Goal: Task Accomplishment & Management: Manage account settings

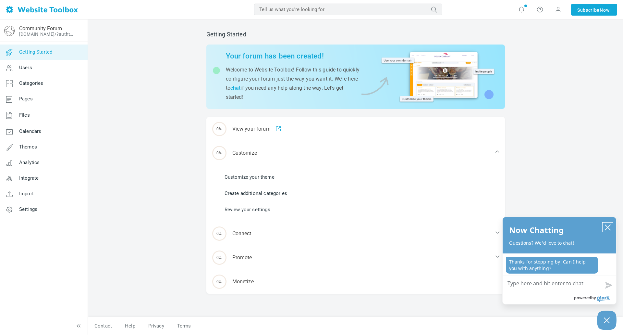
click at [606, 225] on icon "close chatbox" at bounding box center [607, 227] width 5 height 5
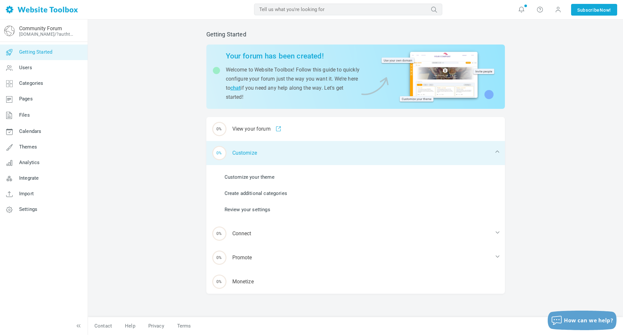
click at [262, 151] on div "0% Customize" at bounding box center [355, 153] width 299 height 24
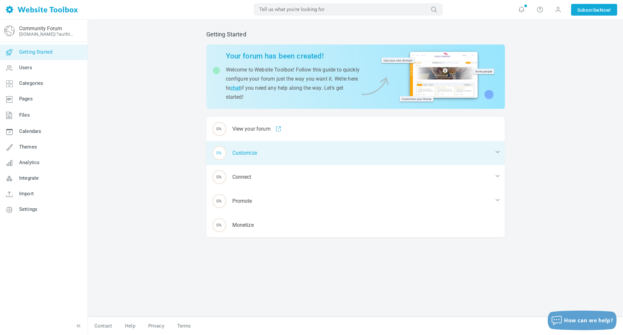
click at [262, 151] on div "0% Customize" at bounding box center [355, 153] width 299 height 24
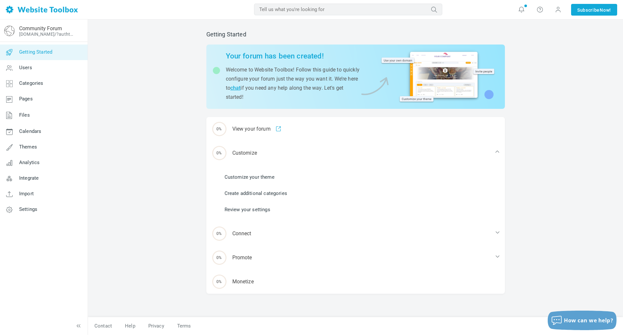
click at [250, 174] on link "Customize your theme" at bounding box center [250, 176] width 50 height 7
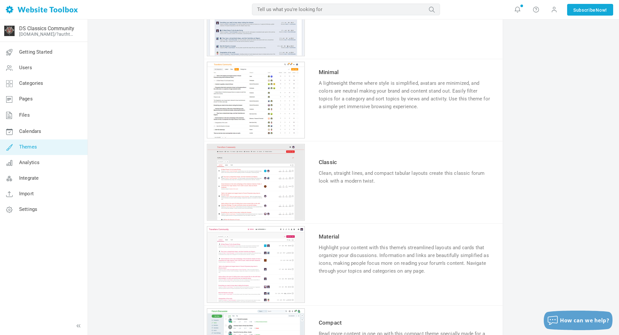
scroll to position [509, 0]
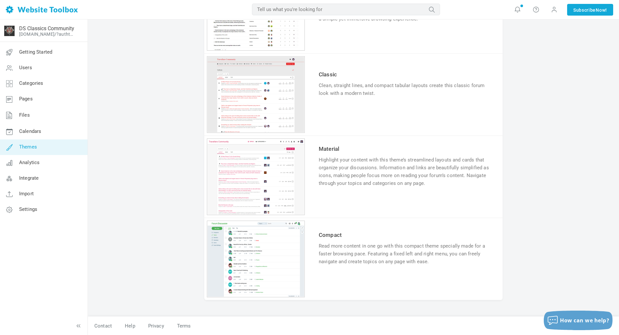
click at [342, 282] on link "Try & Customize" at bounding box center [343, 281] width 48 height 10
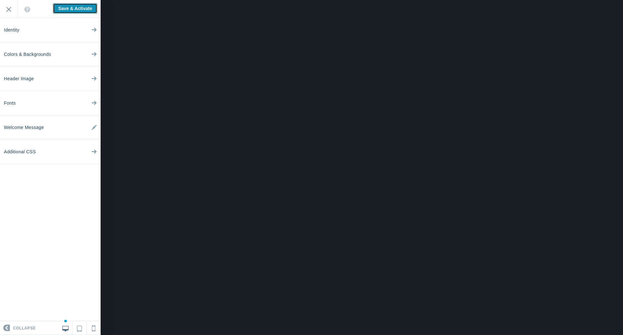
click at [69, 10] on input "Save & Activate" at bounding box center [75, 8] width 44 height 10
type input "Saving..."
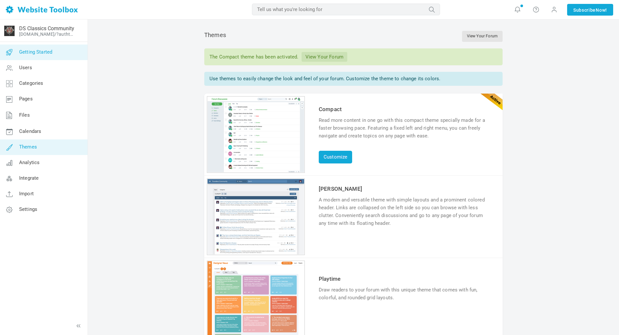
click at [46, 53] on span "Getting Started" at bounding box center [35, 52] width 33 height 6
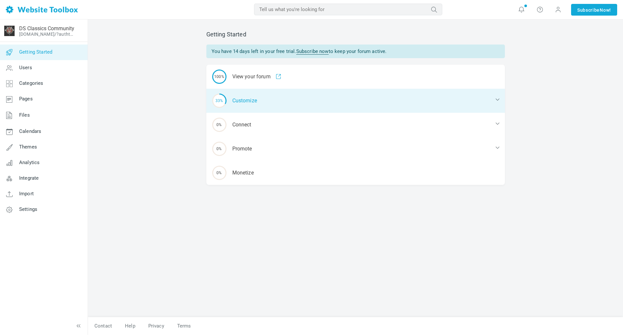
click at [497, 99] on icon at bounding box center [497, 99] width 6 height 6
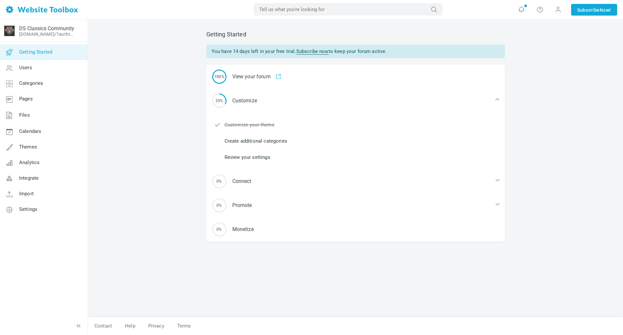
click at [271, 141] on link "Create additional categories" at bounding box center [256, 140] width 63 height 7
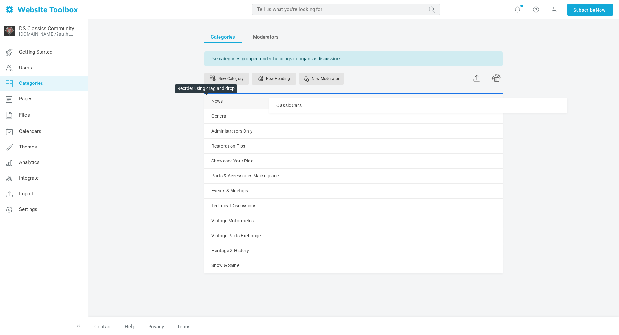
drag, startPoint x: 207, startPoint y: 219, endPoint x: 210, endPoint y: 98, distance: 121.7
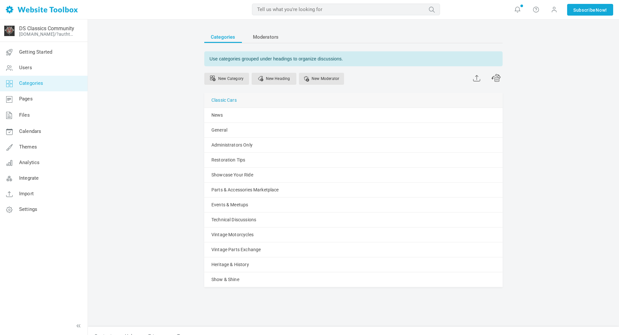
click at [229, 98] on link "Classic Cars" at bounding box center [224, 100] width 25 height 8
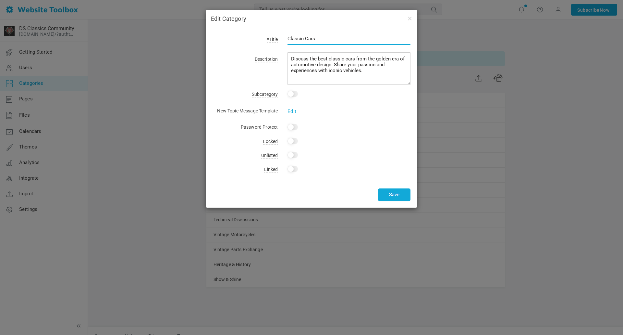
click at [320, 36] on input "Classic Cars" at bounding box center [348, 38] width 123 height 12
type input "Classic Cars For Sale"
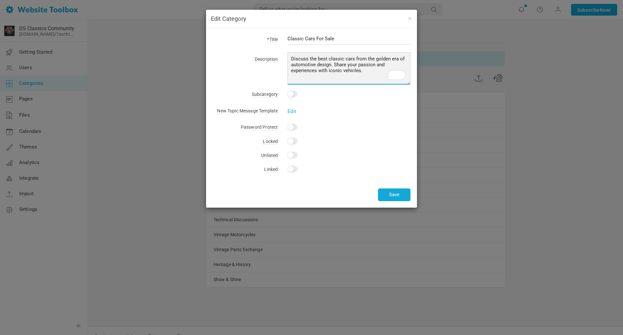
drag, startPoint x: 374, startPoint y: 71, endPoint x: 287, endPoint y: 53, distance: 89.2
click at [287, 53] on div "*Title Classic Cars For Sale Description Discuss the best classic cars from the…" at bounding box center [311, 117] width 211 height 179
type textarea "P"
drag, startPoint x: 397, startPoint y: 68, endPoint x: 402, endPoint y: 70, distance: 4.5
click at [398, 68] on textarea "Discuss the best classic cars from the golden era of automotive design. Share y…" at bounding box center [348, 68] width 123 height 32
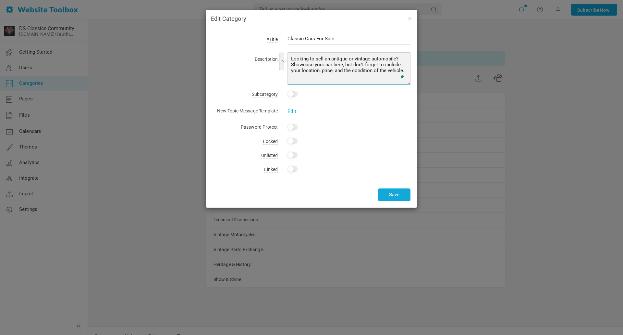
drag, startPoint x: 407, startPoint y: 71, endPoint x: 287, endPoint y: 51, distance: 121.3
click at [287, 51] on div "*Title Classic Cars For Sale Description Discuss the best classic cars from the…" at bounding box center [311, 117] width 211 height 179
type textarea "Looking to sell an antique or vintage automobile? Showcase your car here, but d…"
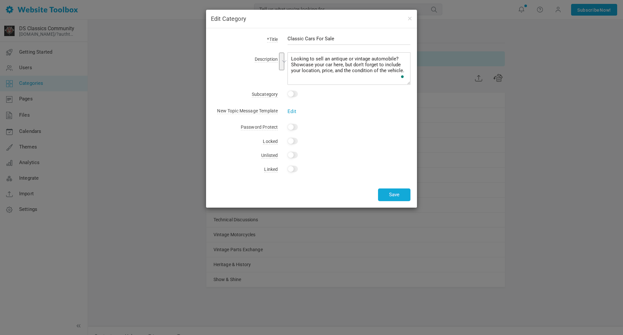
click at [292, 109] on link "Edit" at bounding box center [291, 111] width 9 height 6
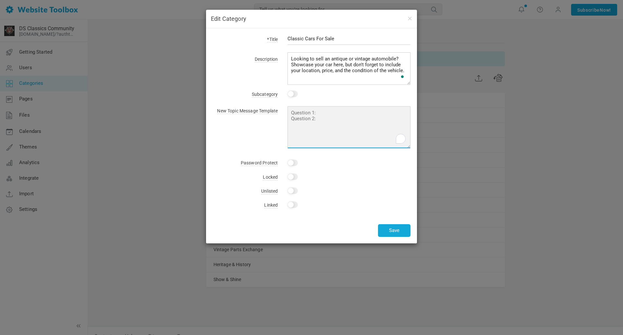
click at [323, 113] on textarea "To enrich screen reader interactions, please activate Accessibility in Grammarl…" at bounding box center [348, 127] width 123 height 42
click at [322, 117] on textarea "Year: Make: Model: Price: Condition: Location: Mileage:" at bounding box center [348, 127] width 123 height 42
drag, startPoint x: 302, startPoint y: 112, endPoint x: 278, endPoint y: 111, distance: 24.4
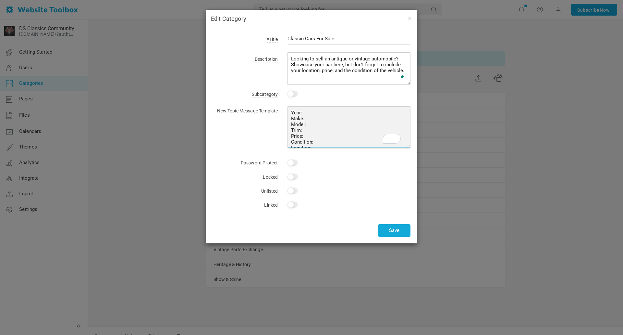
click at [278, 111] on div "Edit Year: Make: Model: Trim: Price: Condition: Location: Mileage:" at bounding box center [344, 126] width 133 height 45
type textarea "YEAR: MAKE: MODEL: TRIM: PRICE: CONDITION: LOCATION: MILEAGE: HISTORY:"
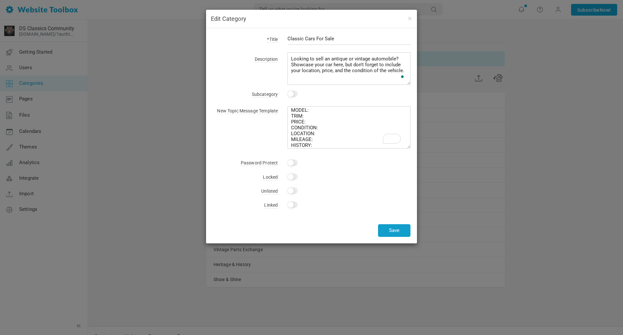
click at [397, 231] on button "Save" at bounding box center [394, 230] width 32 height 13
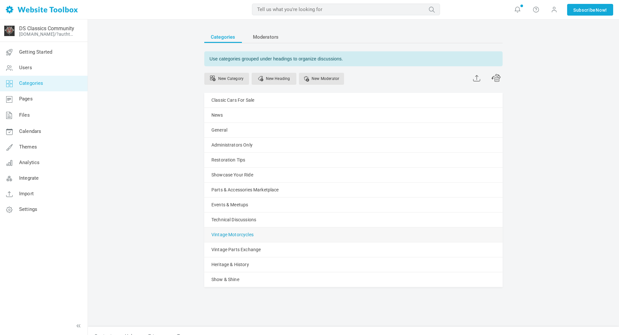
click at [235, 234] on link "Vintage Motorcycles" at bounding box center [233, 234] width 42 height 8
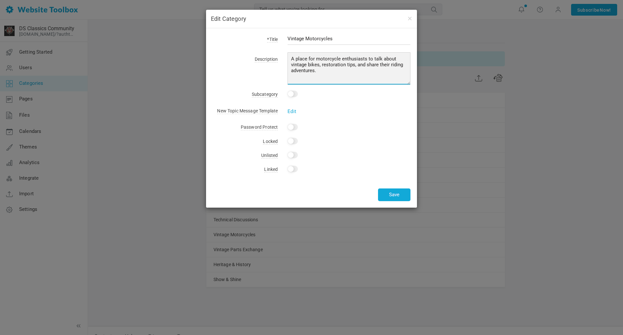
click at [320, 74] on textarea "A place for motorcycle enthusiasts to talk about vintage bikes, restoration tip…" at bounding box center [348, 68] width 123 height 32
drag, startPoint x: 321, startPoint y: 72, endPoint x: 272, endPoint y: 57, distance: 51.1
click at [272, 57] on div "Description A place for motorcycle enthusiasts to talk about vintage bikes, res…" at bounding box center [312, 70] width 198 height 30
paste textarea "Looking to sell an antique or vintage automobile? Showcase your car here, but d…"
drag, startPoint x: 371, startPoint y: 57, endPoint x: 395, endPoint y: 58, distance: 24.3
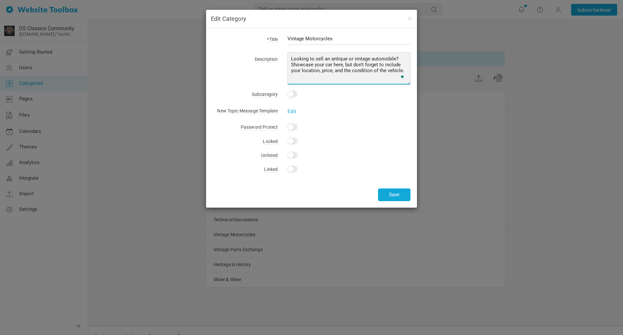
click at [395, 58] on textarea "A place for motorcycle enthusiasts to talk about vintage bikes, restoration tip…" at bounding box center [348, 68] width 123 height 32
type textarea "Looking to sell an antique or vintage motorcycle? Showcase your car here, but d…"
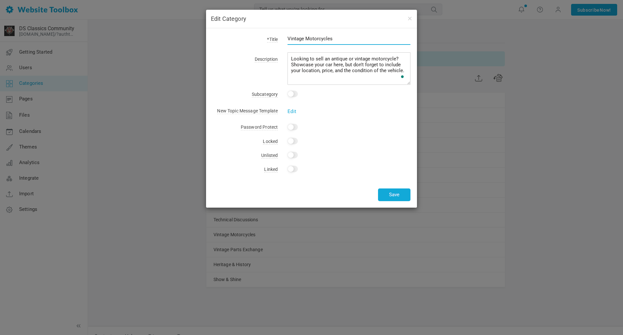
click at [353, 37] on input "Vintage Motorcycles" at bounding box center [348, 38] width 123 height 12
drag, startPoint x: 344, startPoint y: 37, endPoint x: 281, endPoint y: 38, distance: 63.6
click at [281, 38] on div "Vintage Motorcycles" at bounding box center [344, 42] width 133 height 15
type input "Classic Motorcycles For Sale"
click at [292, 111] on link "Edit" at bounding box center [291, 111] width 9 height 6
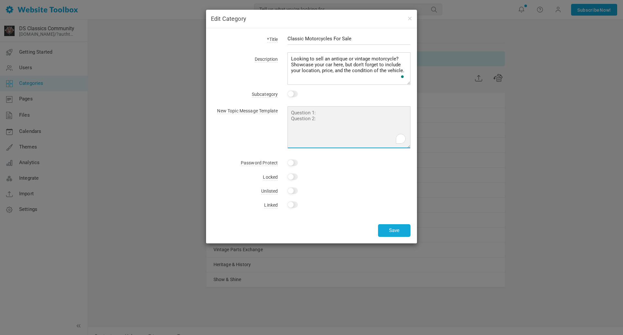
click at [326, 115] on textarea "To enrich screen reader interactions, please activate Accessibility in Grammarl…" at bounding box center [348, 127] width 123 height 42
click at [303, 135] on textarea "YEAR: MAKE: MODEL: TRIM: PRICE: CONDTION: LOCATION:" at bounding box center [348, 127] width 123 height 42
click at [303, 146] on textarea "YEAR: MAKE: MODEL: TRIM: PRICE: CONDITION: LOCATION:" at bounding box center [348, 127] width 123 height 42
type textarea "YEAR: MAKE: MODEL: TRIM: PRICE: CONDITION: LOCATION: MILEAGE: HISTORY:"
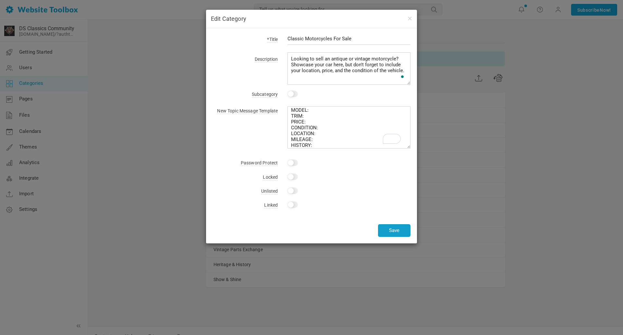
click at [401, 227] on button "Save" at bounding box center [394, 230] width 32 height 13
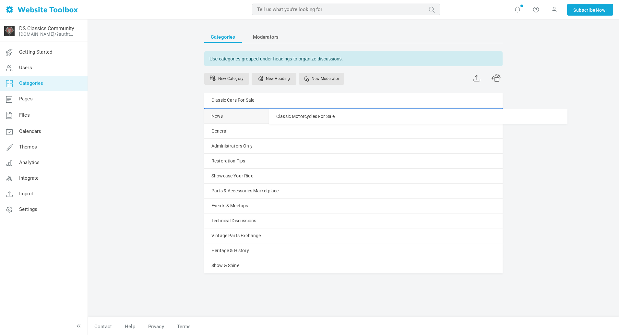
drag, startPoint x: 208, startPoint y: 235, endPoint x: 208, endPoint y: 109, distance: 126.2
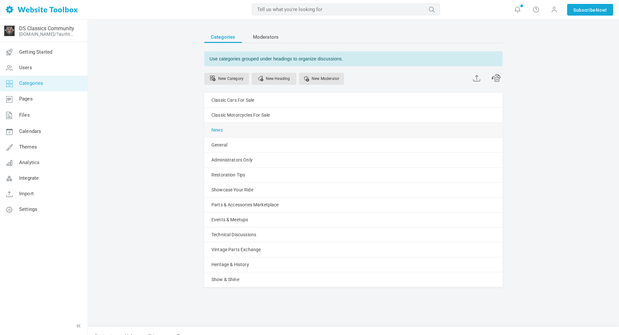
click at [220, 130] on link "News" at bounding box center [218, 130] width 12 height 8
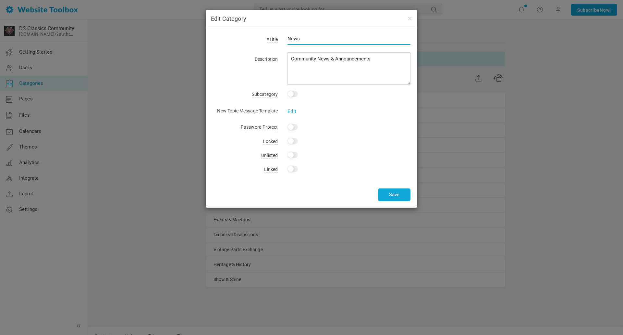
drag, startPoint x: 304, startPoint y: 39, endPoint x: 275, endPoint y: 40, distance: 29.9
click at [275, 40] on div "*Title News" at bounding box center [312, 42] width 198 height 15
type input "Classic Cars Wanted"
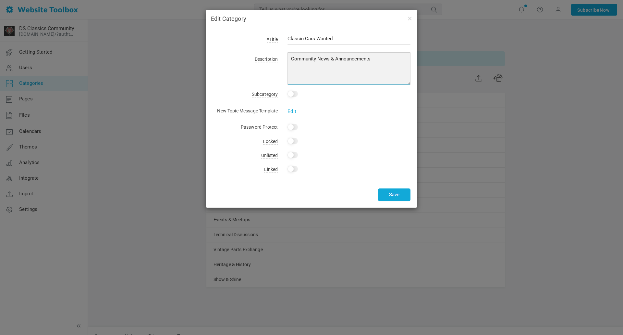
click at [381, 68] on textarea "Community News & Announcements" at bounding box center [348, 68] width 123 height 32
drag, startPoint x: 380, startPoint y: 58, endPoint x: 280, endPoint y: 57, distance: 100.3
click at [280, 57] on div "Community News & Announcements" at bounding box center [344, 70] width 133 height 30
click at [350, 68] on textarea "Community News & Announcements" at bounding box center [348, 68] width 123 height 32
click at [352, 64] on textarea "Community News & Announcements" at bounding box center [348, 68] width 123 height 32
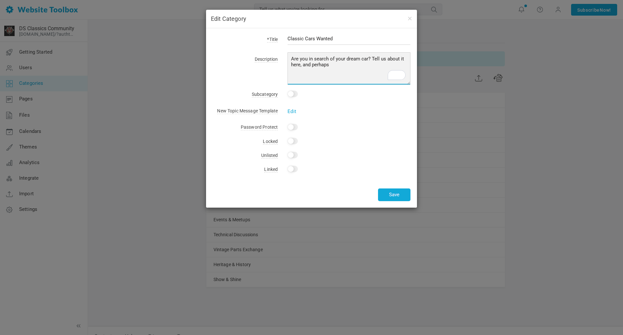
click at [352, 64] on textarea "Community News & Announcements" at bounding box center [348, 68] width 123 height 32
click at [340, 66] on textarea "Community News & Announcements" at bounding box center [348, 68] width 123 height 32
click at [339, 66] on textarea "Community News & Announcements" at bounding box center [348, 68] width 123 height 32
drag, startPoint x: 338, startPoint y: 66, endPoint x: 386, endPoint y: 55, distance: 48.8
click at [386, 55] on textarea "Community News & Announcements" at bounding box center [348, 68] width 123 height 32
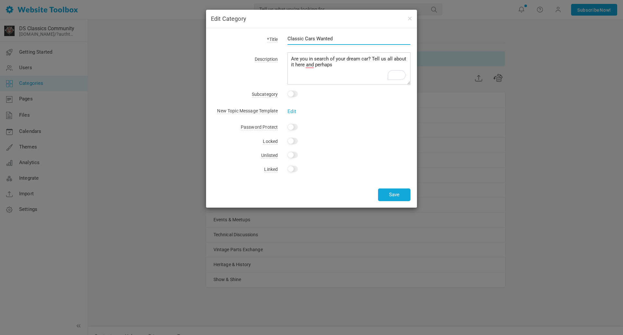
click at [316, 37] on input "Classic Cars Wanted" at bounding box center [348, 38] width 123 height 12
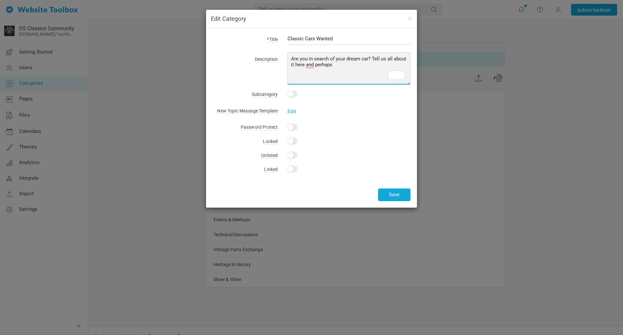
click at [353, 66] on textarea "Community News & Announcements" at bounding box center [348, 68] width 123 height 32
click at [342, 63] on textarea "Community News & Announcements" at bounding box center [348, 68] width 123 height 32
type textarea "Are you in search of your dream car? Tell us all about it here so we know what …"
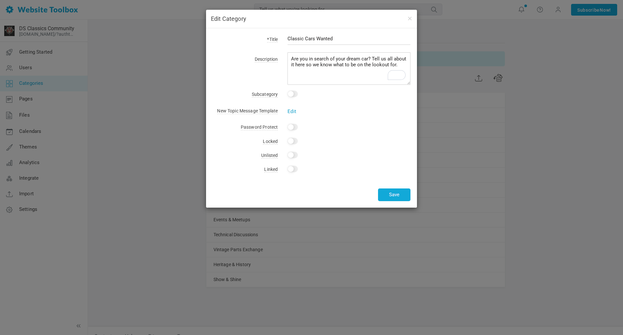
click at [294, 110] on link "Edit" at bounding box center [291, 111] width 9 height 6
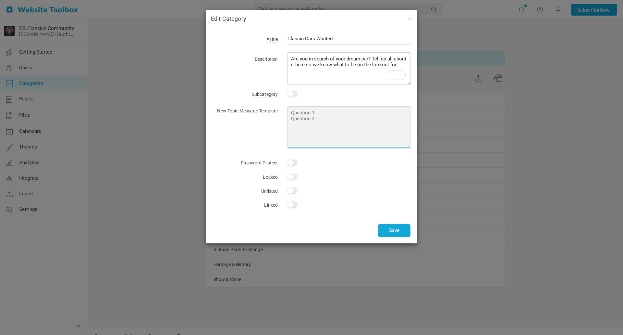
click at [319, 114] on textarea at bounding box center [348, 127] width 123 height 42
type textarea "YEAR/S: MAKE: MODEL: DETAILS:"
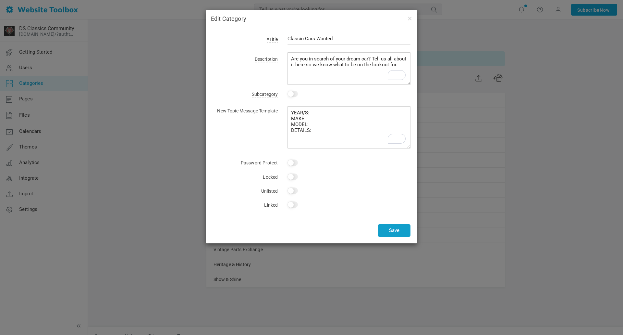
click at [399, 228] on button "Save" at bounding box center [394, 230] width 32 height 13
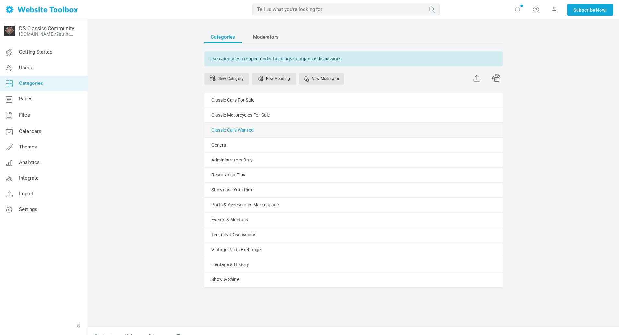
click at [226, 128] on link "Classic Cars Wanted" at bounding box center [233, 130] width 42 height 8
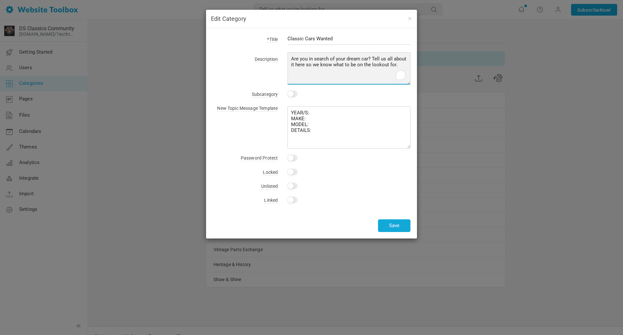
drag, startPoint x: 398, startPoint y: 64, endPoint x: 281, endPoint y: 59, distance: 116.6
click at [281, 59] on div "Are you in search of your dream car? Tell us all about it here so we know what …" at bounding box center [344, 70] width 133 height 30
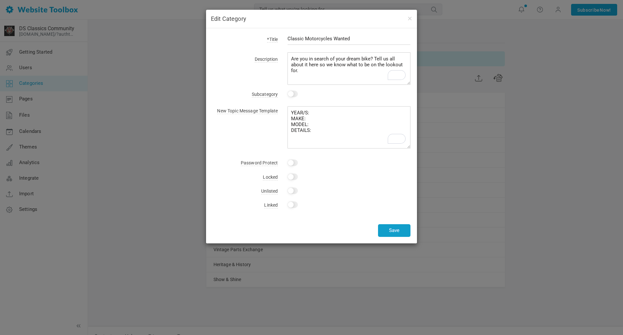
type textarea "YEAR/S: MAKE: MODEL: DETAILS:"
click at [397, 231] on button "Save" at bounding box center [394, 230] width 32 height 13
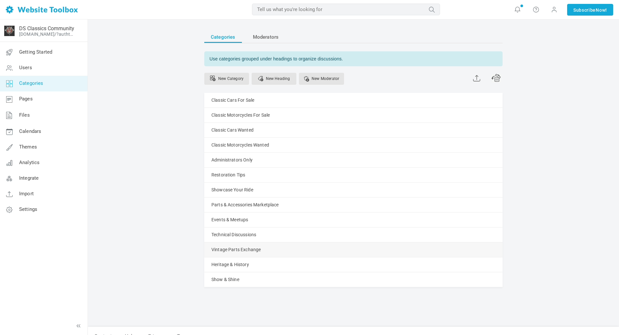
click at [263, 249] on div "Vintage Parts Exchange [GEOGRAPHIC_DATA] Edit [GEOGRAPHIC_DATA] View Category C…" at bounding box center [353, 249] width 299 height 15
click at [243, 248] on link "Vintage Parts Exchange" at bounding box center [236, 249] width 49 height 8
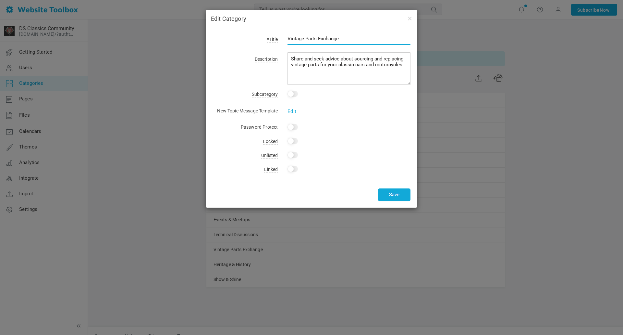
drag, startPoint x: 345, startPoint y: 38, endPoint x: 271, endPoint y: 38, distance: 74.0
click at [271, 38] on div "*Title Vintage Parts Exchange" at bounding box center [312, 42] width 198 height 15
type input "Classic Car Parts For Sale"
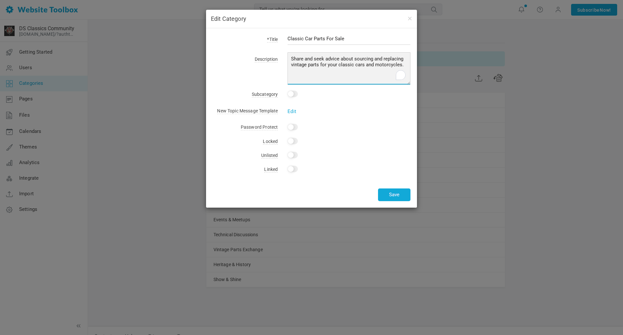
click at [363, 72] on textarea "Share and seek advice about sourcing and replacing vintage parts for your class…" at bounding box center [348, 68] width 123 height 32
drag, startPoint x: 403, startPoint y: 64, endPoint x: 281, endPoint y: 59, distance: 122.8
click at [281, 59] on div "Share and seek advice about sourcing and replacing vintage parts for your class…" at bounding box center [344, 70] width 133 height 30
click at [287, 56] on div "Share and seek advice about sourcing and replacing vintage parts for your class…" at bounding box center [344, 70] width 133 height 30
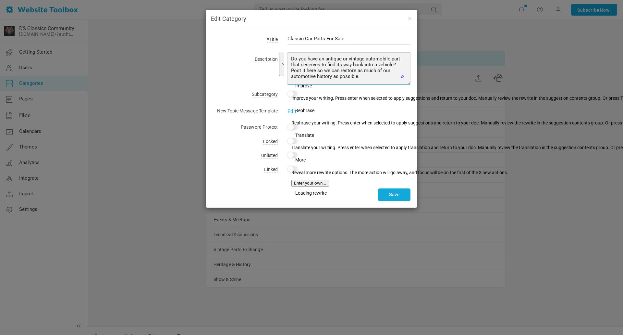
type textarea "Do you have an antique or vintage automobile part that deserves to find its way…"
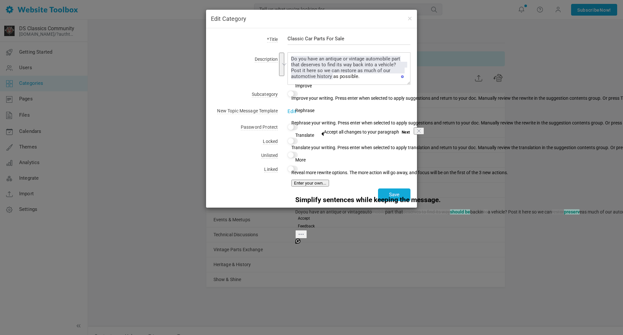
click at [236, 145] on label "Locked" at bounding box center [245, 141] width 65 height 9
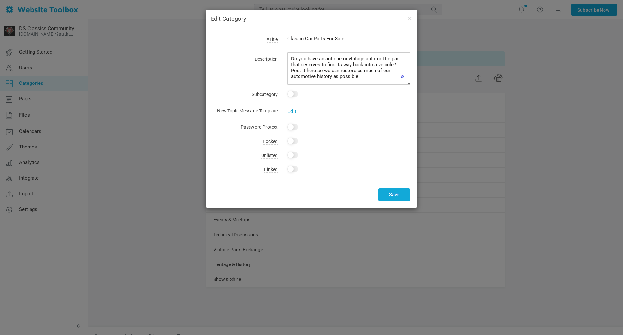
click at [292, 111] on link "Edit" at bounding box center [291, 111] width 9 height 6
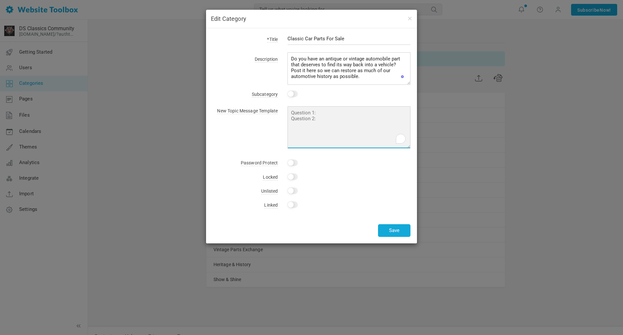
click at [306, 115] on textarea "To enrich screen reader interactions, please activate Accessibility in Grammarl…" at bounding box center [348, 127] width 123 height 42
type textarea "Y"
drag, startPoint x: 319, startPoint y: 141, endPoint x: 287, endPoint y: 111, distance: 43.4
click at [287, 111] on div "Edit PART: MANUFACTURER: FOR VEHICLES: YEARS: PRICE: LOCATION:" at bounding box center [344, 126] width 133 height 45
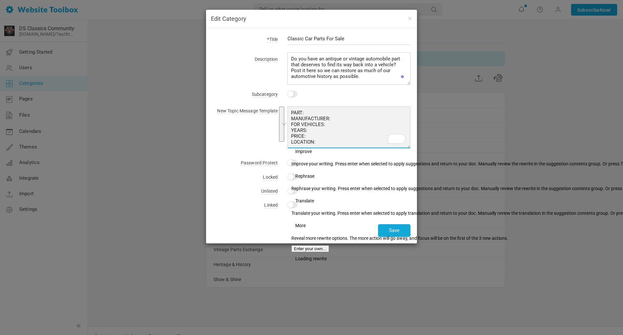
type textarea "PART: MANUFACTURER: FOR VEHICLES: YEARS: PRICE: LOCATION:"
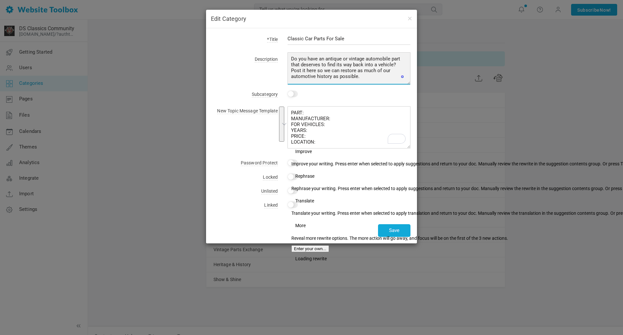
click at [344, 75] on textarea "Share and seek advice about sourcing and replacing vintage parts for your class…" at bounding box center [348, 68] width 123 height 32
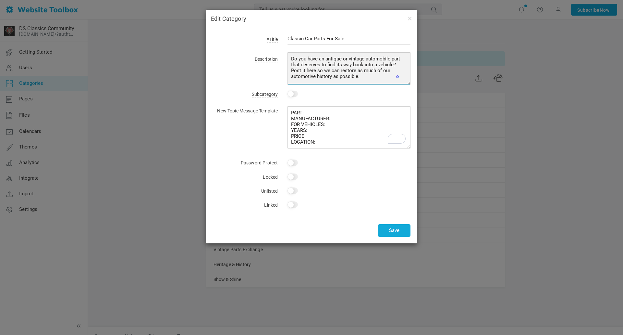
scroll to position [6, 0]
paste textarea "PART: MANUFACTURER: FOR VEHICLES: YEARS: PRICE: LOCATION:"
drag, startPoint x: 317, startPoint y: 80, endPoint x: 281, endPoint y: 38, distance: 55.7
click at [281, 35] on form "*Title Classic Car Parts For Sale Description Share and seek advice about sourc…" at bounding box center [312, 35] width 198 height 0
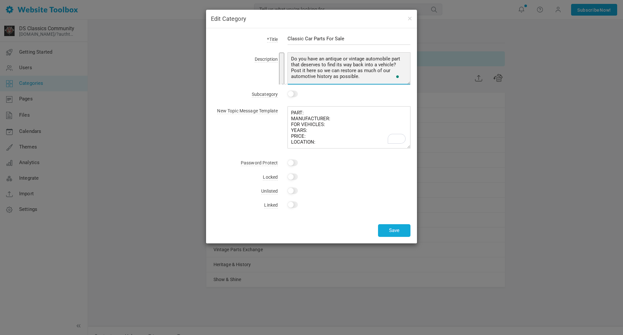
click at [334, 72] on textarea "Share and seek advice about sourcing and replacing vintage parts for your class…" at bounding box center [348, 68] width 123 height 32
drag, startPoint x: 325, startPoint y: 81, endPoint x: 293, endPoint y: 64, distance: 36.3
click at [293, 64] on textarea "Share and seek advice about sourcing and replacing vintage parts for your class…" at bounding box center [348, 68] width 123 height 32
drag, startPoint x: 311, startPoint y: 73, endPoint x: 288, endPoint y: 68, distance: 23.7
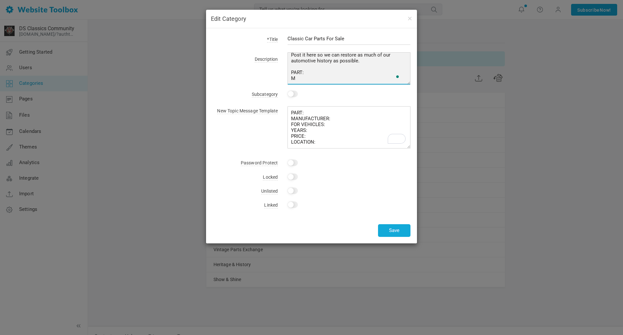
click at [288, 68] on textarea "Share and seek advice about sourcing and replacing vintage parts for your class…" at bounding box center [348, 68] width 123 height 32
drag, startPoint x: 297, startPoint y: 79, endPoint x: 301, endPoint y: 79, distance: 4.2
click at [297, 79] on textarea "Share and seek advice about sourcing and replacing vintage parts for your class…" at bounding box center [348, 68] width 123 height 32
type textarea "Do you have an antique or vintage automobile part that deserves to find its way…"
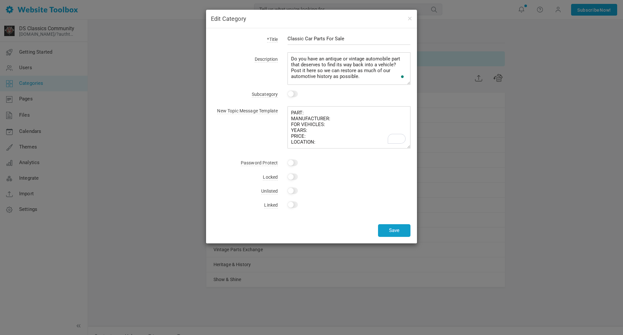
click at [398, 230] on button "Save" at bounding box center [394, 230] width 32 height 13
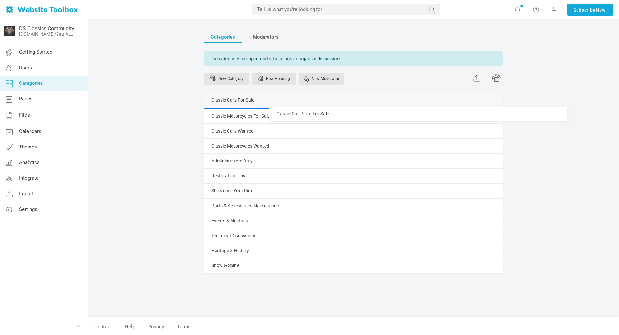
drag, startPoint x: 205, startPoint y: 248, endPoint x: 206, endPoint y: 106, distance: 142.1
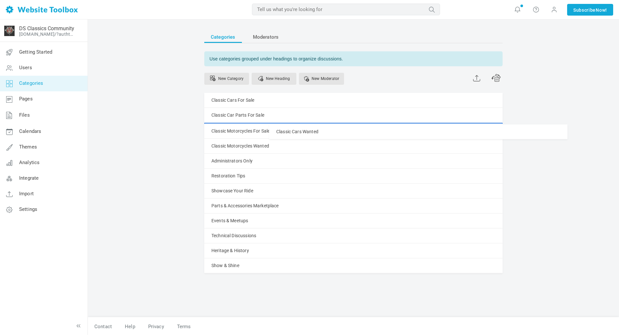
drag, startPoint x: 205, startPoint y: 145, endPoint x: 204, endPoint y: 124, distance: 20.8
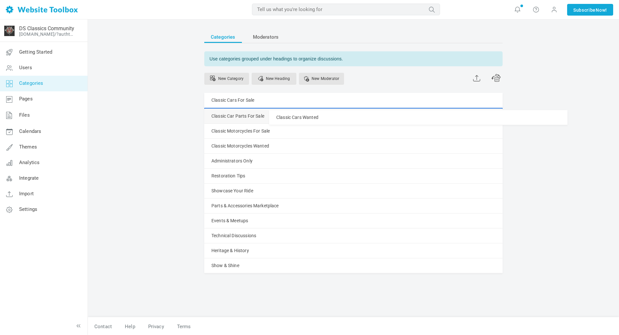
drag, startPoint x: 209, startPoint y: 129, endPoint x: 209, endPoint y: 109, distance: 20.1
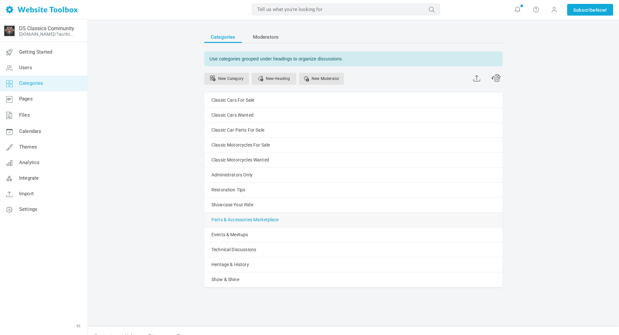
click at [249, 220] on link "Parts & Accessories Marketplace" at bounding box center [245, 219] width 67 height 8
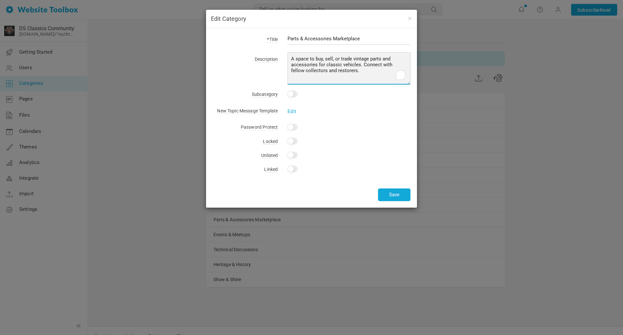
drag, startPoint x: 347, startPoint y: 72, endPoint x: 289, endPoint y: 54, distance: 59.7
click at [289, 54] on textarea "A space to buy, sell, or trade vintage parts and accessories for classic vehicl…" at bounding box center [348, 68] width 123 height 32
paste textarea "Do you have an antique or vintage automobile part that deserves to find its way…"
type textarea "Do you have an antique or vintage automobile part that deserves to find its way…"
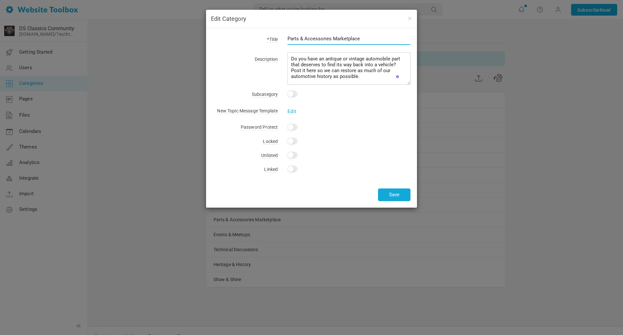
drag, startPoint x: 369, startPoint y: 38, endPoint x: 263, endPoint y: 40, distance: 106.1
click at [263, 40] on div "*Title Parts & Accessories Marketplace" at bounding box center [312, 42] width 198 height 15
type input "Classic Motorcycle Parts For Sale"
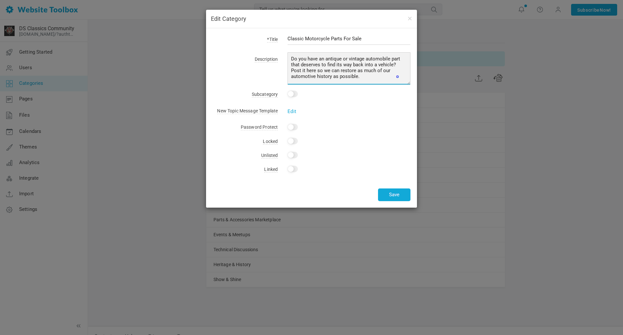
drag, startPoint x: 388, startPoint y: 58, endPoint x: 366, endPoint y: 59, distance: 22.1
click at [366, 59] on textarea "A space to buy, sell, or trade vintage parts and accessories for classic vehicl…" at bounding box center [348, 68] width 123 height 32
click at [362, 77] on textarea "A space to buy, sell, or trade vintage parts and accessories for classic vehicl…" at bounding box center [348, 68] width 123 height 32
drag, startPoint x: 289, startPoint y: 56, endPoint x: 321, endPoint y: 82, distance: 41.0
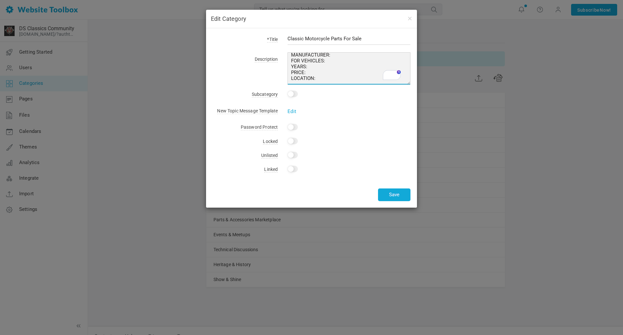
click at [321, 82] on textarea "A space to buy, sell, or trade vintage parts and accessories for classic vehicl…" at bounding box center [348, 68] width 123 height 32
type textarea "Do you have an antique or vintage motorcycle part that deserves to find its way…"
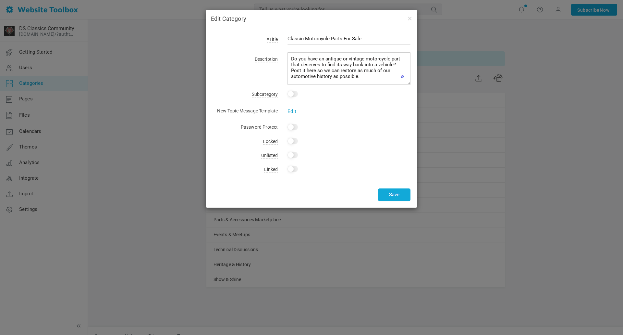
click at [292, 110] on link "Edit" at bounding box center [291, 111] width 9 height 6
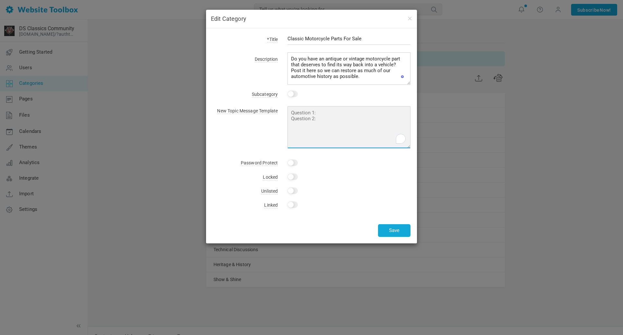
click at [308, 114] on textarea "To enrich screen reader interactions, please activate Accessibility in Grammarl…" at bounding box center [348, 127] width 123 height 42
paste textarea "PART: MANUFACTURER: FOR VEHICLES: YEARS: PRICE: LOCATION:"
type textarea "PART: MANUFACTURER: FOR VEHICLES: YEARS: PRICE: LOCATION:"
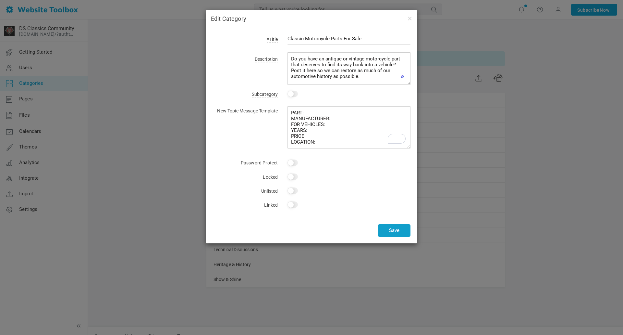
click at [399, 231] on button "Save" at bounding box center [394, 230] width 32 height 13
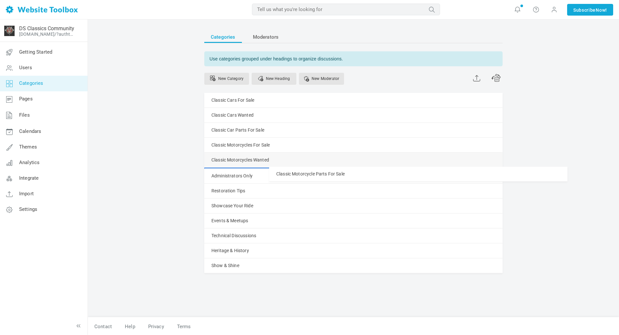
drag, startPoint x: 207, startPoint y: 219, endPoint x: 211, endPoint y: 166, distance: 53.0
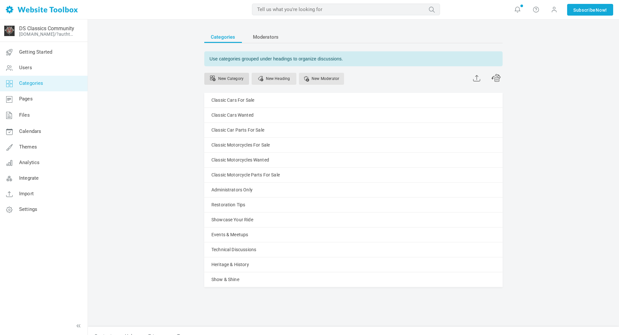
click at [239, 79] on link "New Category" at bounding box center [226, 79] width 45 height 12
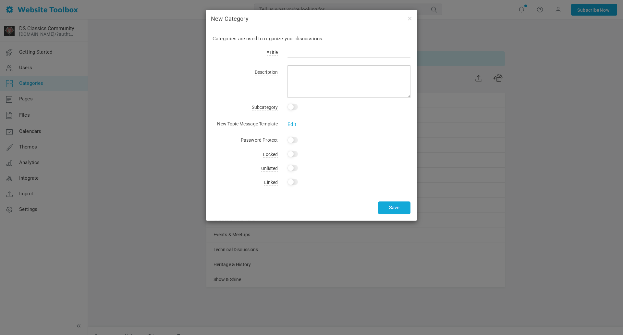
click at [303, 51] on input "text" at bounding box center [348, 51] width 123 height 12
type input "Classic Car Parts Wanted"
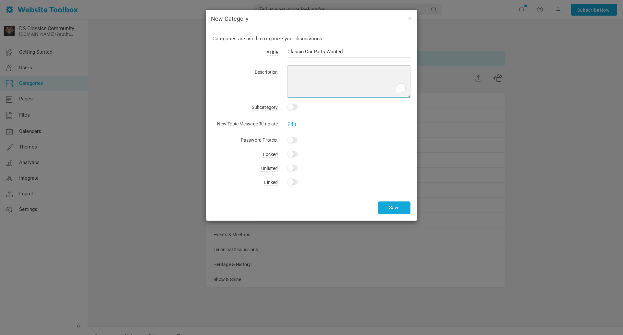
click at [309, 75] on textarea "To enrich screen reader interactions, please activate Accessibility in Grammarl…" at bounding box center [348, 81] width 123 height 32
drag, startPoint x: 302, startPoint y: 70, endPoint x: 287, endPoint y: 69, distance: 14.7
click at [286, 70] on div "Does your antique or vintage automobile need" at bounding box center [344, 82] width 133 height 30
click at [388, 70] on textarea "Is your antique or vintage automobile need" at bounding box center [348, 81] width 123 height 32
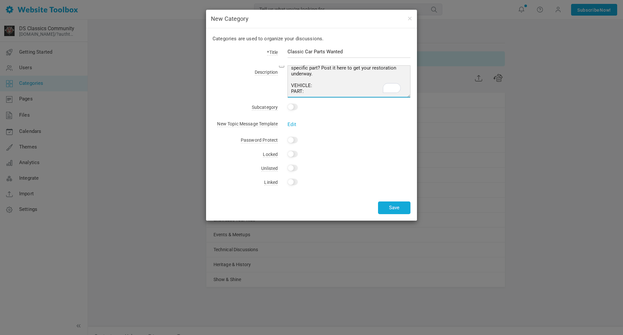
drag, startPoint x: 316, startPoint y: 92, endPoint x: 289, endPoint y: 85, distance: 28.1
click at [289, 85] on div "Is your antique or vintage automobile in need of a specific part? Post it here …" at bounding box center [344, 82] width 133 height 30
type textarea "Is your antique or vintage automobile in need of a specific part? Post it here …"
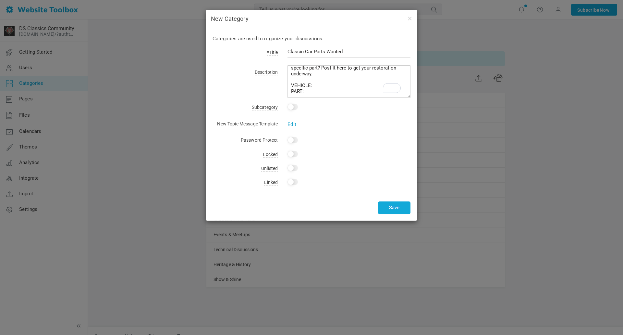
click at [293, 123] on link "Edit" at bounding box center [291, 124] width 9 height 6
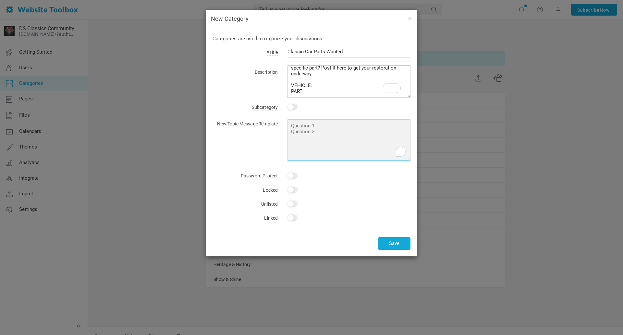
click at [305, 127] on textarea "To enrich screen reader interactions, please activate Accessibility in Grammarl…" at bounding box center [348, 140] width 123 height 42
paste textarea "VEHICLE: PART:"
type textarea "VEHICLE: PART:"
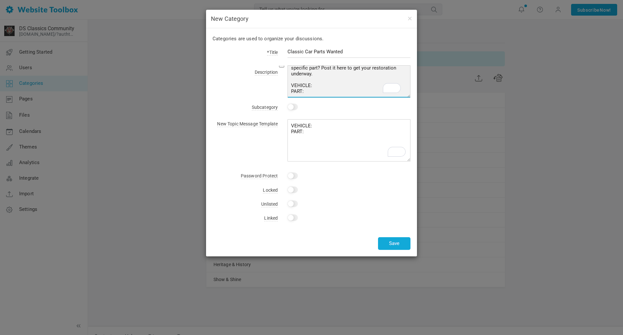
scroll to position [0, 0]
drag, startPoint x: 311, startPoint y: 90, endPoint x: 289, endPoint y: 67, distance: 32.1
click at [289, 66] on textarea "Is your antique or vintage automobile in need of a specific part? Post it here …" at bounding box center [348, 81] width 123 height 32
click at [327, 91] on textarea "Is your antique or vintage automobile in need of a specific part? Post it here …" at bounding box center [348, 81] width 123 height 32
click at [323, 91] on textarea "Is your antique or vintage automobile in need of a specific part? Post it here …" at bounding box center [348, 81] width 123 height 32
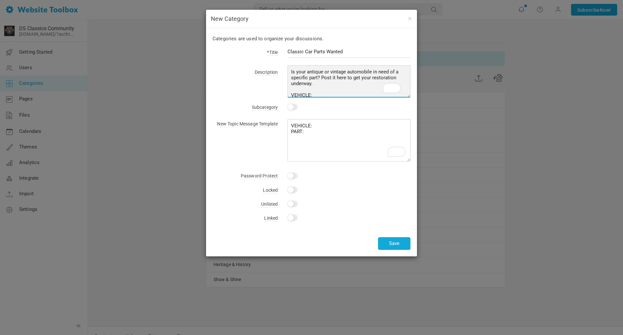
scroll to position [8, 0]
drag, startPoint x: 309, startPoint y: 92, endPoint x: 288, endPoint y: 81, distance: 23.8
click at [288, 81] on textarea "Is your antique or vintage automobile in need of a specific part? Post it here …" at bounding box center [348, 81] width 123 height 32
type textarea "Is your antique or vintage automobile in need of a specific part? Post it here …"
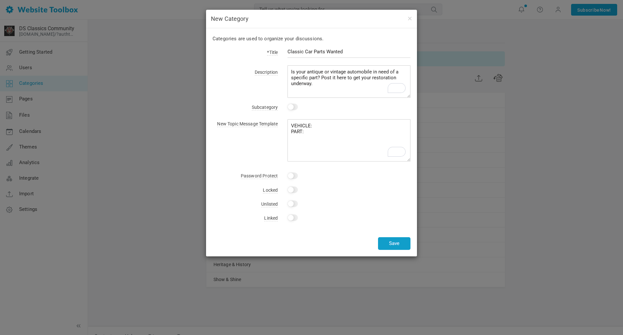
click at [403, 244] on button "Save" at bounding box center [394, 243] width 32 height 13
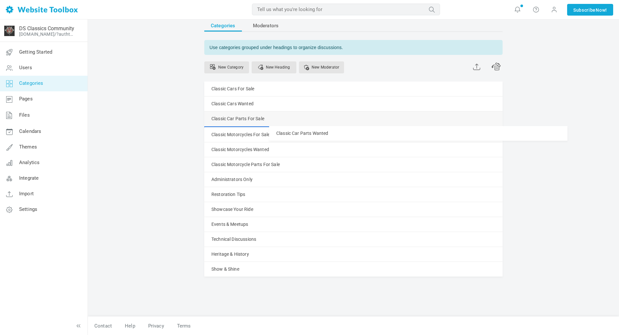
drag, startPoint x: 207, startPoint y: 295, endPoint x: 213, endPoint y: 126, distance: 169.5
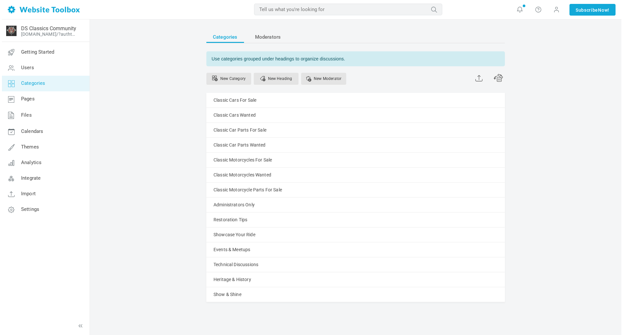
scroll to position [11, 0]
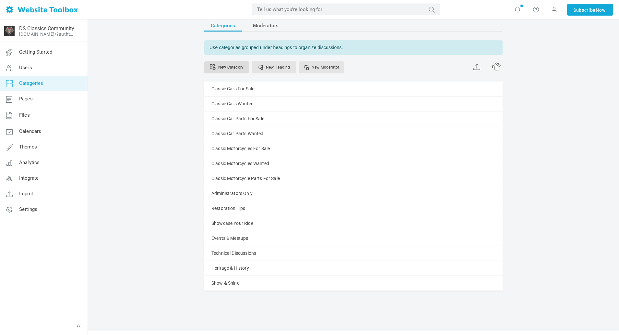
click at [236, 67] on link "New Category" at bounding box center [226, 67] width 45 height 12
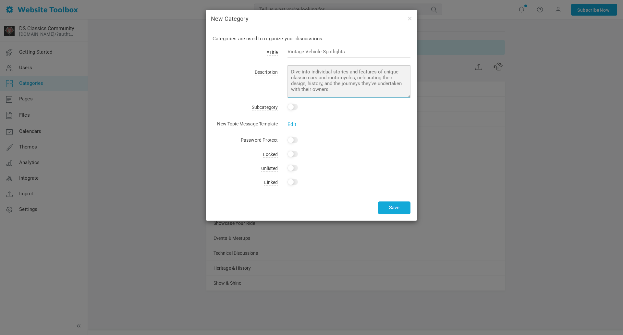
click at [343, 71] on textarea at bounding box center [348, 81] width 123 height 32
paste textarea "Is your antique or vintage automobile in need of a specific part? Post it here …"
drag, startPoint x: 348, startPoint y: 72, endPoint x: 370, endPoint y: 72, distance: 21.7
click at [370, 72] on textarea "Is your antique or vintage automobile in need of a specific part? Post it here …" at bounding box center [348, 81] width 123 height 32
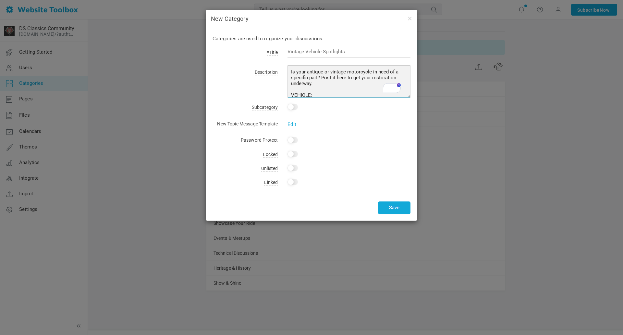
click at [340, 86] on textarea "Is your antique or vintage motorcycle in need of a specific part? Post it here …" at bounding box center [348, 81] width 123 height 32
drag, startPoint x: 313, startPoint y: 92, endPoint x: 288, endPoint y: 80, distance: 28.0
click at [288, 80] on textarea "Is your antique or vintage motorcycle in need of a specific part? Post it here …" at bounding box center [348, 81] width 123 height 32
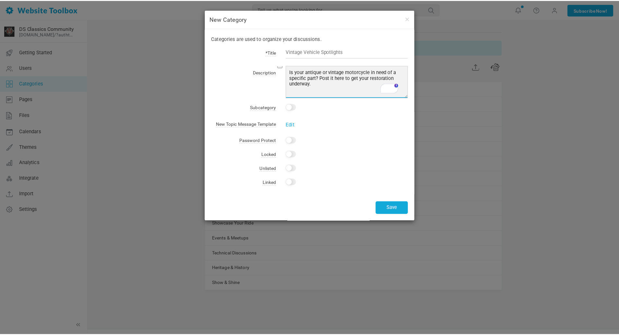
scroll to position [0, 0]
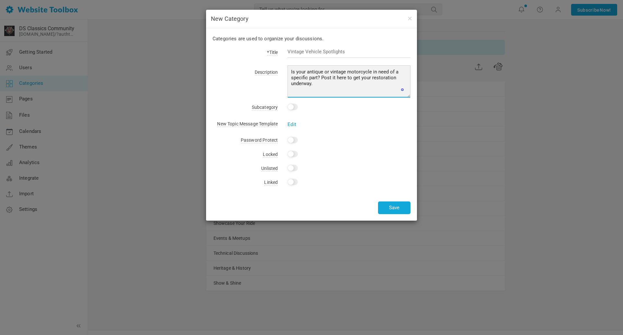
type textarea "Is your antique or vintage motorcycle in need of a specific part? Post it here …"
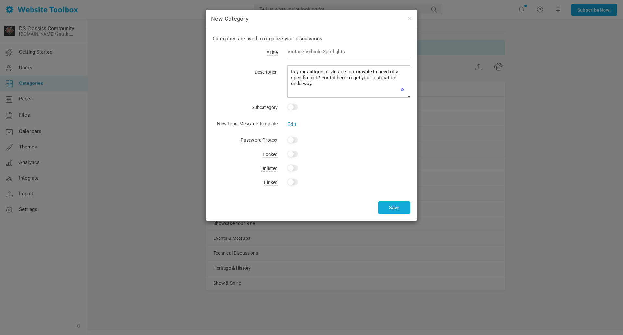
click at [288, 124] on link "Edit" at bounding box center [291, 124] width 9 height 6
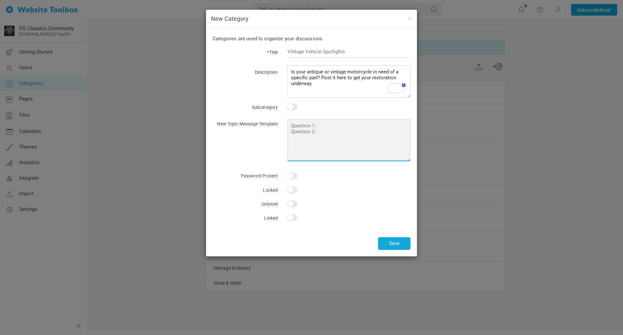
click at [305, 126] on textarea at bounding box center [348, 140] width 123 height 42
paste textarea "VEHICLE: PART:"
click at [291, 131] on textarea "VEHICLE: PART:" at bounding box center [348, 140] width 123 height 42
type textarea "VEHICLE: PART:"
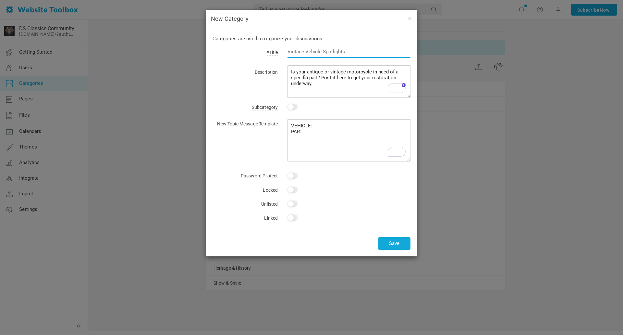
click at [302, 50] on input "text" at bounding box center [348, 51] width 123 height 12
type input "Classic Motorcycle Parts Wanted"
click at [392, 241] on button "Save" at bounding box center [394, 243] width 32 height 13
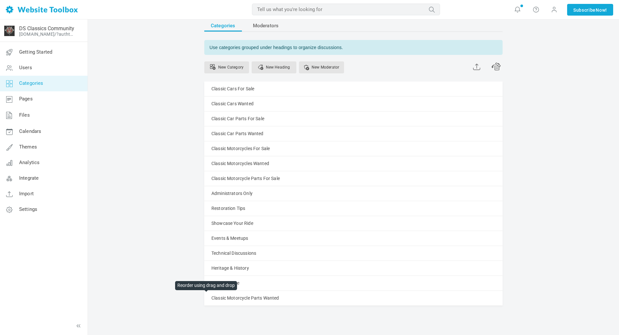
scroll to position [26, 0]
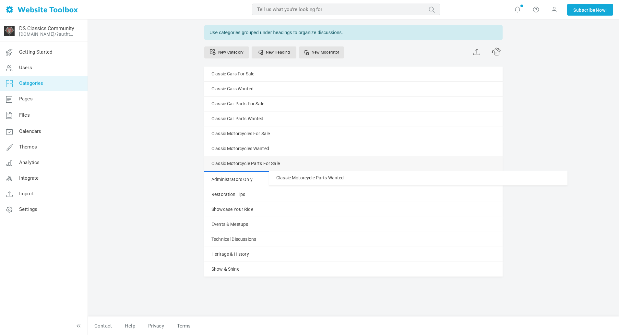
drag, startPoint x: 207, startPoint y: 299, endPoint x: 209, endPoint y: 170, distance: 128.5
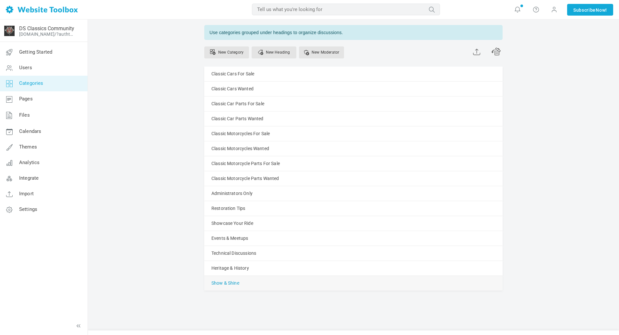
click at [234, 282] on link "Show & Shine" at bounding box center [226, 283] width 28 height 8
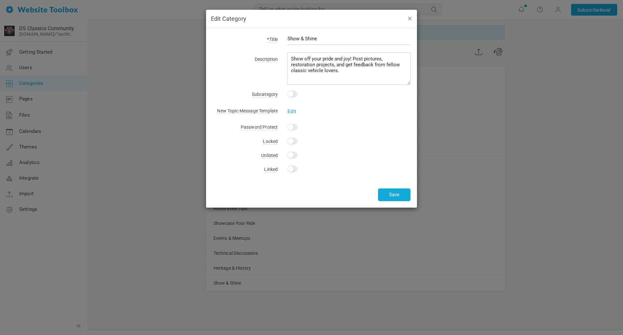
click at [410, 17] on button "button" at bounding box center [409, 18] width 5 height 7
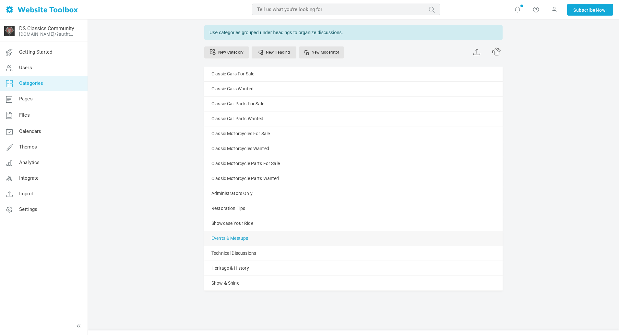
click at [247, 235] on link "Events & Meetups" at bounding box center [230, 238] width 37 height 8
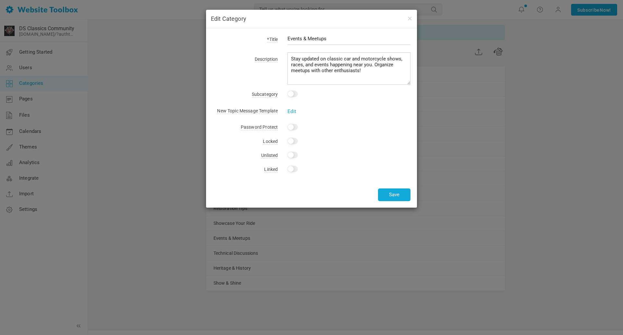
drag, startPoint x: 335, startPoint y: 37, endPoint x: 277, endPoint y: 38, distance: 58.1
click at [277, 38] on div "*Title Events & Meetups" at bounding box center [312, 42] width 198 height 15
type input "Upcoming Shows & Events"
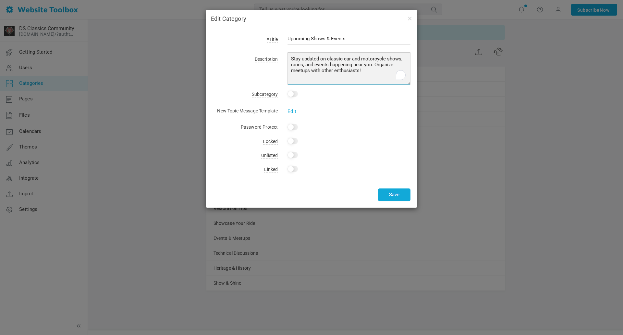
click at [374, 70] on textarea "Stay updated on classic car and motorcycle shows, races, and events happening n…" at bounding box center [348, 68] width 123 height 32
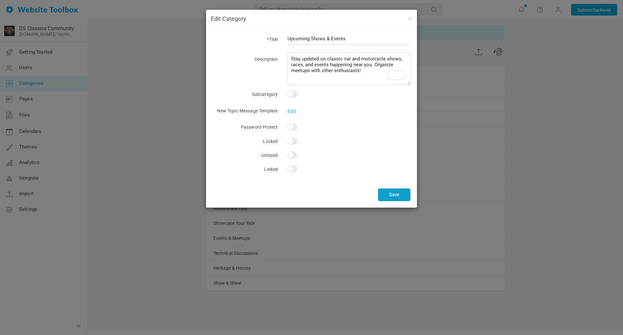
click at [390, 195] on button "Save" at bounding box center [394, 194] width 32 height 13
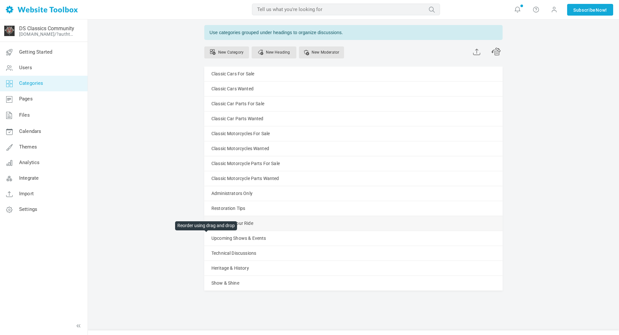
scroll to position [25, 0]
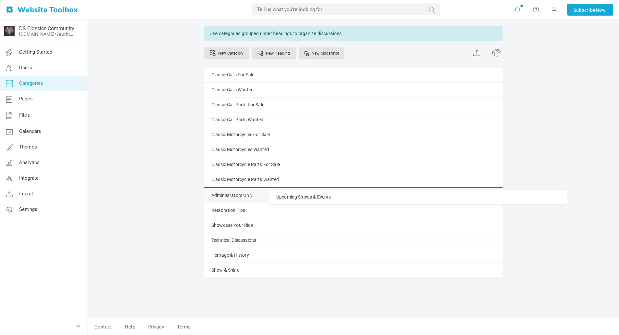
drag, startPoint x: 208, startPoint y: 238, endPoint x: 212, endPoint y: 189, distance: 49.2
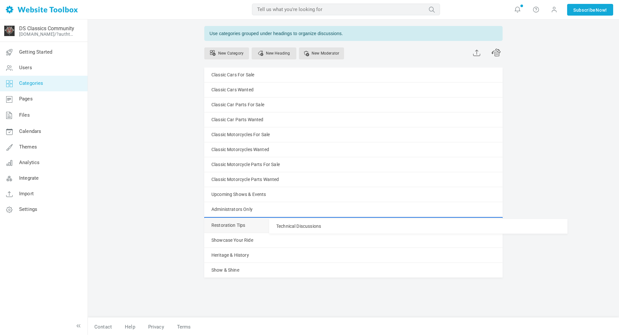
drag, startPoint x: 208, startPoint y: 253, endPoint x: 207, endPoint y: 218, distance: 35.1
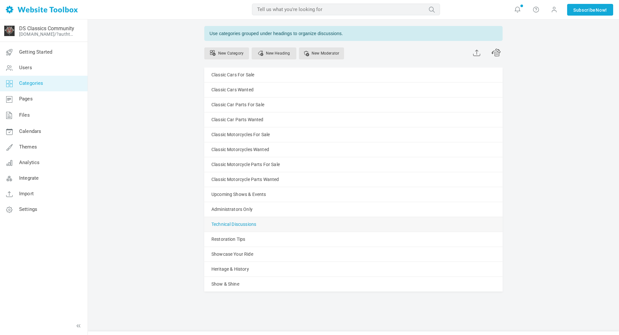
click at [235, 224] on link "Technical Discussions" at bounding box center [234, 224] width 45 height 8
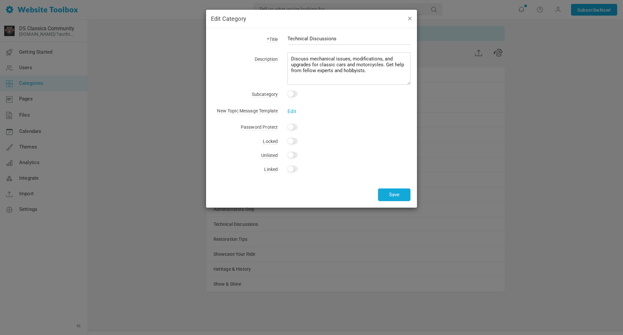
click at [410, 16] on button "button" at bounding box center [409, 18] width 5 height 7
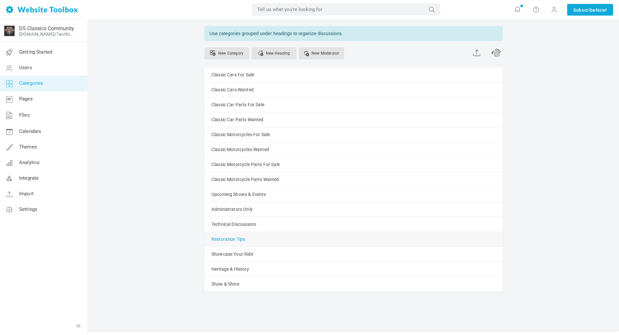
click at [221, 237] on link "Restoration Tips" at bounding box center [229, 239] width 34 height 8
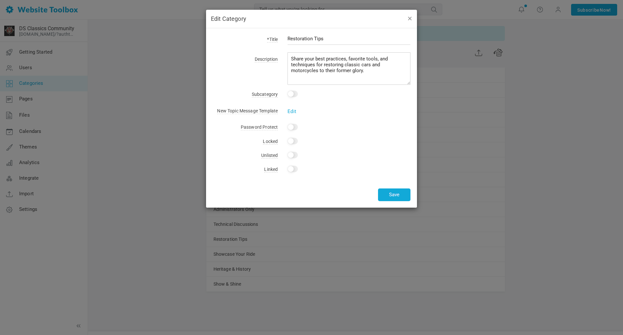
click at [409, 18] on button "button" at bounding box center [409, 18] width 5 height 7
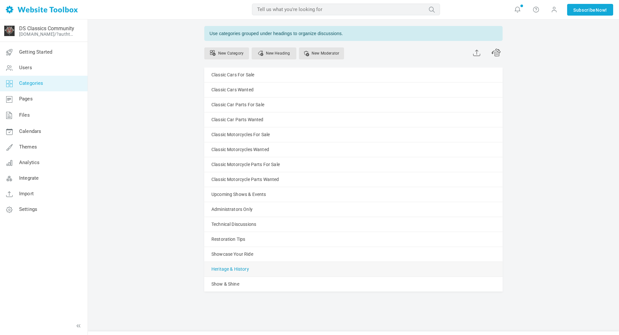
click at [220, 267] on link "Heritage & History" at bounding box center [231, 269] width 38 height 8
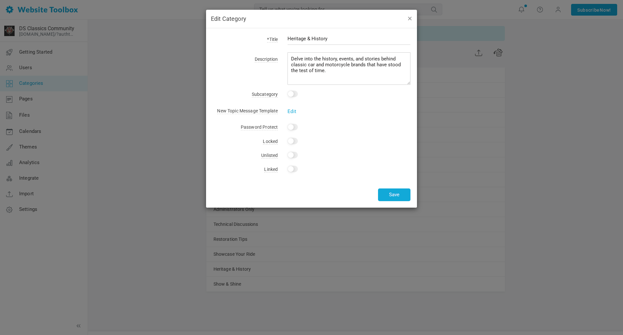
click at [411, 17] on button "button" at bounding box center [409, 18] width 5 height 7
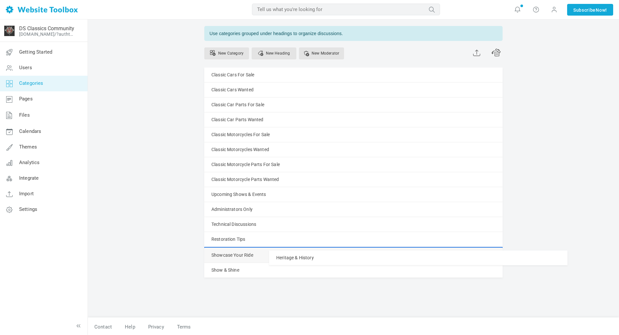
drag, startPoint x: 210, startPoint y: 270, endPoint x: 211, endPoint y: 250, distance: 19.8
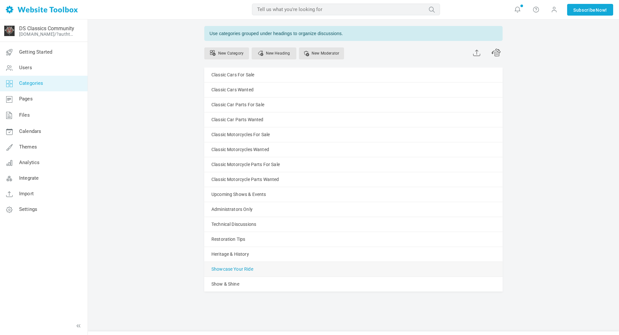
click at [231, 271] on link "Showcase Your Ride" at bounding box center [233, 269] width 42 height 8
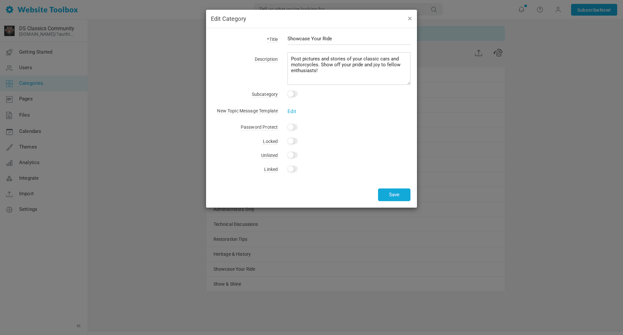
click at [409, 18] on button "button" at bounding box center [409, 18] width 5 height 7
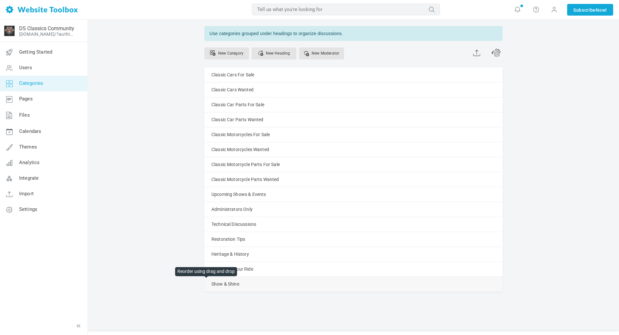
click at [0, 0] on span at bounding box center [0, 0] width 0 height 0
click at [0, 0] on link "Manage" at bounding box center [0, 0] width 0 height 0
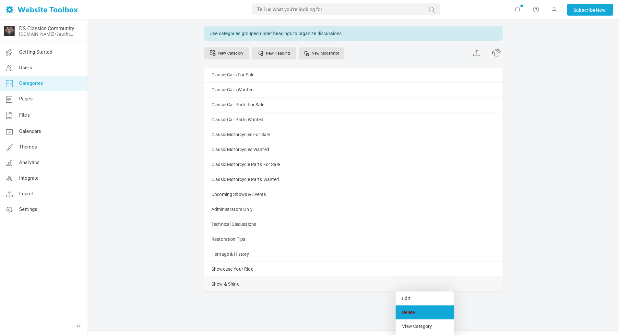
click at [411, 310] on link "Delete" at bounding box center [425, 312] width 58 height 14
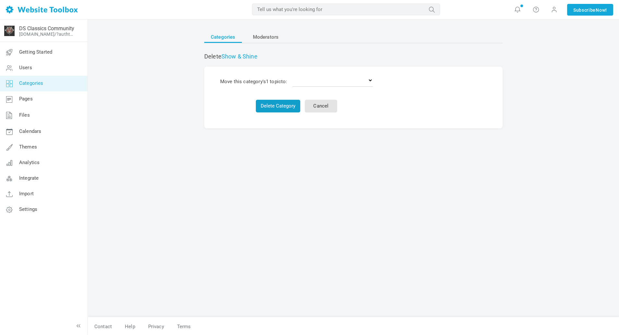
click at [286, 108] on button "Delete Category" at bounding box center [278, 106] width 44 height 13
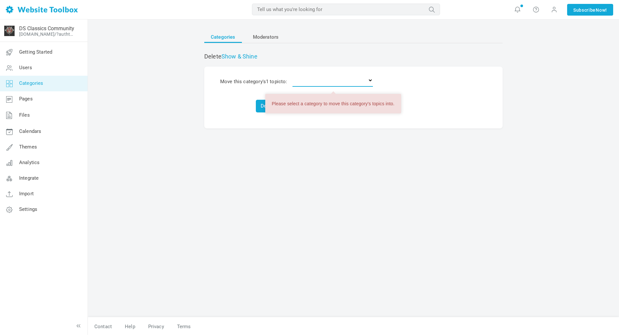
click at [316, 79] on select "Delete the topics Classic Cars For Sale Classic Cars Wanted Classic Car Parts F…" at bounding box center [333, 80] width 80 height 13
select select "0"
click at [294, 74] on select "Delete the topics Classic Cars For Sale Classic Cars Wanted Classic Car Parts F…" at bounding box center [333, 80] width 80 height 13
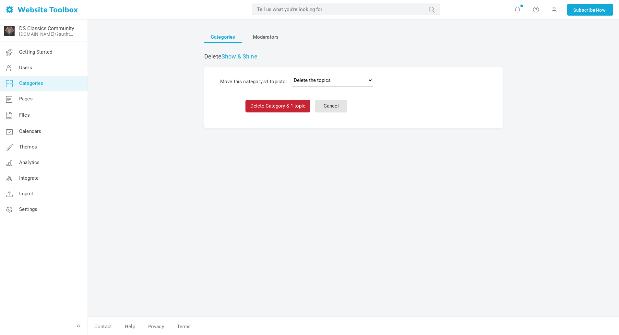
click at [261, 107] on button "Delete Category & 1 topic" at bounding box center [278, 106] width 65 height 13
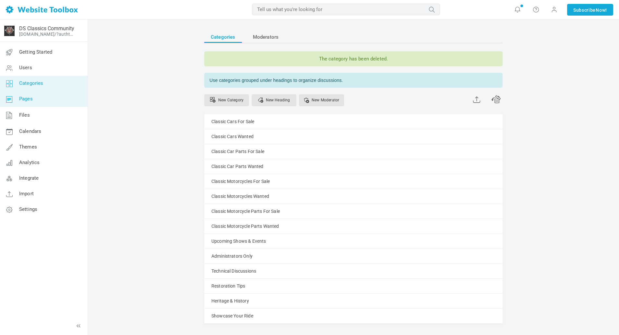
click at [31, 100] on span "Pages" at bounding box center [26, 99] width 14 height 6
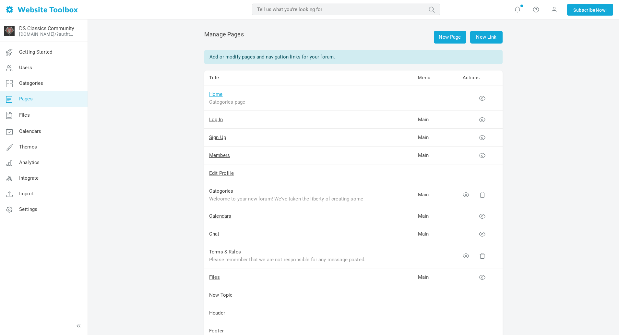
click at [216, 94] on link "Home" at bounding box center [216, 94] width 14 height 6
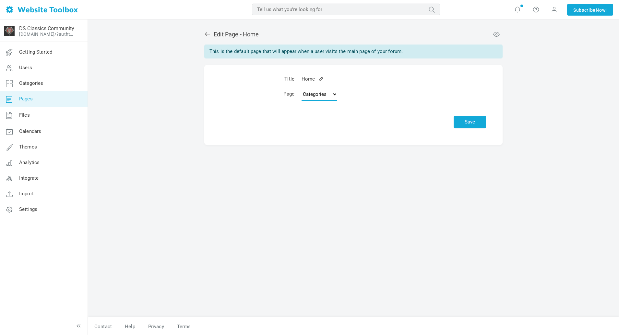
click at [328, 95] on select "Topics Categories Custom Page" at bounding box center [320, 94] width 36 height 13
click at [25, 101] on span "Pages" at bounding box center [26, 99] width 14 height 6
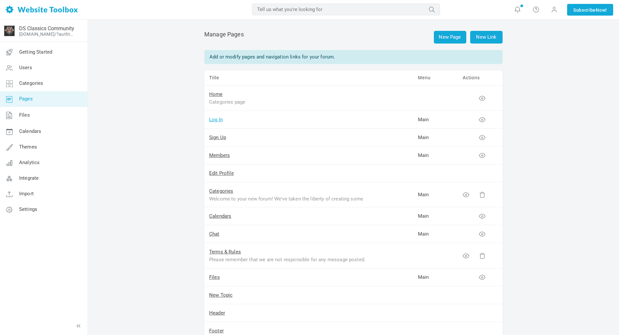
click at [218, 119] on link "Log In" at bounding box center [216, 119] width 14 height 6
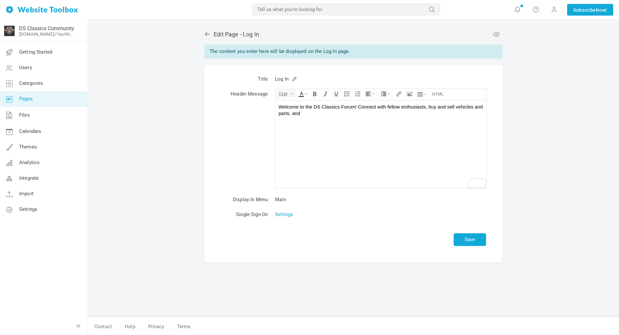
click at [457, 105] on div "Welcome to the DS Classics Forum! Connect with fellow enthusiasts, buy and sell…" at bounding box center [381, 110] width 205 height 13
click at [408, 115] on div "Welcome to the DS Classics Forum! Connect with fellow enthusiasts, buy and sell…" at bounding box center [381, 110] width 205 height 13
click at [472, 239] on button "Save" at bounding box center [470, 239] width 32 height 13
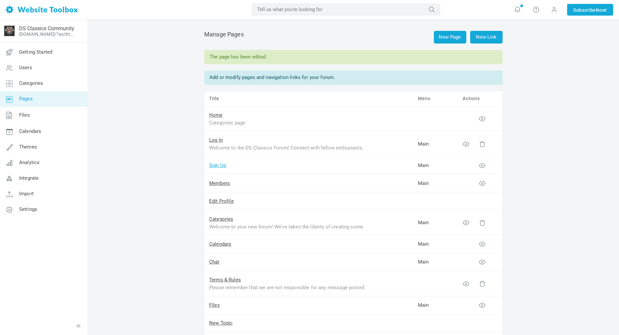
click at [212, 165] on link "Sign Up" at bounding box center [217, 165] width 17 height 6
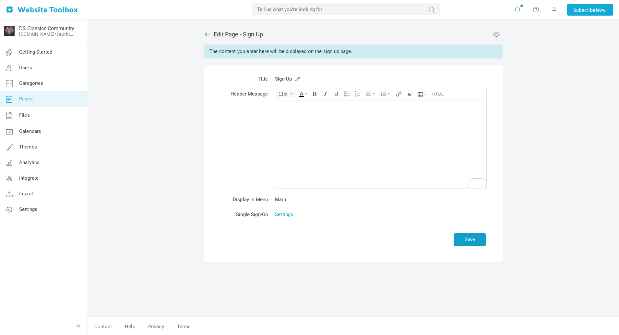
click at [467, 239] on button "Save" at bounding box center [470, 239] width 32 height 13
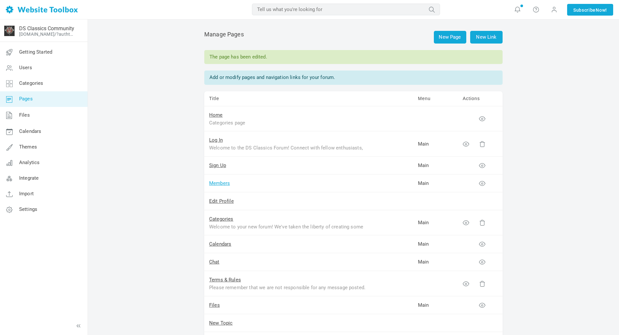
click at [220, 181] on link "Members" at bounding box center [219, 183] width 21 height 6
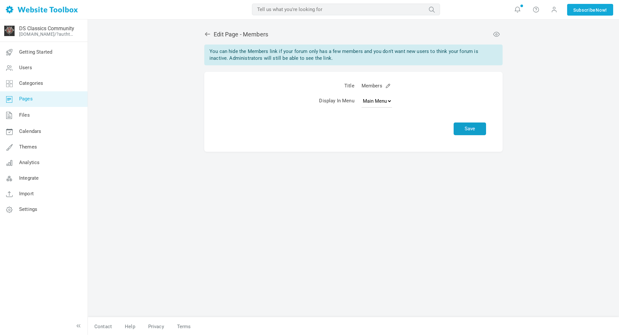
click at [480, 128] on button "Save" at bounding box center [470, 128] width 32 height 13
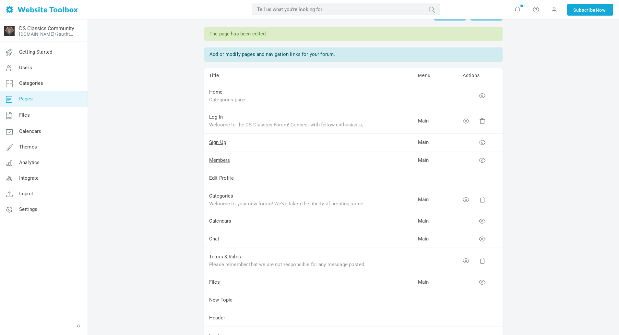
scroll to position [32, 0]
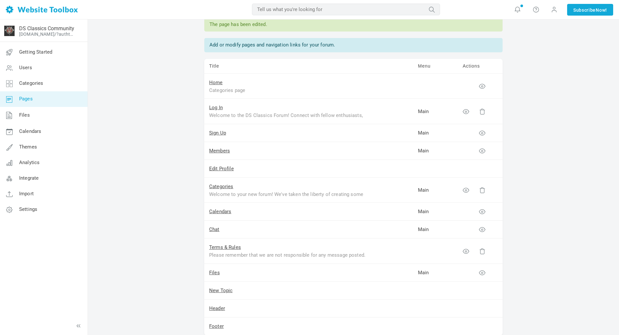
click at [318, 191] on div "Welcome to your new forum! We've taken the liberty of creating some initial cat…" at bounding box center [290, 193] width 162 height 7
click at [219, 188] on link "Categories" at bounding box center [221, 186] width 24 height 6
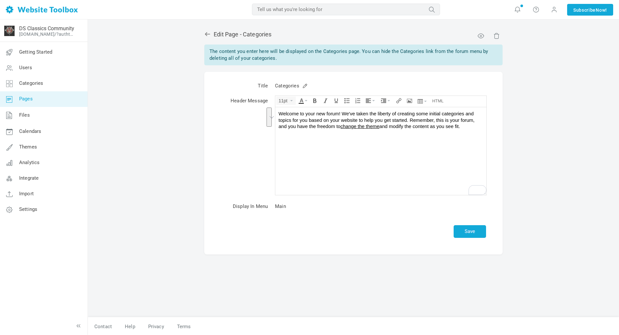
drag, startPoint x: 479, startPoint y: 127, endPoint x: 272, endPoint y: 112, distance: 206.9
click at [275, 112] on html "Welcome to your new forum! We've taken the liberty of creating some initial cat…" at bounding box center [380, 151] width 211 height 88
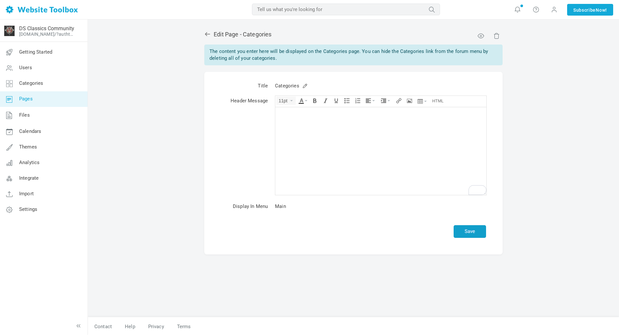
click at [483, 237] on button "Save" at bounding box center [470, 231] width 32 height 13
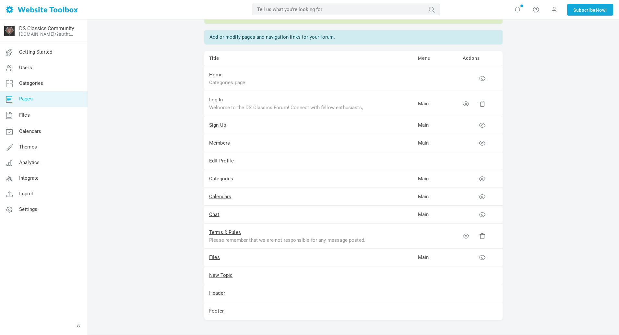
scroll to position [60, 0]
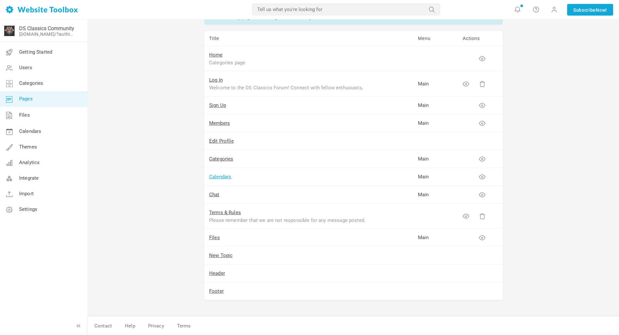
click at [231, 176] on link "Calendars" at bounding box center [220, 177] width 22 height 6
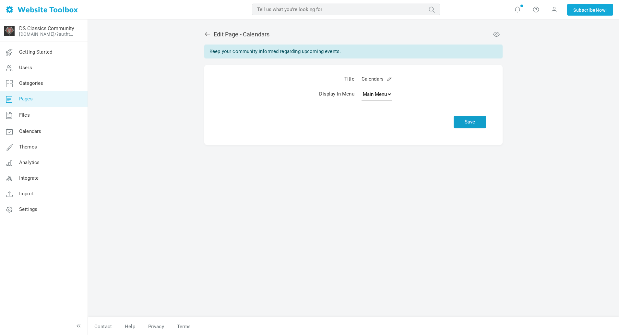
click at [474, 122] on button "Save" at bounding box center [470, 122] width 32 height 13
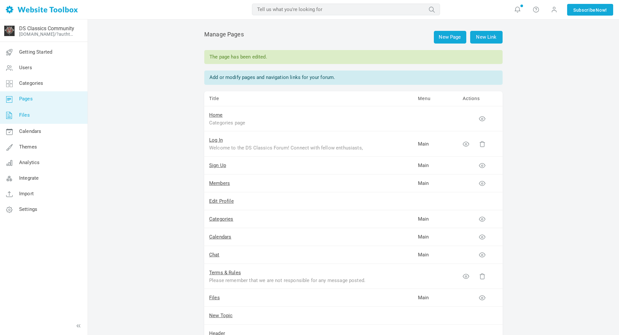
click at [22, 116] on span "Files" at bounding box center [24, 115] width 11 height 6
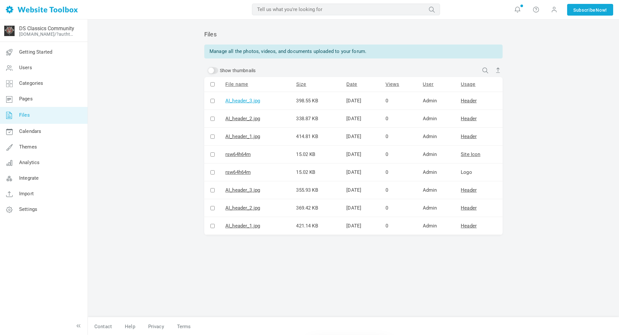
click at [242, 101] on div "AI_header_3.jpg" at bounding box center [243, 101] width 35 height 8
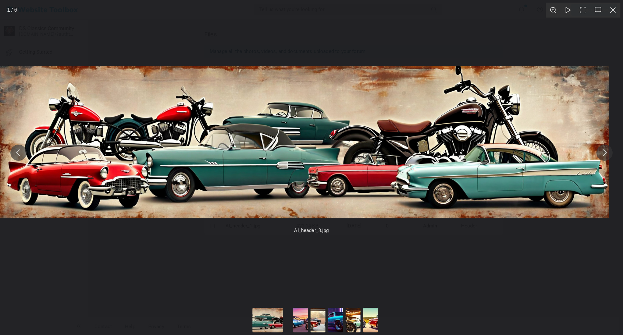
click at [612, 10] on button "You can close this modal content with the ESC key" at bounding box center [612, 10] width 15 height 15
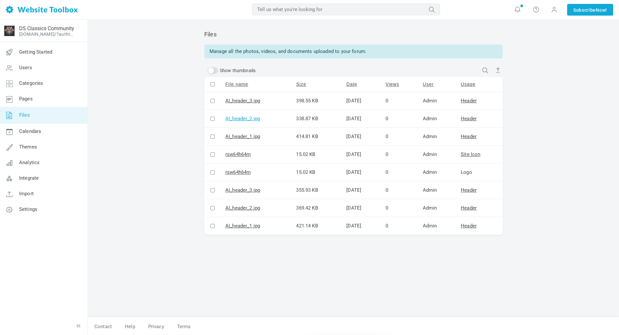
click at [232, 117] on div "AI_header_2.jpg" at bounding box center [243, 119] width 35 height 8
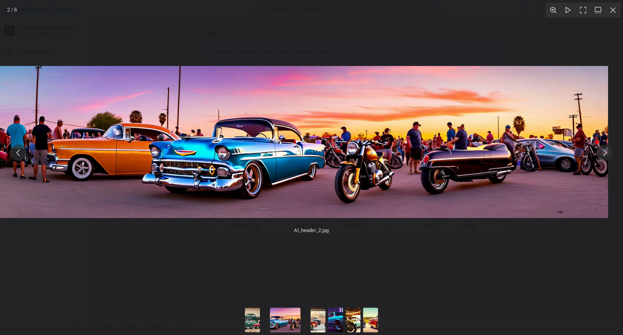
click at [612, 10] on button "You can close this modal content with the ESC key" at bounding box center [612, 10] width 15 height 15
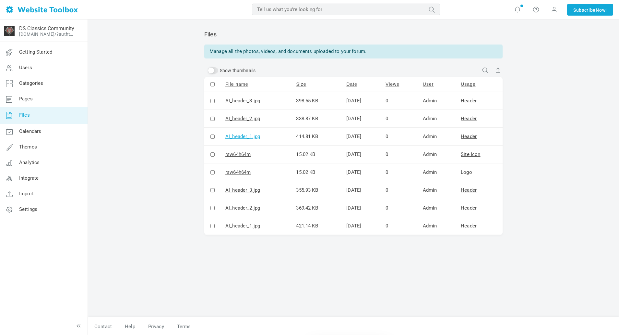
click at [242, 135] on div "AI_header_1.jpg" at bounding box center [243, 136] width 35 height 8
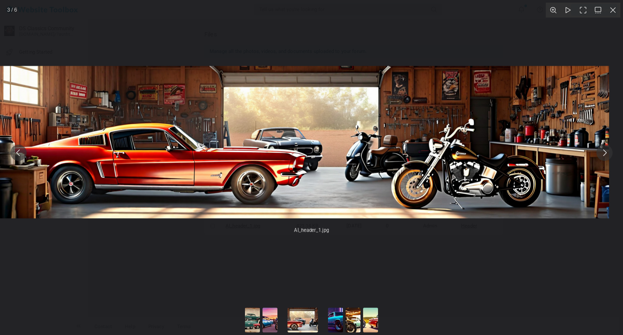
click at [614, 10] on button "You can close this modal content with the ESC key" at bounding box center [612, 10] width 15 height 15
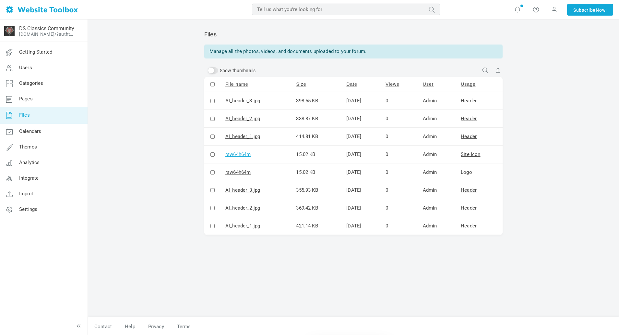
click at [237, 150] on div "rsw64h64m" at bounding box center [238, 154] width 25 height 8
click at [247, 189] on div "AI_header_3.jpg" at bounding box center [243, 190] width 35 height 8
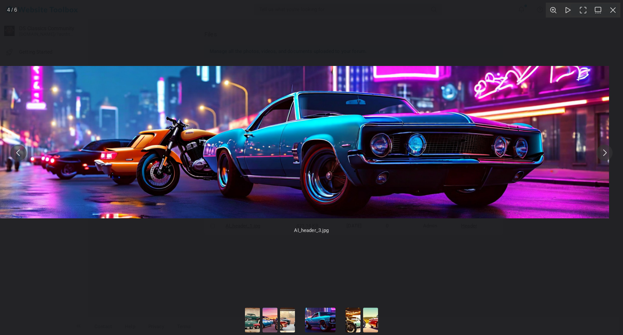
click at [615, 11] on button "You can close this modal content with the ESC key" at bounding box center [612, 10] width 15 height 15
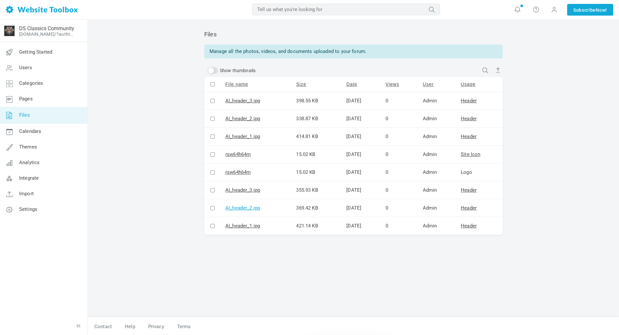
click at [234, 208] on div "AI_header_2.jpg" at bounding box center [243, 208] width 35 height 8
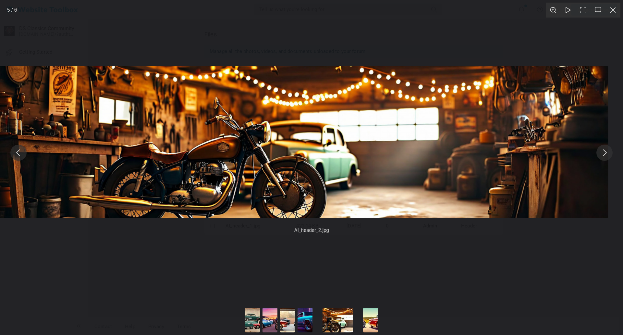
click at [613, 8] on button "You can close this modal content with the ESC key" at bounding box center [612, 10] width 15 height 15
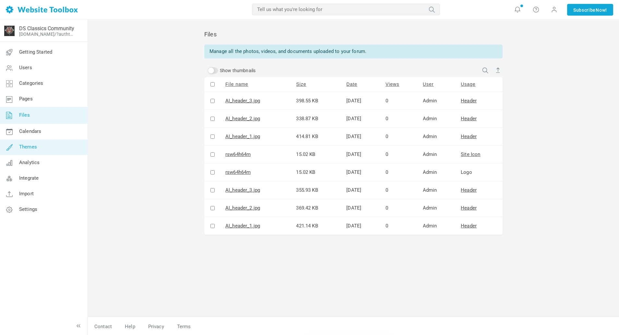
click at [30, 149] on span "Themes" at bounding box center [28, 147] width 18 height 6
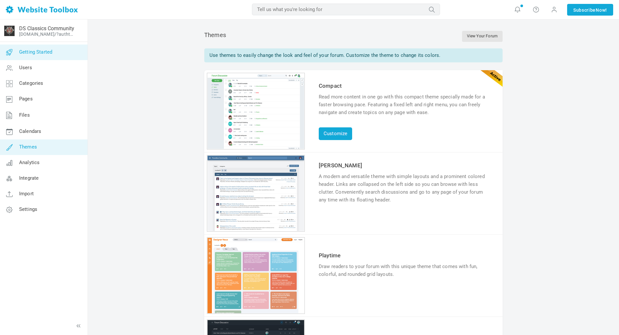
click at [38, 54] on span "Getting Started" at bounding box center [35, 52] width 33 height 6
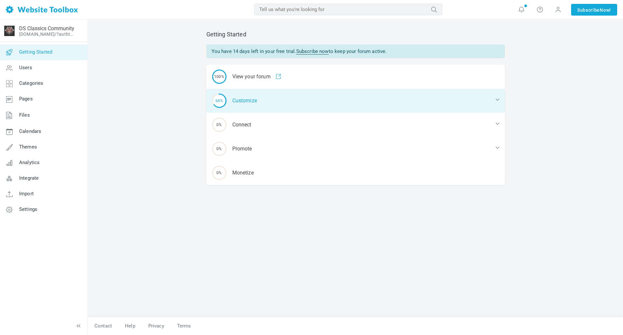
click at [495, 98] on icon at bounding box center [497, 99] width 6 height 6
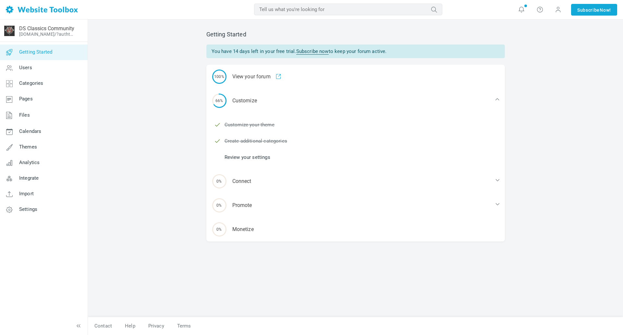
click at [255, 157] on link "Review your settings" at bounding box center [248, 156] width 46 height 7
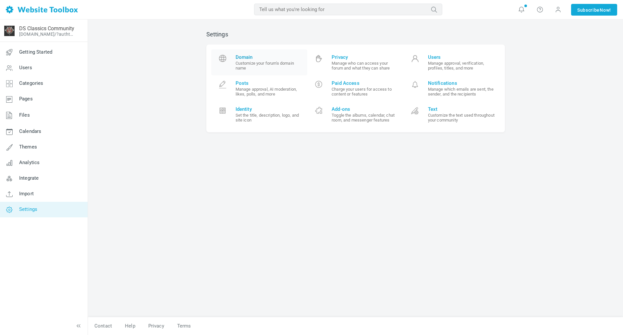
click at [275, 65] on small "Customize your forum's domain name" at bounding box center [269, 66] width 67 height 10
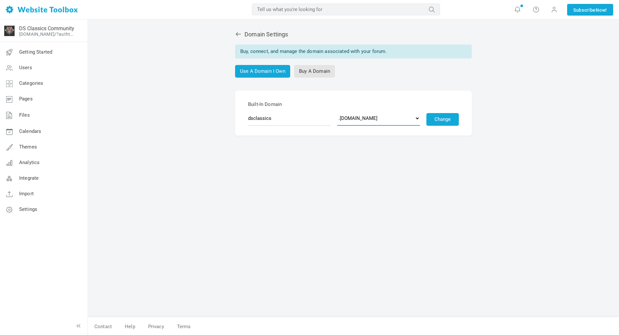
click at [394, 119] on select ".discussion.community .community.chat .forumchitchat.com .discussioncommunity.c…" at bounding box center [378, 118] width 83 height 15
click at [337, 111] on select ".discussion.community .community.chat .forumchitchat.com .discussioncommunity.c…" at bounding box center [378, 118] width 83 height 15
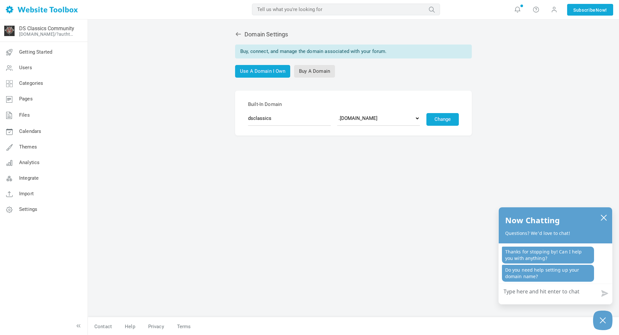
click at [238, 33] on icon at bounding box center [238, 34] width 5 height 4
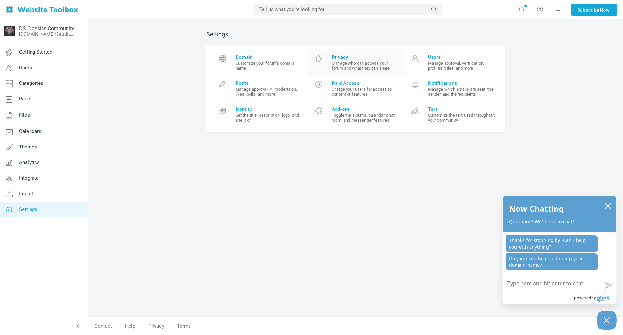
click at [360, 67] on small "Manage who can access your forum and what they can share" at bounding box center [365, 66] width 67 height 10
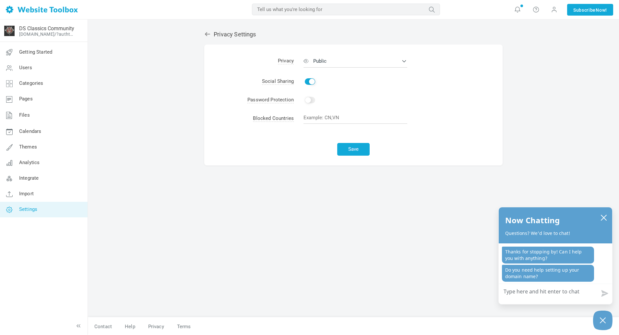
click at [207, 33] on icon at bounding box center [207, 34] width 6 height 6
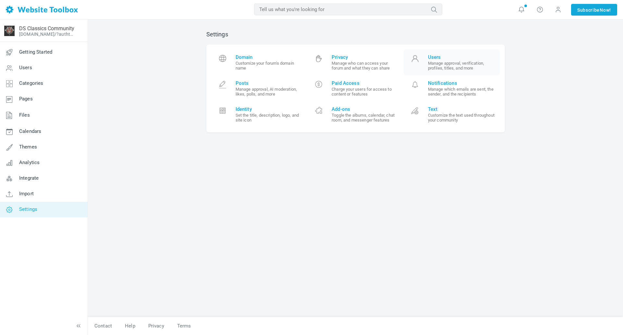
click at [440, 62] on small "Manage approval, verification, profiles, titles, and more" at bounding box center [461, 66] width 67 height 10
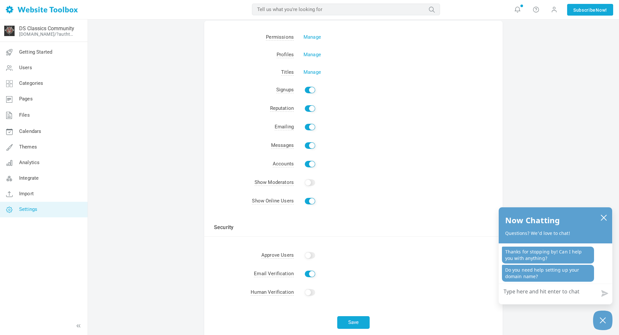
scroll to position [32, 0]
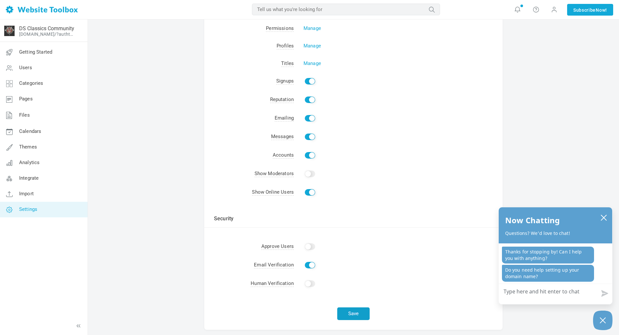
click at [356, 312] on button "Save" at bounding box center [353, 313] width 32 height 13
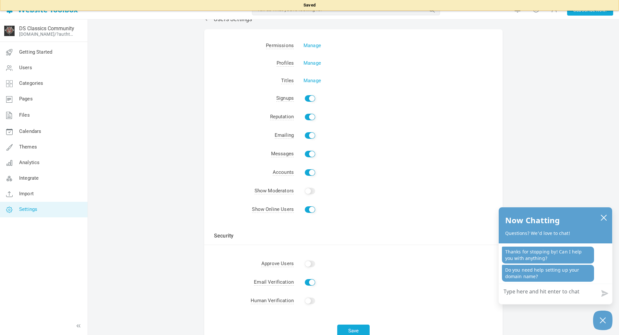
scroll to position [0, 0]
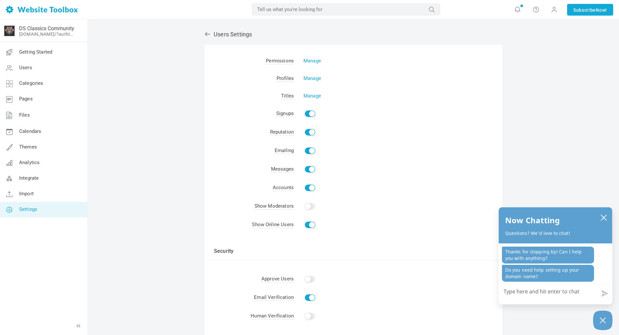
click at [205, 34] on icon at bounding box center [207, 34] width 6 height 6
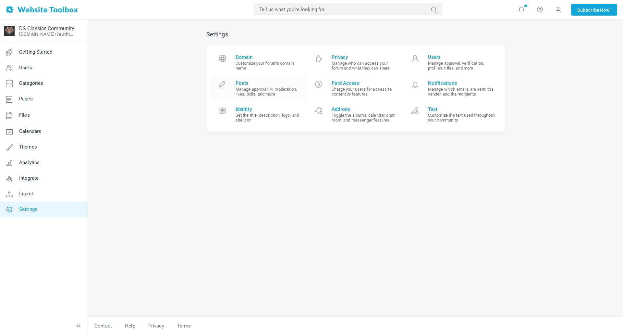
click at [254, 90] on small "Manage approval, AI moderation, likes, polls, and more" at bounding box center [269, 92] width 67 height 10
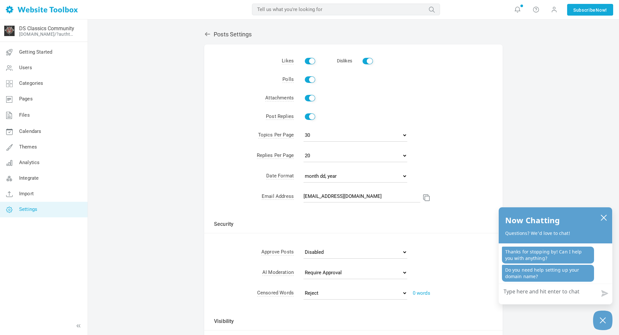
click at [206, 34] on icon at bounding box center [207, 34] width 5 height 4
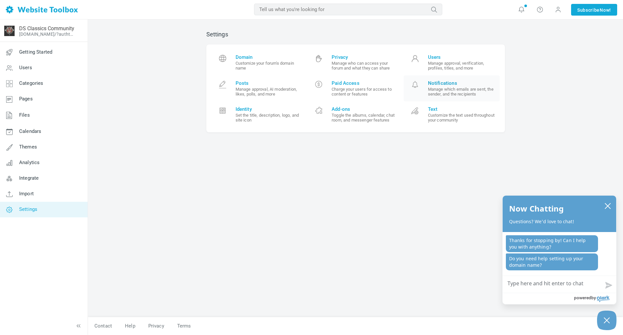
click at [456, 94] on small "Manage which emails are sent, the sender, and the recipients" at bounding box center [461, 92] width 67 height 10
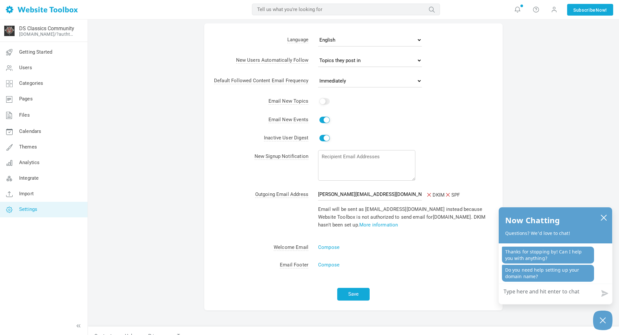
scroll to position [31, 0]
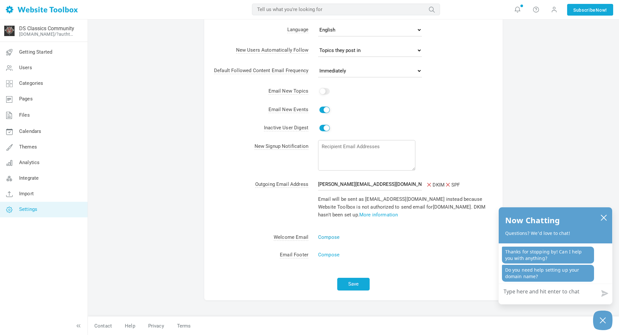
click at [335, 237] on link "Compose" at bounding box center [328, 237] width 21 height 6
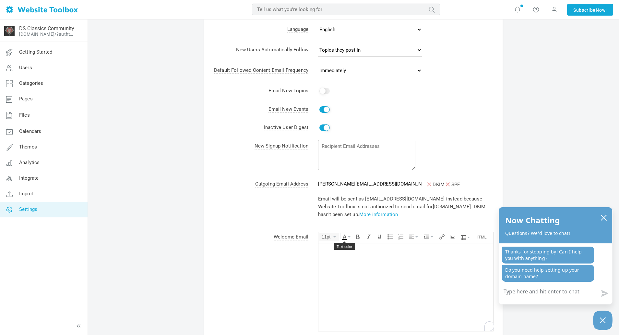
scroll to position [0, 0]
click at [334, 236] on button "11pt" at bounding box center [329, 237] width 19 height 8
click at [333, 264] on span "12px" at bounding box center [328, 265] width 10 height 5
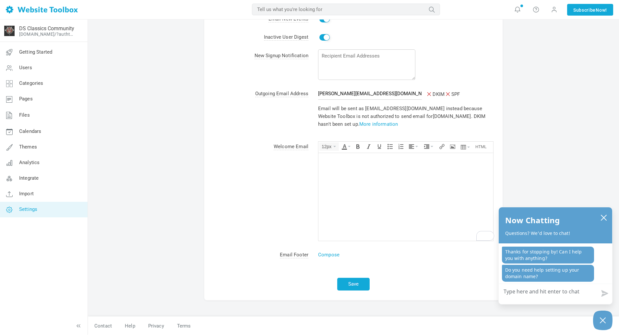
scroll to position [90, 0]
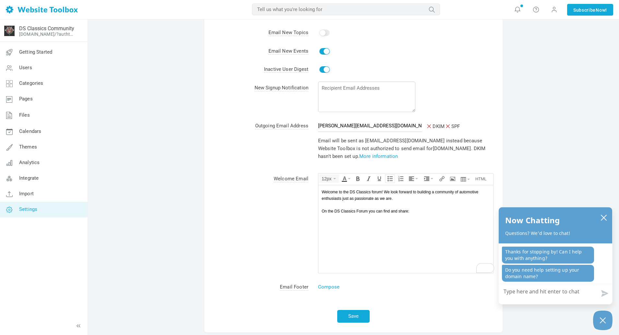
click at [391, 177] on icon "Bullet list" at bounding box center [390, 178] width 5 height 5
click at [373, 190] on span "Welcome to the DS Classics forum! We look forward to building a community of au…" at bounding box center [400, 194] width 157 height 11
click at [348, 249] on li "To enrich screen reader interactions, please activate Accessibility in Grammarl…" at bounding box center [412, 247] width 155 height 6
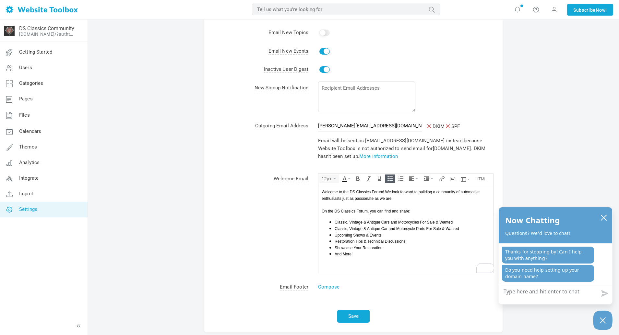
click at [396, 247] on li "Showcase Your Restoration" at bounding box center [412, 247] width 155 height 6
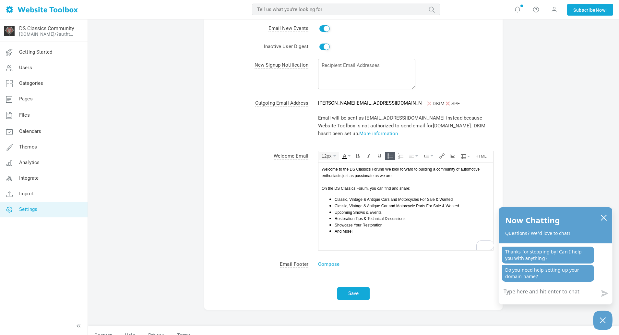
scroll to position [122, 0]
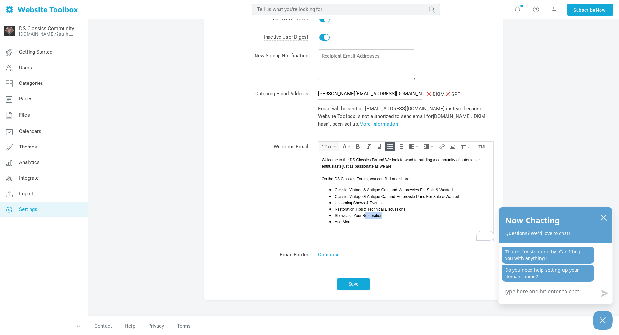
drag, startPoint x: 389, startPoint y: 216, endPoint x: 364, endPoint y: 215, distance: 25.3
click at [364, 215] on li "Showcase Your Restoration" at bounding box center [412, 215] width 155 height 6
click at [363, 215] on span "Showcase Your Restoration" at bounding box center [359, 215] width 48 height 5
drag, startPoint x: 388, startPoint y: 216, endPoint x: 363, endPoint y: 215, distance: 24.3
click at [363, 215] on li "Showcase Your Restoration" at bounding box center [412, 215] width 155 height 6
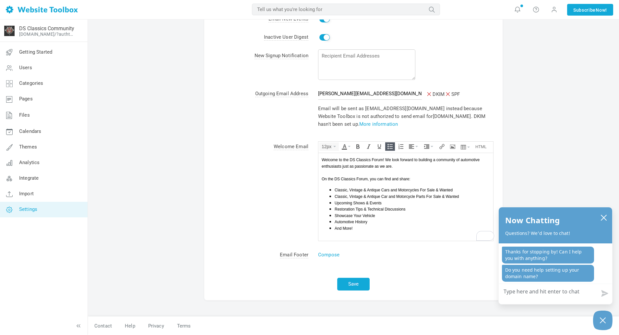
click at [359, 227] on li "And More!" at bounding box center [412, 228] width 155 height 6
drag, startPoint x: 412, startPoint y: 177, endPoint x: 630, endPoint y: 325, distance: 263.4
click at [319, 177] on html "Welcome to the DS Classics Forum! We look forward to building a community of au…" at bounding box center [406, 197] width 175 height 88
click at [366, 147] on icon "Italic" at bounding box center [368, 146] width 5 height 5
click at [427, 176] on div "On the DS Classics Forum, you can find and share:" at bounding box center [406, 178] width 168 height 6
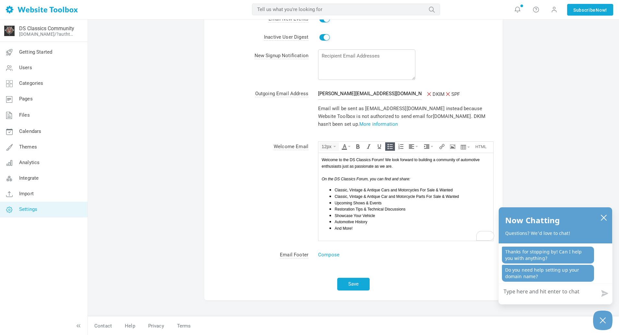
click at [367, 226] on li "And More!" at bounding box center [412, 228] width 155 height 6
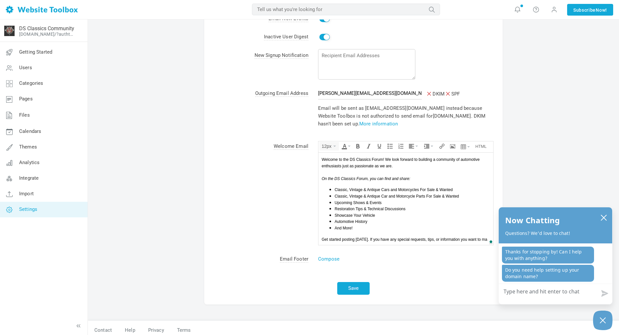
scroll to position [0, 0]
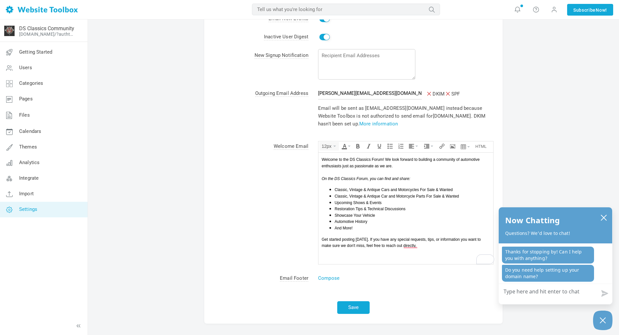
click at [393, 258] on div "To enrich screen reader interactions, please activate Accessibility in Grammarl…" at bounding box center [406, 257] width 168 height 6
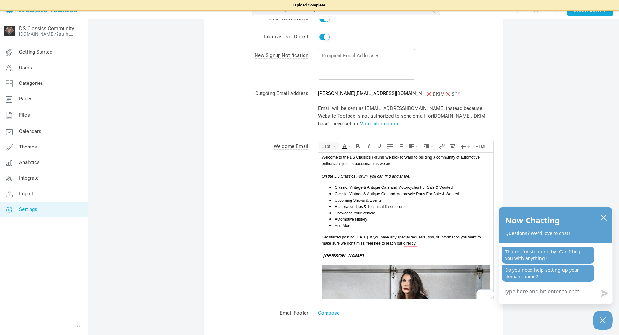
scroll to position [1, 0]
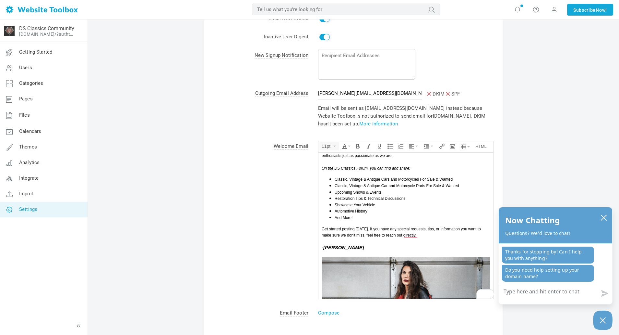
click at [324, 260] on img "To enrich screen reader interactions, please activate Accessibility in Grammarl…" at bounding box center [406, 341] width 168 height 168
drag, startPoint x: 327, startPoint y: 258, endPoint x: 342, endPoint y: 253, distance: 15.6
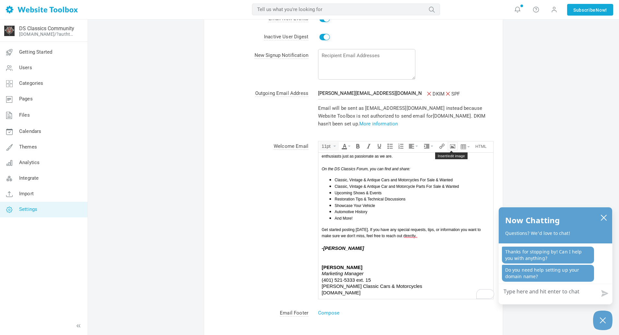
click at [450, 146] on icon "Insert/edit image" at bounding box center [452, 145] width 5 height 5
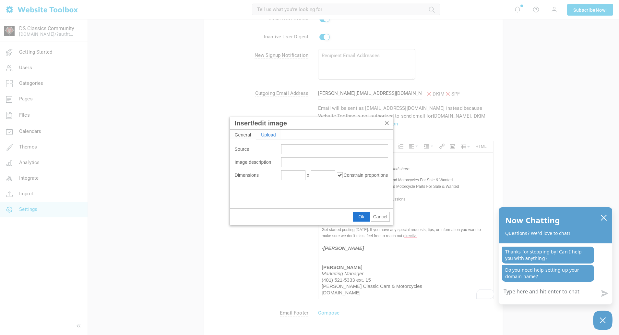
click at [272, 133] on div "Upload" at bounding box center [268, 133] width 25 height 9
click at [313, 152] on span "Browse for an image" at bounding box center [312, 150] width 42 height 5
type input "C:\fakepath\February 2025 3 Square Crop.png"
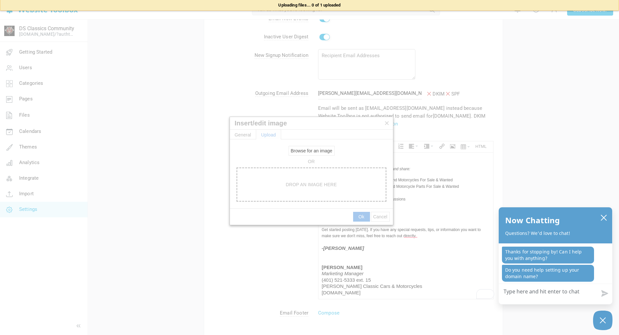
type input "https://d28lcup14p4e72.cloudfront.net/286721%2F9463907%2FFebruary+2025+3+Square…"
type input "944"
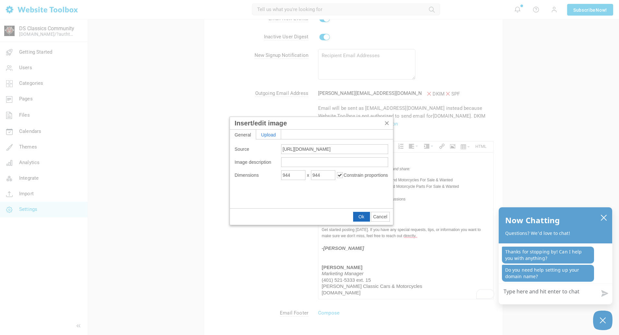
click at [360, 217] on span "Ok" at bounding box center [362, 216] width 6 height 5
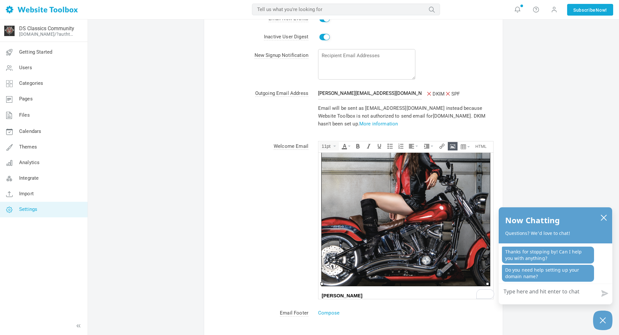
scroll to position [144, 0]
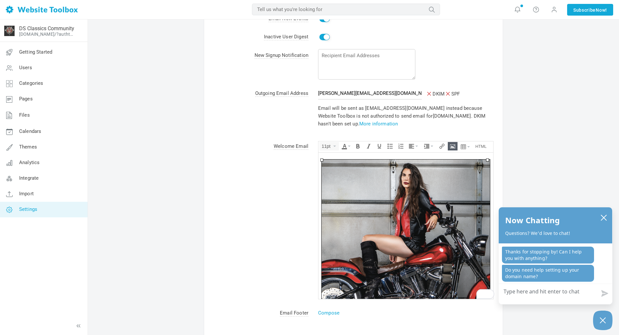
click at [408, 203] on img "To enrich screen reader interactions, please activate Accessibility in Grammarl…" at bounding box center [406, 243] width 168 height 168
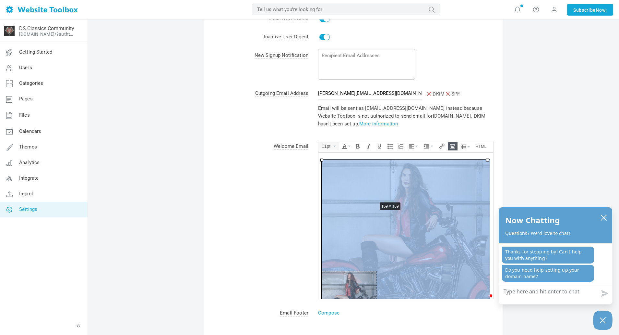
drag, startPoint x: 487, startPoint y: 159, endPoint x: 376, endPoint y: 200, distance: 118.3
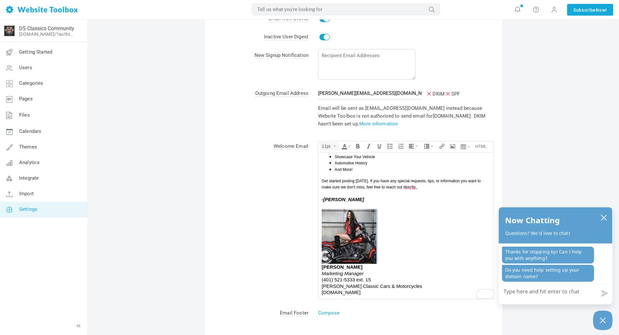
drag, startPoint x: 379, startPoint y: 208, endPoint x: 376, endPoint y: 211, distance: 3.7
click at [371, 213] on div "To enrich screen reader interactions, please activate Accessibility in Grammarl…" at bounding box center [406, 236] width 168 height 55
click at [366, 217] on img "To enrich screen reader interactions, please activate Accessibility in Grammarl…" at bounding box center [349, 236] width 55 height 55
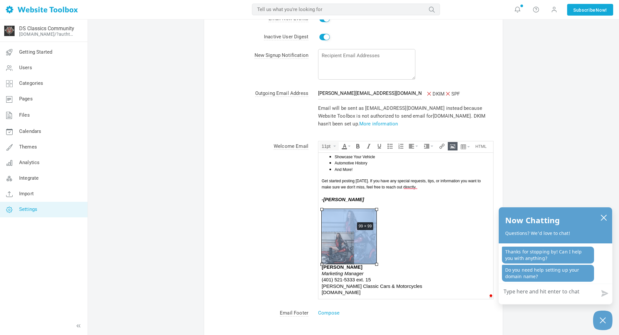
drag, startPoint x: 378, startPoint y: 207, endPoint x: 356, endPoint y: 219, distance: 24.5
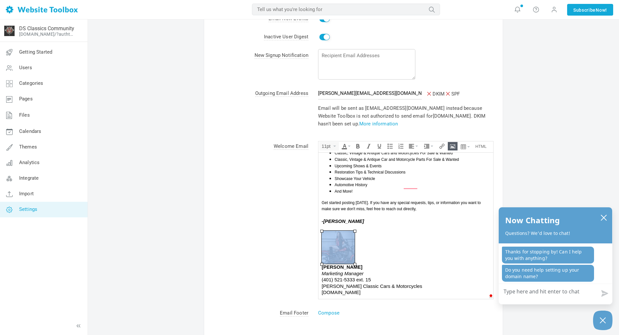
scroll to position [37, 0]
click at [367, 235] on div "To enrich screen reader interactions, please activate Accessibility in Grammarl…" at bounding box center [406, 246] width 168 height 33
click at [373, 278] on div "(401) 521-5333 ext. 15" at bounding box center [406, 279] width 168 height 6
click at [421, 286] on div "Dick Shappy's Classic Cars & Motorcycles" at bounding box center [406, 286] width 168 height 6
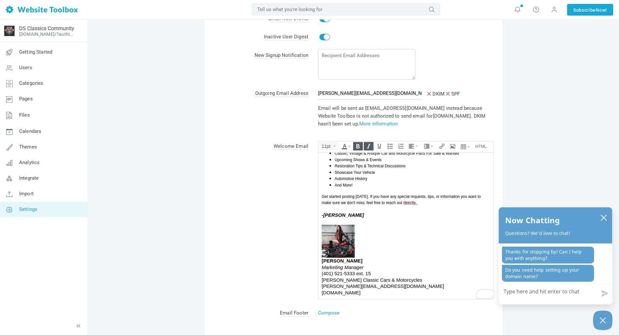
drag, startPoint x: 360, startPoint y: 214, endPoint x: 315, endPoint y: 213, distance: 44.8
click at [319, 213] on html "Welcome to the DS Classics Forum! We look forward to building a community of au…" at bounding box center [406, 204] width 175 height 189
click at [358, 262] on div "Nicole LeBoeuf" at bounding box center [406, 260] width 168 height 6
drag, startPoint x: 362, startPoint y: 262, endPoint x: 317, endPoint y: 262, distance: 45.4
click at [319, 262] on html "Welcome to the DS Classics Forum! We look forward to building a community of au…" at bounding box center [406, 204] width 175 height 189
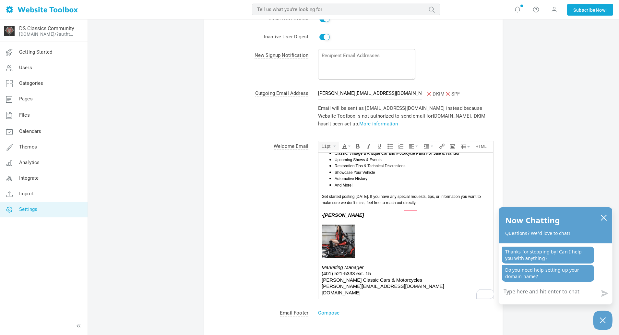
scroll to position [37, 0]
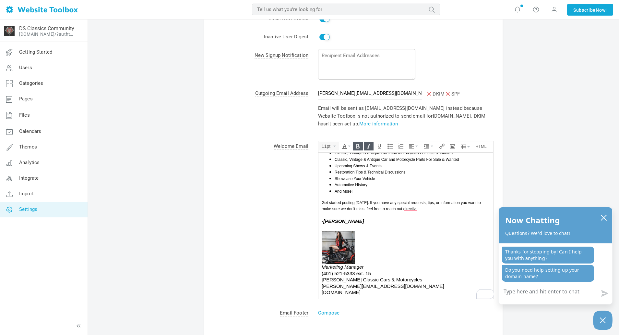
drag, startPoint x: 361, startPoint y: 219, endPoint x: 308, endPoint y: 221, distance: 53.6
click at [319, 221] on html "Welcome to the DS Classics Forum! We look forward to building a community of au…" at bounding box center [406, 207] width 175 height 183
click at [403, 252] on div "To enrich screen reader interactions, please activate Accessibility in Grammarl…" at bounding box center [406, 246] width 168 height 33
drag, startPoint x: 355, startPoint y: 292, endPoint x: 315, endPoint y: 293, distance: 39.9
click at [319, 293] on html "Welcome to the DS Classics Forum! We look forward to building a community of au…" at bounding box center [406, 207] width 175 height 183
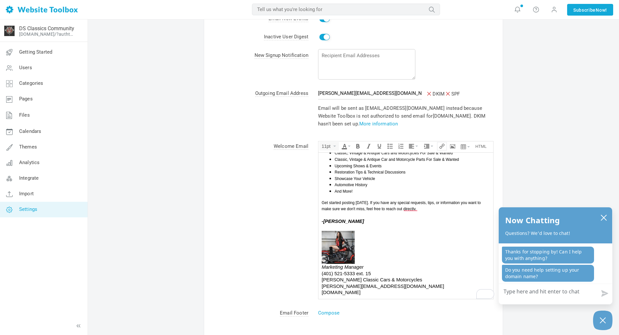
click at [441, 146] on icon "Insert/edit link" at bounding box center [442, 145] width 5 height 5
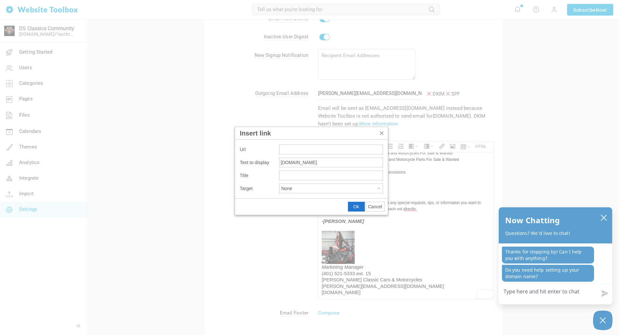
click at [307, 148] on input "Insert link" at bounding box center [331, 149] width 104 height 10
type input "www.DSClassics.com"
click at [355, 206] on span "Ok" at bounding box center [357, 206] width 6 height 5
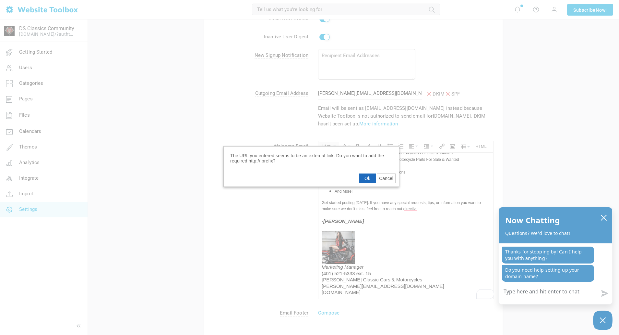
click at [368, 177] on span "Ok" at bounding box center [368, 178] width 6 height 5
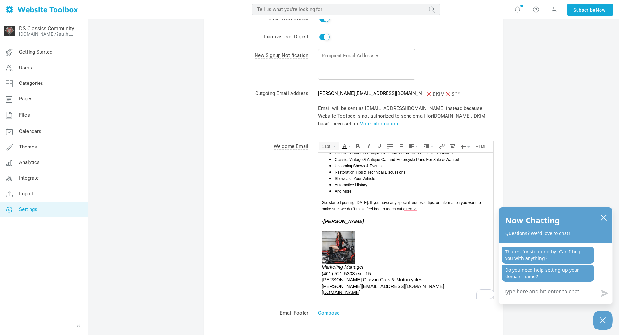
click at [389, 243] on div "To enrich screen reader interactions, please activate Accessibility in Grammarl…" at bounding box center [406, 246] width 168 height 33
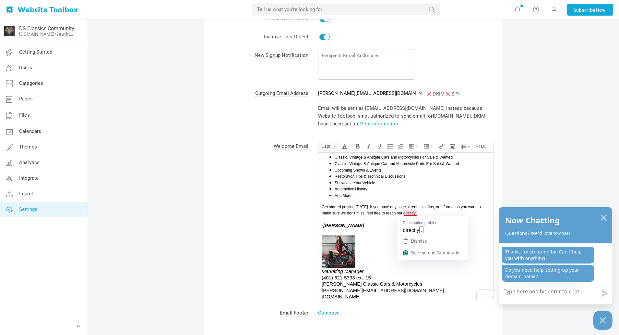
click at [379, 227] on div "-Nicole LeBoeuf" at bounding box center [406, 225] width 168 height 6
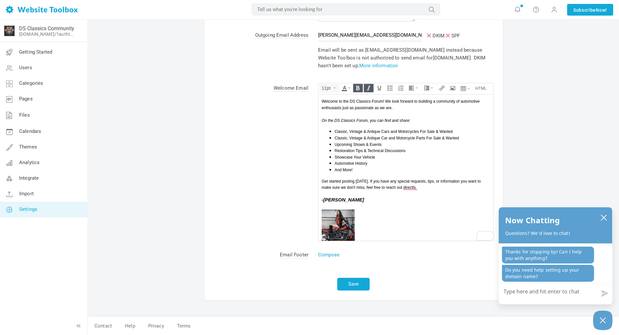
click at [325, 255] on link "Compose" at bounding box center [328, 254] width 21 height 6
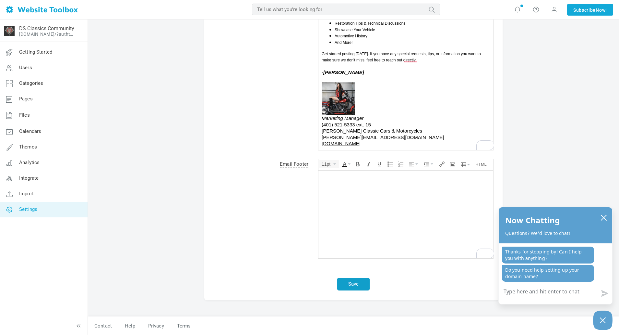
click at [358, 286] on button "Save" at bounding box center [353, 283] width 32 height 13
click at [356, 283] on button "Save" at bounding box center [353, 283] width 32 height 13
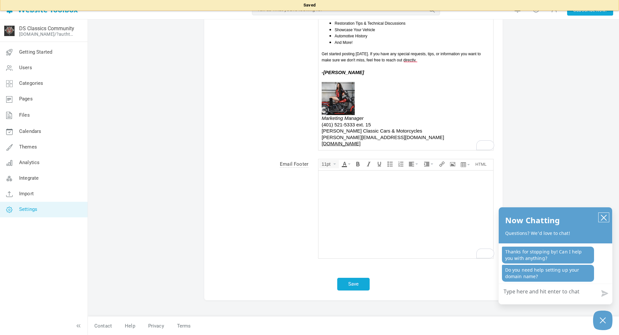
click at [606, 217] on icon "close chatbox" at bounding box center [604, 217] width 6 height 6
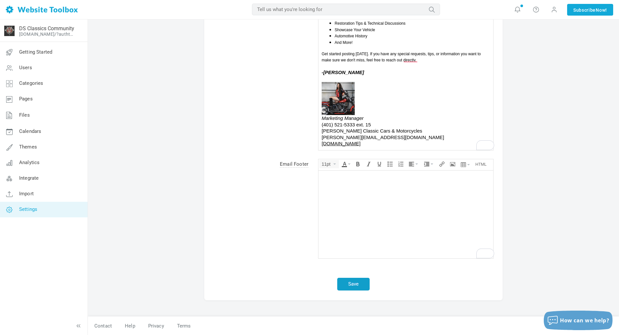
click at [357, 288] on button "Save" at bounding box center [353, 283] width 32 height 13
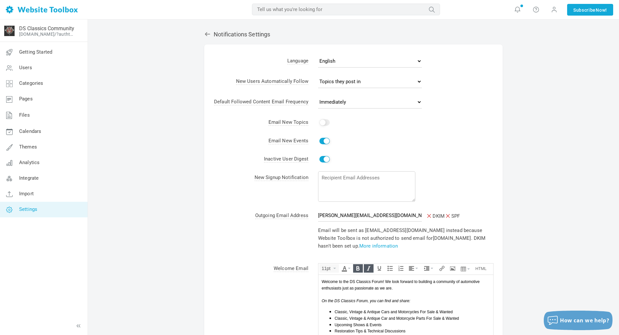
click at [207, 34] on icon at bounding box center [207, 34] width 5 height 4
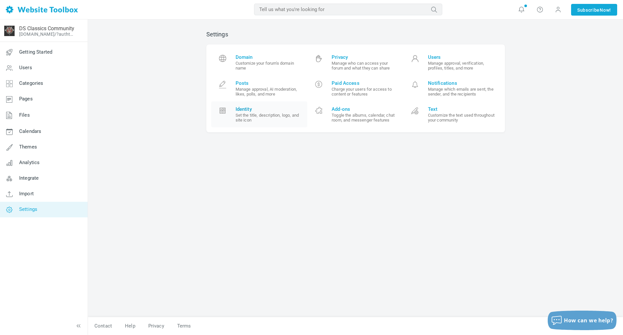
click at [259, 119] on small "Set the title, description, logo, and site icon" at bounding box center [269, 118] width 67 height 10
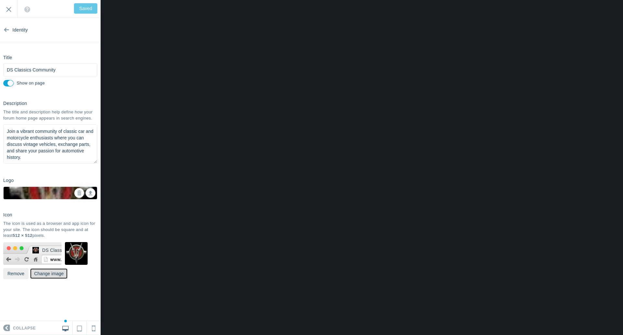
click at [43, 274] on button "Change image" at bounding box center [49, 273] width 38 height 11
type input "C:\fakepath\Dick Shappy Classic Cars & Motorcycles Logo on Gold Coin.png"
click at [80, 194] on icon at bounding box center [79, 192] width 5 height 5
type input "Save"
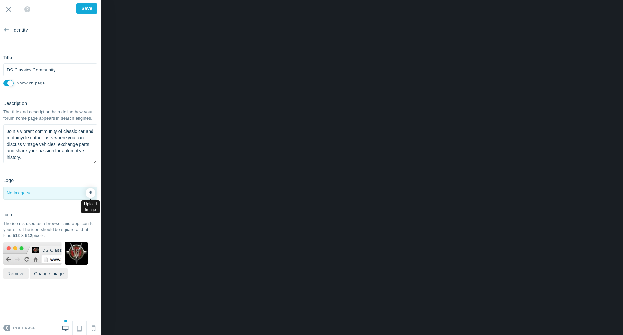
click at [91, 192] on icon at bounding box center [91, 191] width 4 height 5
type input "C:\fakepath\Dick Shappy Classic Cars & Motorcycles Logo on Gold Coin.png"
click at [87, 192] on link at bounding box center [91, 193] width 10 height 10
type input "C:\fakepath\Dick Shappy Classic Cars & Motorcycles Logo on Gold Coin copy.png"
click at [90, 193] on icon at bounding box center [91, 191] width 4 height 5
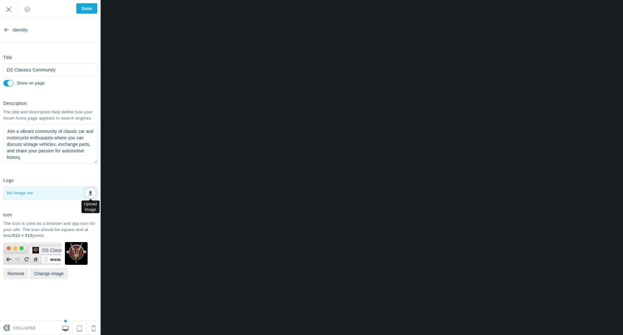
type input "C:\fakepath\Dick Shappy Classic Cars & Motorcycles Logo on Gold Coin copy.png"
click at [90, 194] on icon at bounding box center [91, 191] width 4 height 5
type input "C:\fakepath\Dick Shappy Classic Cars & Motorcycles Logo on Gold Coin Small Copy…"
checkbox input "false"
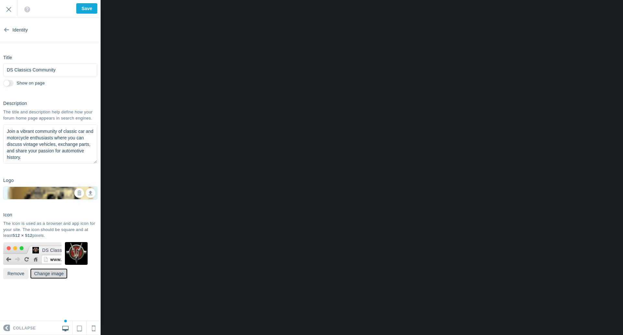
click at [52, 275] on button "Change image" at bounding box center [49, 273] width 38 height 11
type input "C:\fakepath\Dick Shappy Classic Cars & Motorcycles Logo on Gold Coin Small Copy…"
click at [84, 10] on input "Save" at bounding box center [86, 8] width 21 height 10
type input "Saved"
click at [8, 10] on input "Exit" at bounding box center [9, 9] width 18 height 18
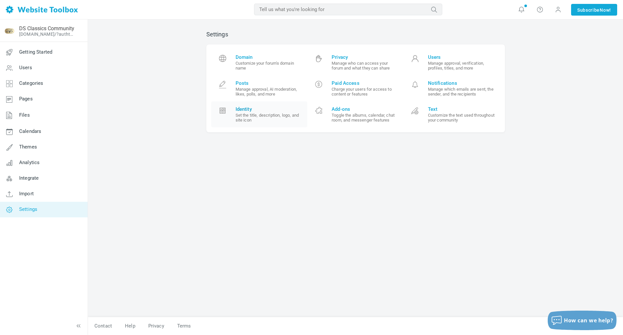
click at [275, 118] on small "Set the title, description, logo, and site icon" at bounding box center [269, 118] width 67 height 10
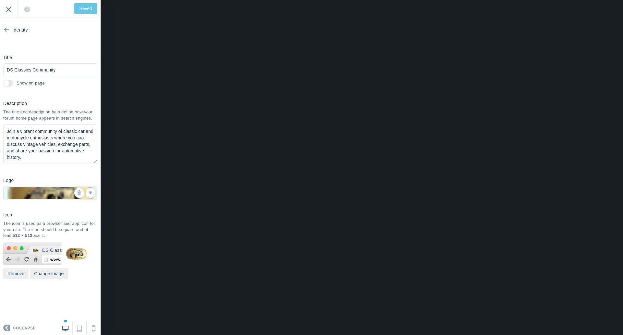
click at [9, 9] on input "Exit" at bounding box center [9, 9] width 18 height 18
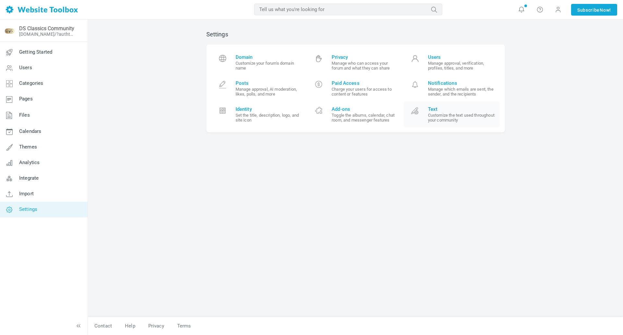
click at [456, 120] on small "Customize the text used throughout your community" at bounding box center [461, 118] width 67 height 10
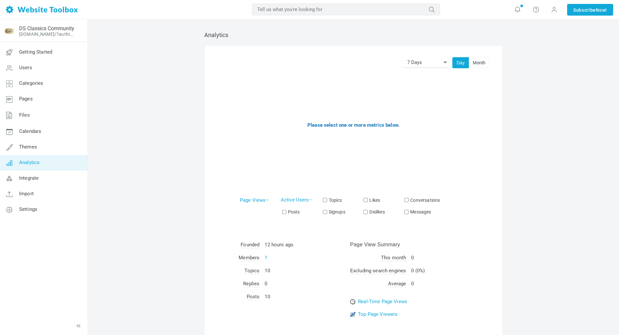
click at [38, 177] on span "Integrate" at bounding box center [28, 178] width 19 height 6
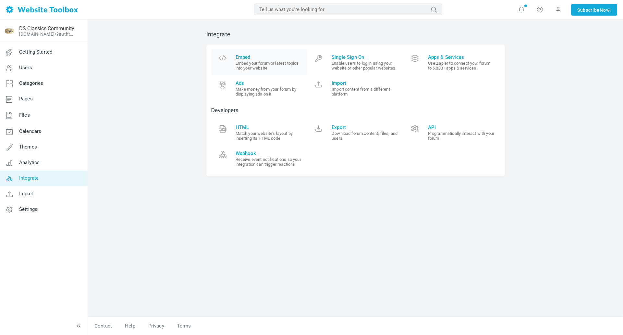
click at [261, 67] on small "Embed your forum or latest topics into your website" at bounding box center [269, 66] width 67 height 10
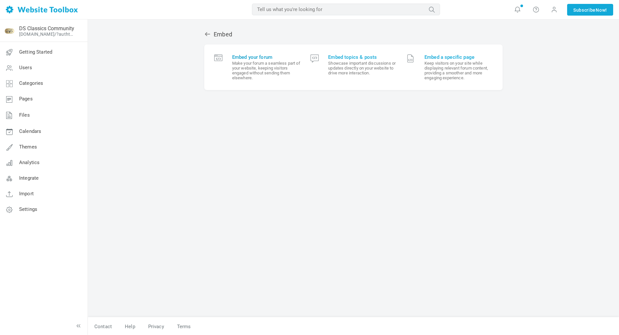
click at [254, 70] on small "Make your forum a seamless part of your website, keeping visitors engaged witho…" at bounding box center [266, 70] width 68 height 19
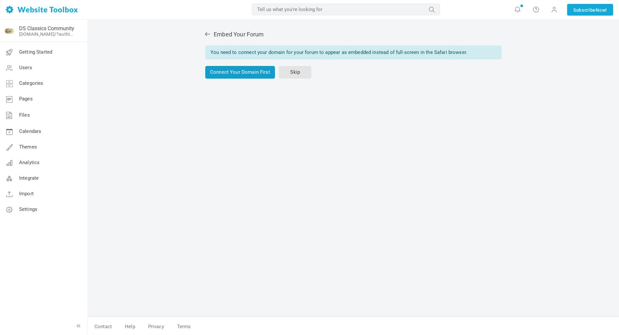
click at [246, 72] on link "Connect Your Domain First" at bounding box center [240, 72] width 70 height 13
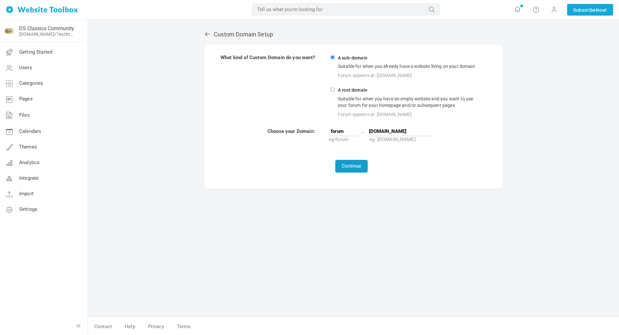
click at [352, 166] on button "Continue" at bounding box center [352, 166] width 32 height 13
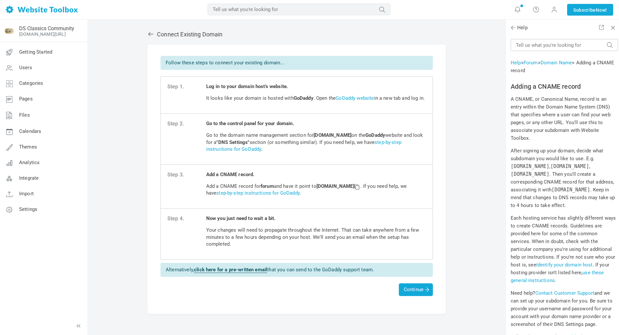
scroll to position [7081, 0]
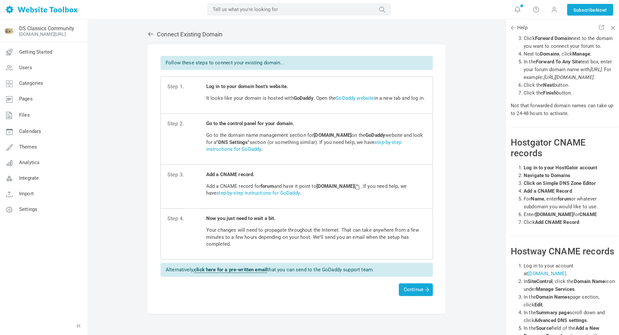
click at [149, 35] on icon at bounding box center [150, 34] width 5 height 4
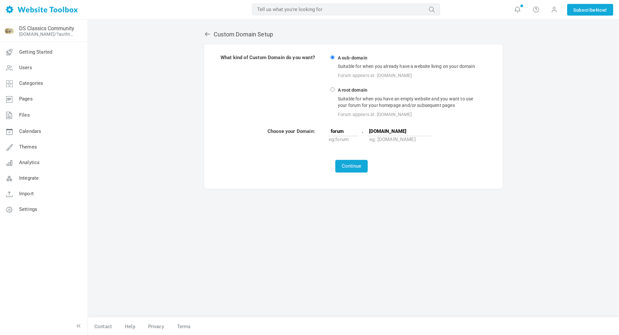
click at [208, 34] on icon at bounding box center [207, 34] width 5 height 4
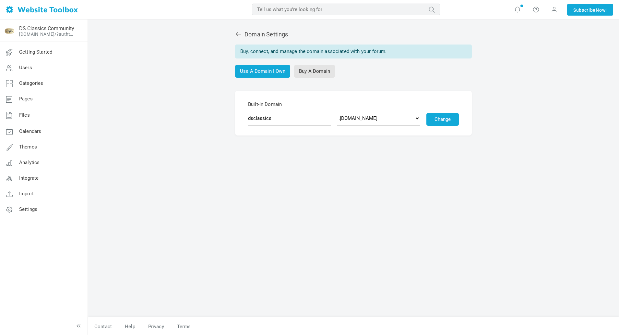
click at [236, 34] on icon at bounding box center [238, 34] width 5 height 4
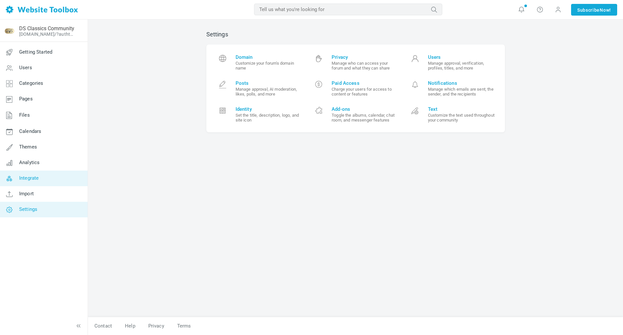
click at [35, 176] on span "Integrate" at bounding box center [28, 178] width 19 height 6
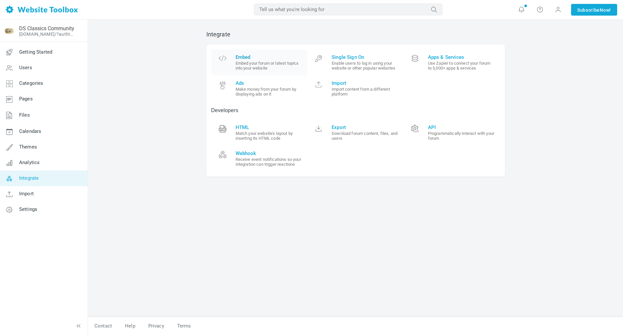
click at [271, 61] on small "Embed your forum or latest topics into your website" at bounding box center [269, 66] width 67 height 10
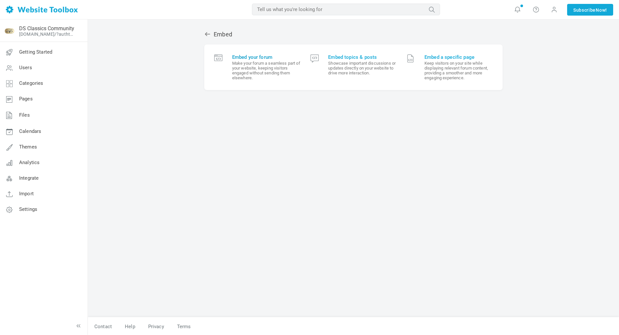
click at [259, 71] on small "Make your forum a seamless part of your website, keeping visitors engaged witho…" at bounding box center [266, 70] width 68 height 19
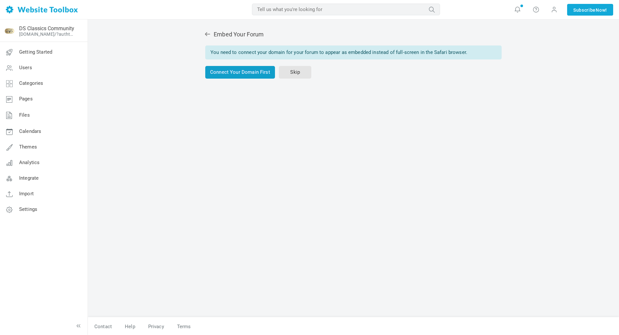
click at [261, 74] on link "Connect Your Domain First" at bounding box center [240, 72] width 70 height 13
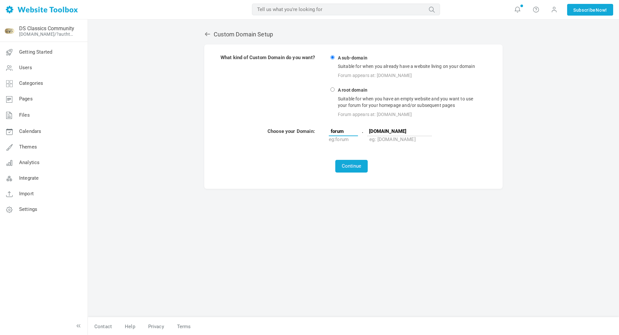
click at [350, 130] on input "forum" at bounding box center [343, 131] width 29 height 10
click at [368, 129] on td "forum . [DOMAIN_NAME] eg: forum eg: [DOMAIN_NAME]" at bounding box center [406, 136] width 155 height 16
click at [357, 167] on button "Continue" at bounding box center [352, 166] width 32 height 13
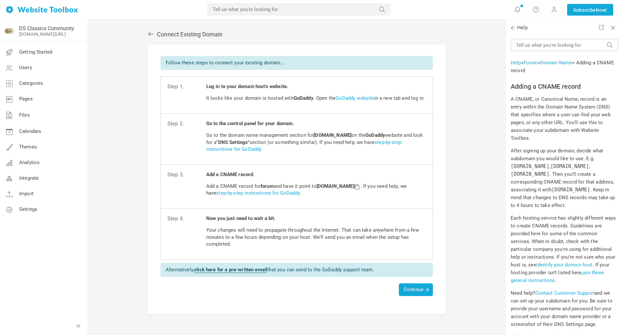
scroll to position [7081, 0]
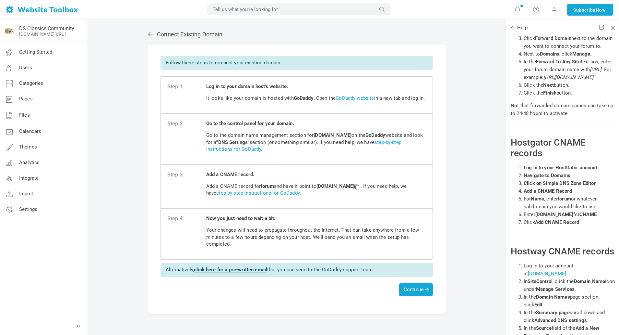
click at [151, 35] on icon at bounding box center [151, 34] width 6 height 6
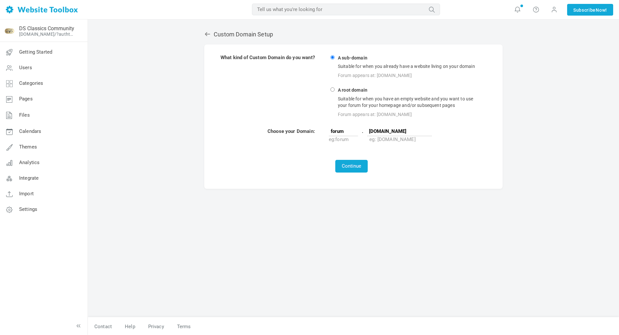
click at [207, 33] on icon at bounding box center [207, 34] width 6 height 6
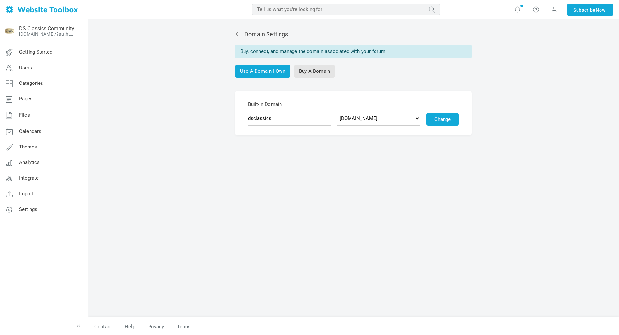
click at [237, 34] on icon at bounding box center [238, 34] width 5 height 4
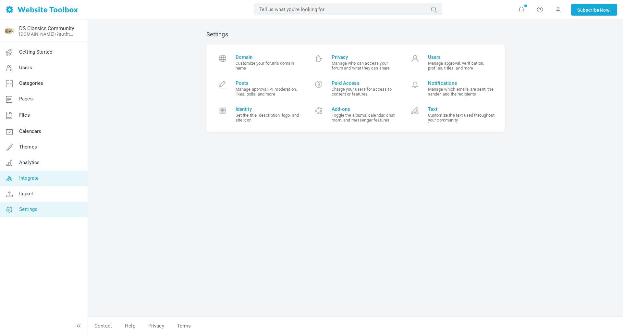
click at [33, 173] on link "Integrate" at bounding box center [44, 178] width 88 height 16
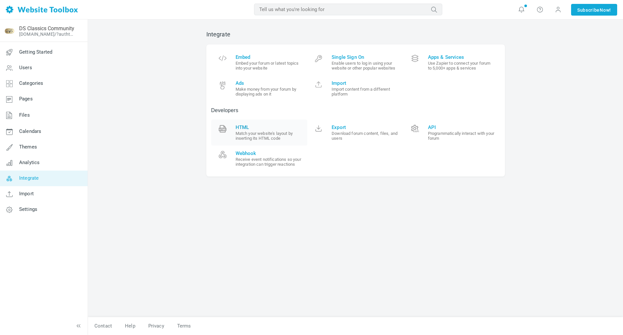
click at [275, 134] on small "Match your website's layout by inserting its HTML code" at bounding box center [269, 136] width 67 height 10
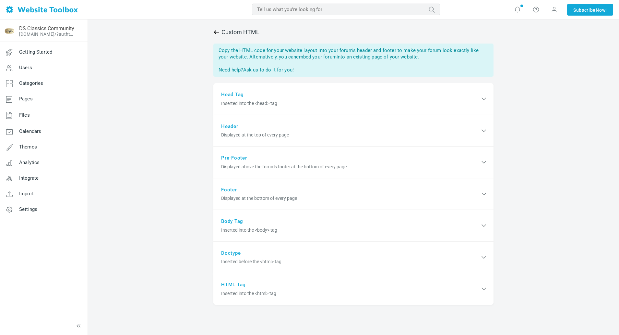
click at [217, 31] on icon at bounding box center [217, 32] width 6 height 6
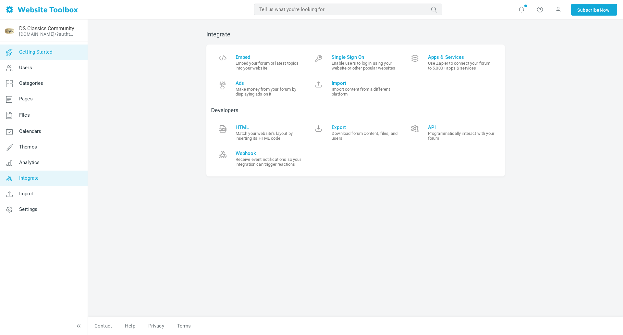
click at [34, 53] on span "Getting Started" at bounding box center [35, 52] width 33 height 6
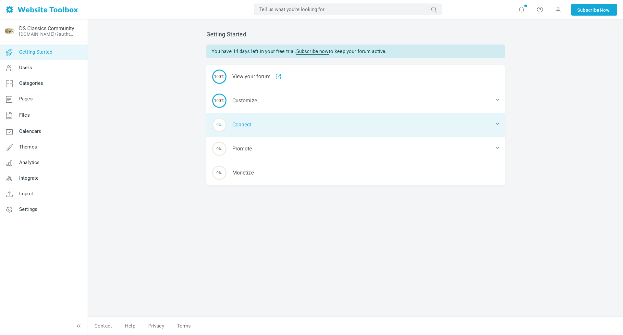
click at [246, 123] on div "0% Connect" at bounding box center [355, 125] width 299 height 24
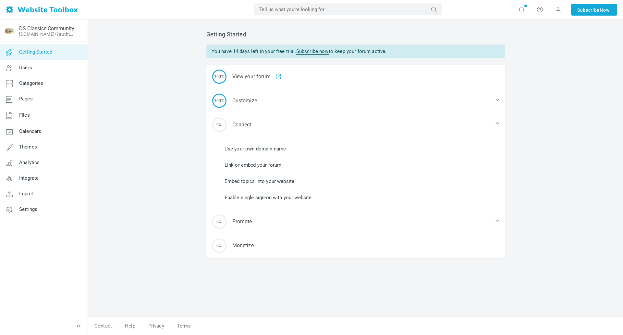
click at [262, 147] on link "Use your own domain name" at bounding box center [256, 148] width 62 height 7
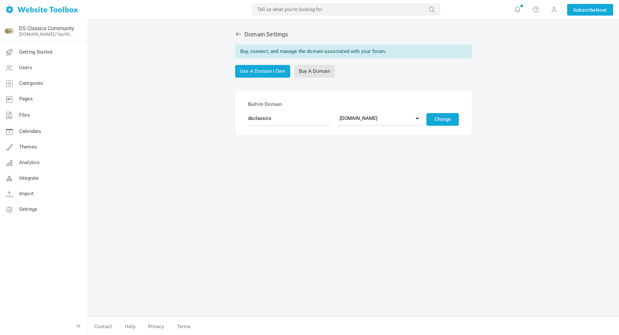
click at [357, 131] on form "Built-In Domain dsclassics .discussion.community .community.chat .forumchitchat…" at bounding box center [353, 113] width 237 height 45
click at [273, 70] on link "Use A Domain I Own" at bounding box center [262, 71] width 55 height 13
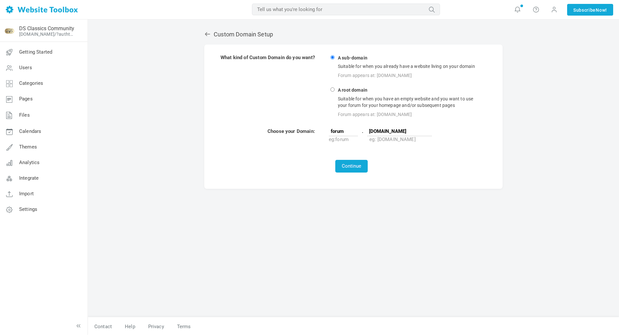
click at [207, 33] on icon at bounding box center [207, 34] width 6 height 6
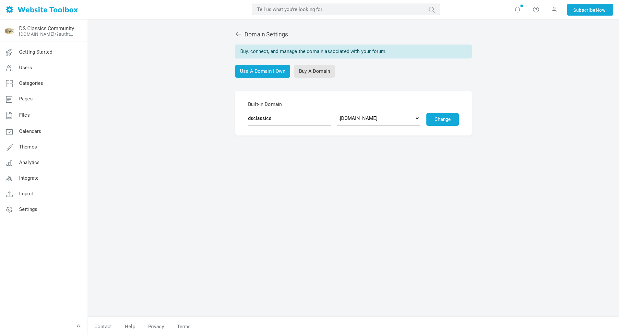
click at [238, 33] on icon at bounding box center [238, 34] width 6 height 6
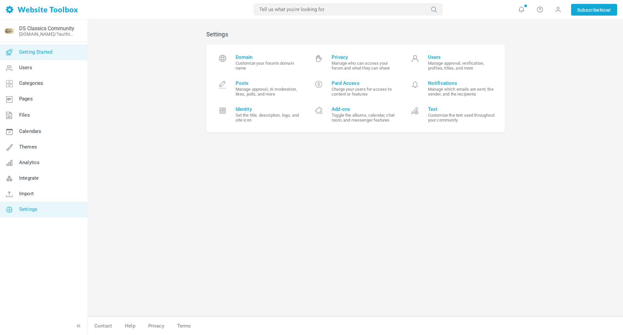
click at [35, 53] on span "Getting Started" at bounding box center [35, 52] width 33 height 6
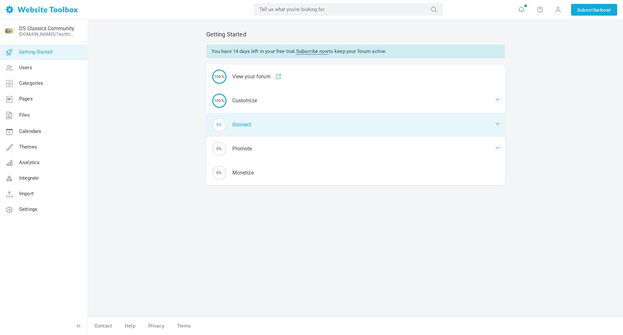
click at [260, 124] on div "0% Connect" at bounding box center [355, 125] width 299 height 24
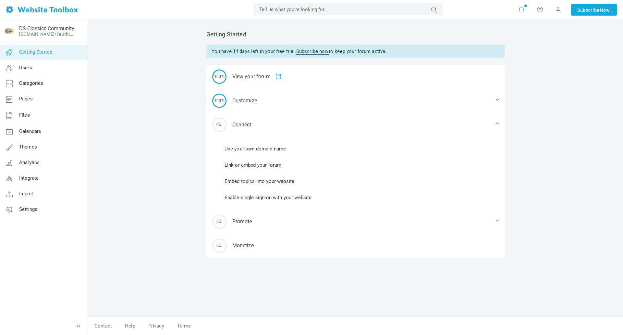
click at [260, 164] on link "Link or embed your forum" at bounding box center [253, 164] width 57 height 7
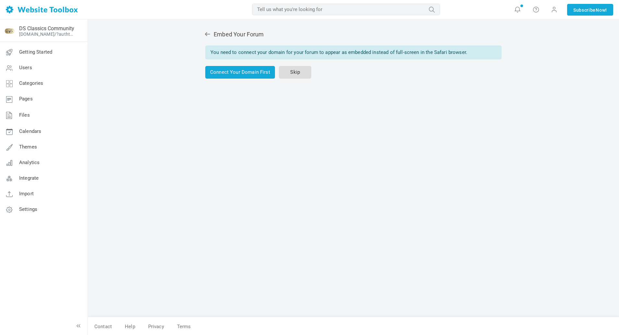
click at [294, 75] on link "Skip" at bounding box center [295, 72] width 32 height 13
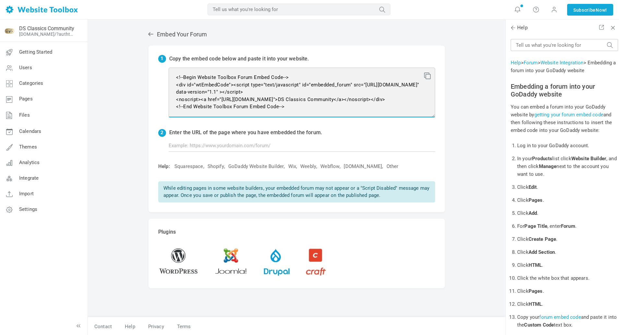
scroll to position [8, 0]
drag, startPoint x: 176, startPoint y: 78, endPoint x: 341, endPoint y: 128, distance: 172.0
click at [341, 129] on div "1 Copy the embed code below and paste it into your website. <!--Begin Website T…" at bounding box center [297, 128] width 297 height 167
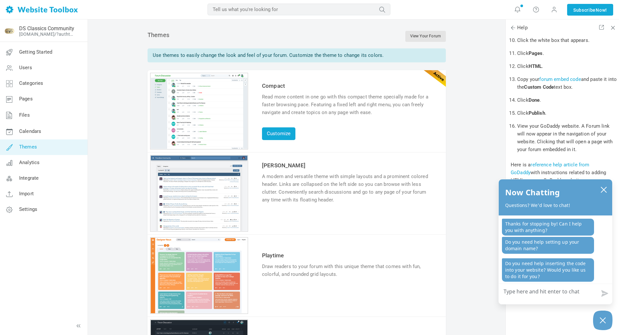
click at [345, 113] on div "Read more content in one go with this compact theme specially made for a faster…" at bounding box center [348, 104] width 173 height 23
click at [280, 98] on div "Read more content in one go with this compact theme specially made for a faster…" at bounding box center [348, 104] width 173 height 23
click at [276, 132] on link "Customize" at bounding box center [278, 133] width 33 height 13
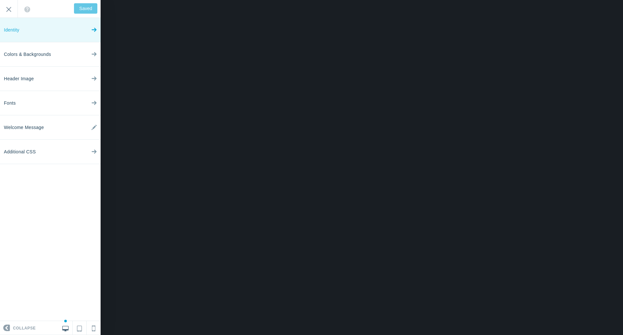
click at [88, 30] on link "Identity" at bounding box center [50, 30] width 101 height 24
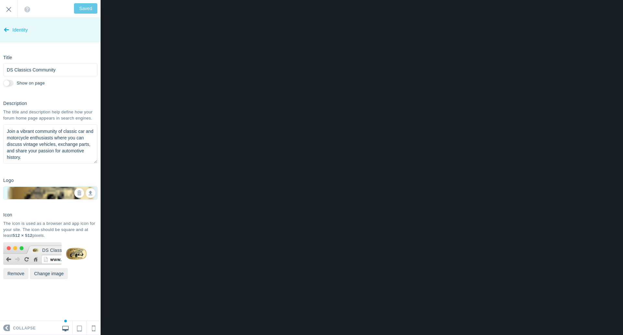
click at [6, 28] on icon at bounding box center [6, 28] width 5 height 24
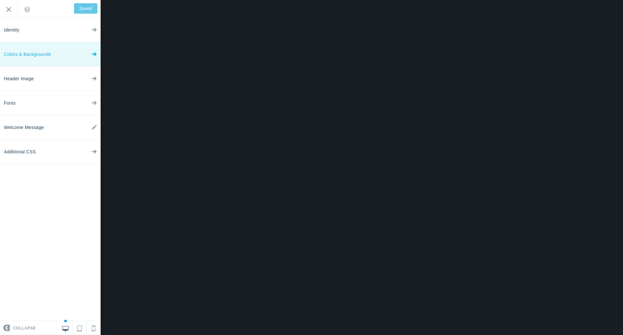
click at [44, 54] on span "Colors & Backgrounds" at bounding box center [27, 54] width 47 height 24
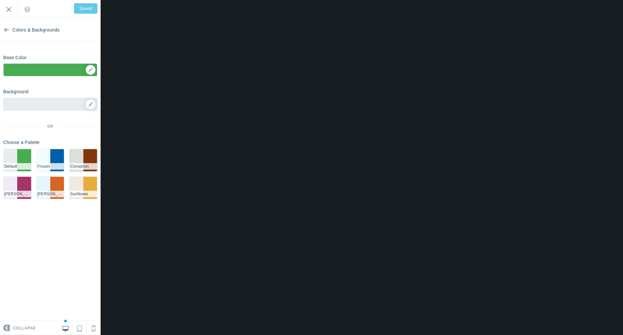
click at [83, 154] on li "#83360c" at bounding box center [90, 160] width 14 height 22
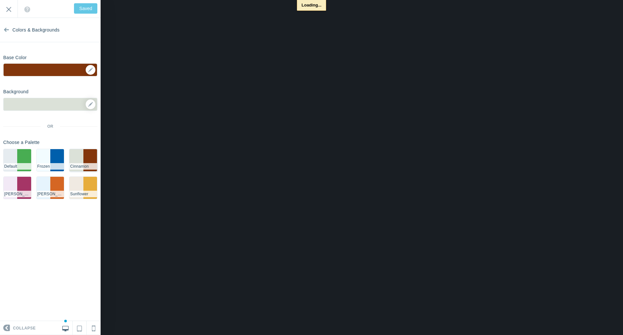
type input "Save"
click at [92, 70] on div "▼" at bounding box center [50, 72] width 93 height 16
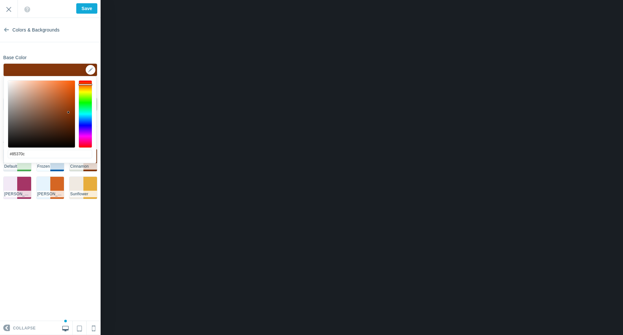
click at [68, 112] on div at bounding box center [68, 112] width 2 height 2
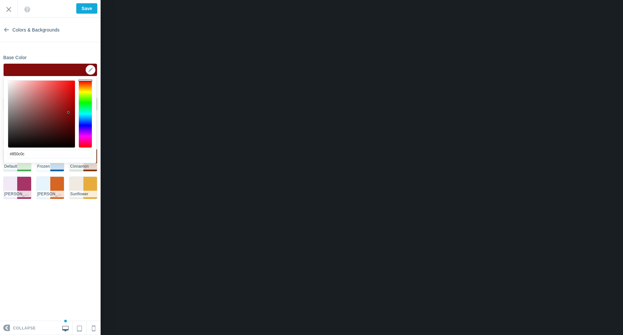
drag, startPoint x: 85, startPoint y: 83, endPoint x: 85, endPoint y: 77, distance: 5.5
click at [85, 77] on div "#850c0c cancel choose" at bounding box center [50, 166] width 92 height 180
click at [68, 104] on div at bounding box center [41, 113] width 67 height 67
type input "#9b1010"
click at [68, 106] on div at bounding box center [41, 113] width 67 height 67
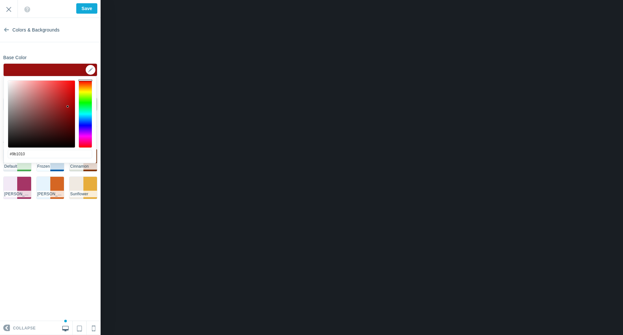
click at [89, 42] on section "Colors & Backgrounds Base Color ▼ Background Options Select Image ▼ Position Re…" at bounding box center [50, 169] width 101 height 303
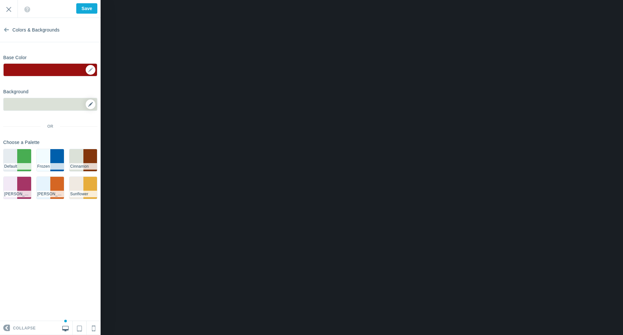
click at [91, 107] on link at bounding box center [91, 104] width 10 height 10
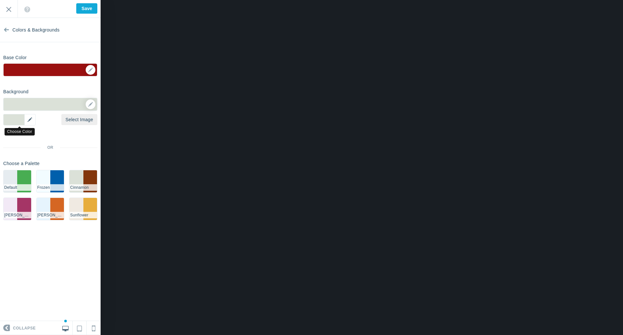
click at [31, 120] on div "▼" at bounding box center [19, 119] width 32 height 11
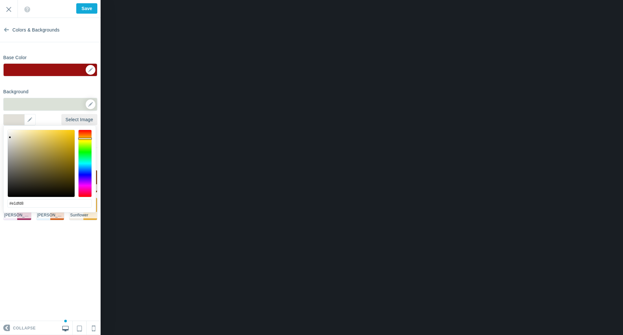
drag, startPoint x: 88, startPoint y: 146, endPoint x: 89, endPoint y: 138, distance: 7.8
click at [89, 138] on div at bounding box center [85, 162] width 14 height 67
drag, startPoint x: 13, startPoint y: 135, endPoint x: 25, endPoint y: 136, distance: 12.7
click at [25, 136] on div at bounding box center [25, 136] width 2 height 2
type input "#ede9d6"
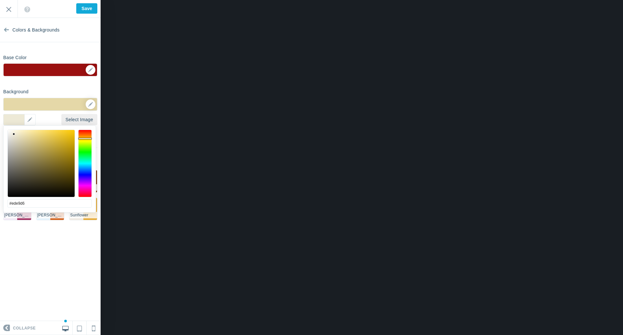
drag, startPoint x: 25, startPoint y: 136, endPoint x: 14, endPoint y: 134, distance: 10.8
click at [14, 134] on div at bounding box center [14, 134] width 2 height 2
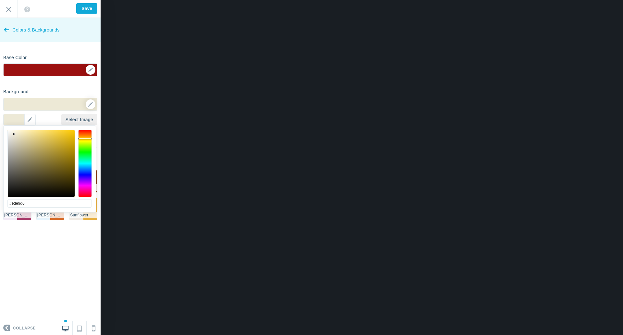
click at [6, 30] on icon at bounding box center [6, 28] width 5 height 24
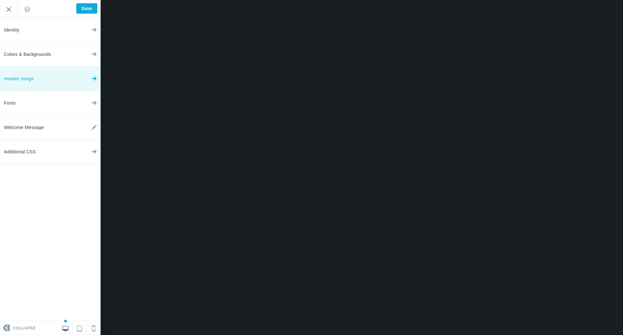
click at [47, 77] on link "Header Image" at bounding box center [50, 79] width 101 height 24
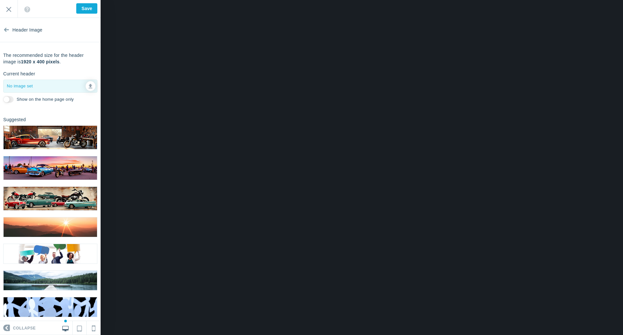
click at [45, 141] on img at bounding box center [50, 137] width 93 height 23
click at [47, 196] on img at bounding box center [50, 198] width 93 height 23
click at [55, 138] on img at bounding box center [50, 137] width 93 height 23
click at [89, 85] on icon at bounding box center [91, 85] width 4 height 5
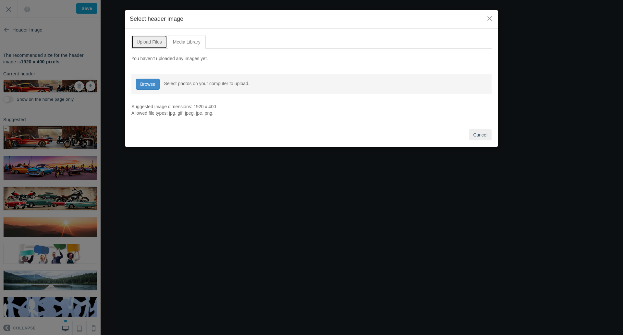
click at [153, 42] on link "Upload Files" at bounding box center [149, 42] width 36 height 14
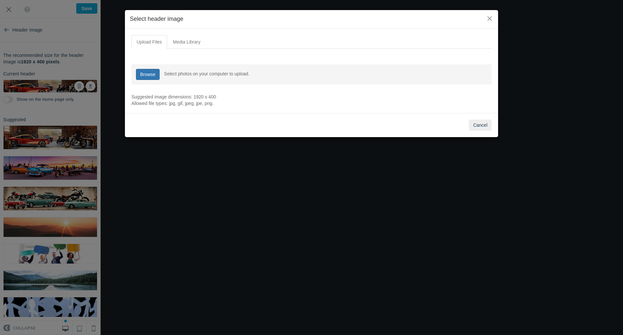
click at [149, 73] on link "Browse" at bounding box center [148, 74] width 24 height 11
type input "C:\fakepath\DS Classics Community Forum Header.png"
click at [147, 72] on input "file" at bounding box center [148, 73] width 24 height 11
type input "C:\fakepath\DS Classics Community Forum Header (1).png"
click at [145, 74] on input "file" at bounding box center [148, 73] width 24 height 11
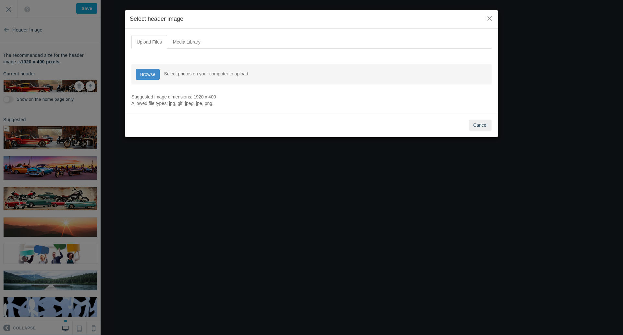
type input "C:\fakepath\DS Classics Community Forum Header (2).png"
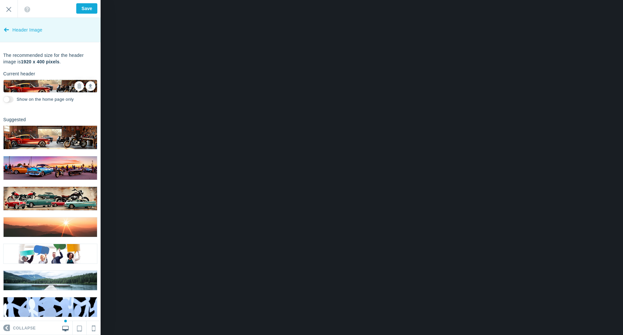
click at [6, 30] on icon at bounding box center [6, 28] width 5 height 24
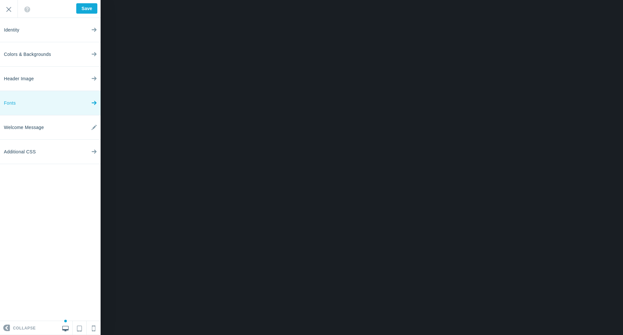
click at [92, 103] on icon at bounding box center [94, 101] width 5 height 24
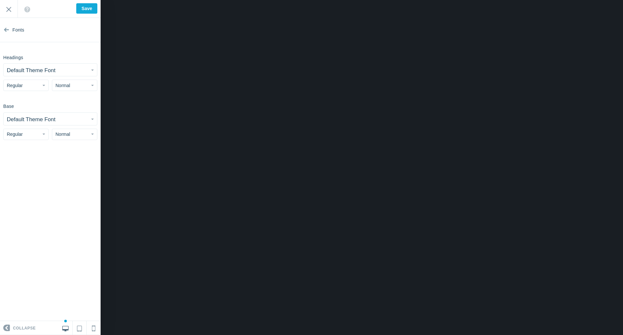
click at [92, 69] on button "Default Theme Font" at bounding box center [50, 70] width 93 height 12
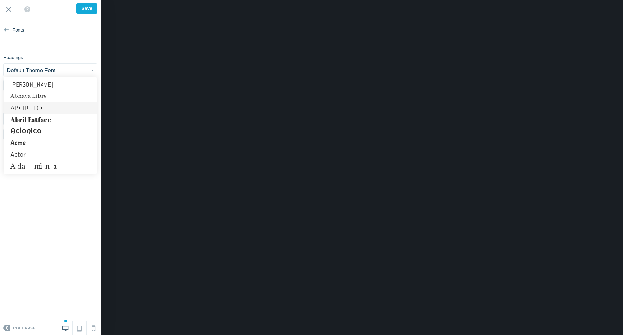
click at [52, 105] on link "Aboreto" at bounding box center [50, 108] width 93 height 12
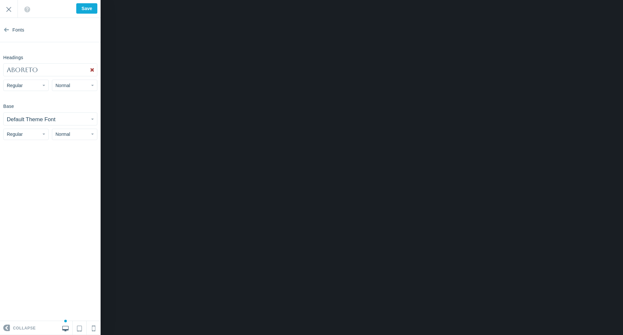
click at [62, 119] on button "Default Theme Font" at bounding box center [50, 119] width 93 height 12
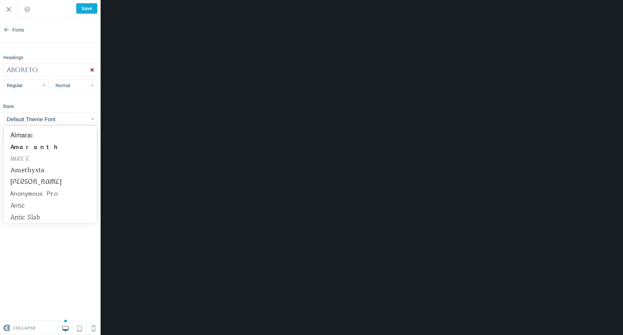
scroll to position [260, 0]
click at [57, 271] on section "Fonts Headings Aboreto Abel Abhaya Libre Aboreto Abril Fatface Aclonica Acme Ac…" at bounding box center [50, 169] width 101 height 303
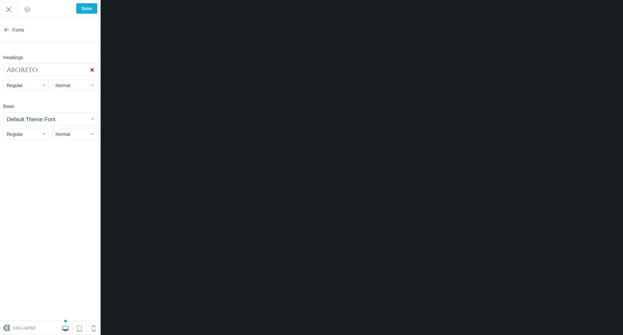
click at [41, 87] on button "Regular" at bounding box center [25, 84] width 45 height 11
click at [26, 120] on link "Bold" at bounding box center [26, 123] width 45 height 12
click at [64, 163] on section "Fonts Headings Aboreto Abel Abhaya Libre Aboreto Abril Fatface Aclonica Acme Ac…" at bounding box center [50, 169] width 101 height 303
click at [85, 7] on input "Save" at bounding box center [86, 8] width 21 height 10
type input "Saved"
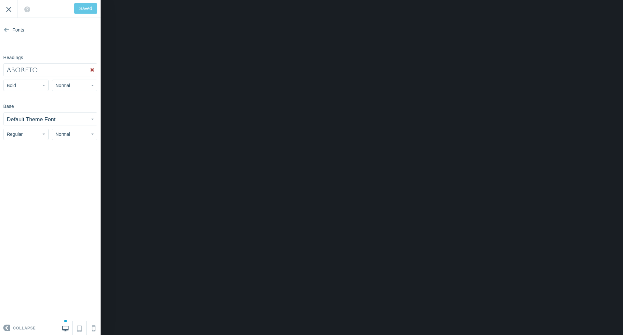
click at [12, 10] on input "Exit" at bounding box center [9, 9] width 18 height 18
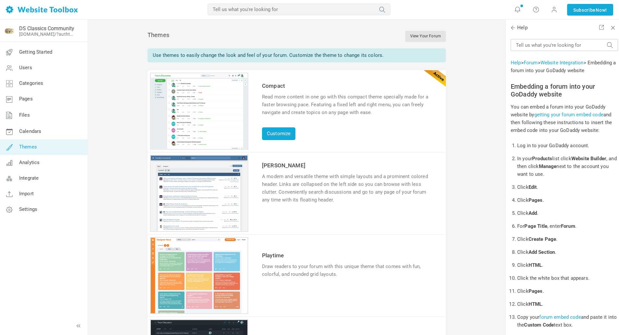
scroll to position [245, 0]
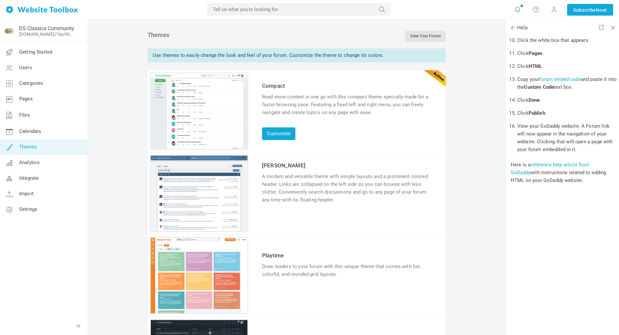
click at [34, 145] on span "Themes" at bounding box center [28, 147] width 18 height 6
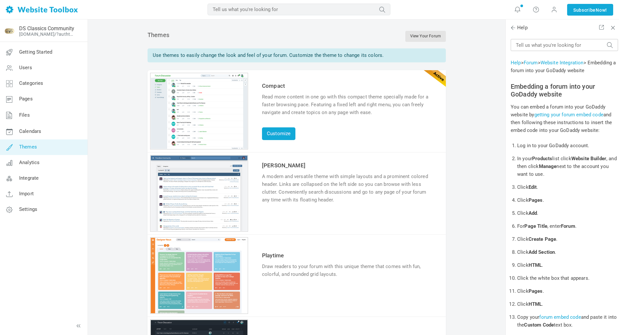
scroll to position [245, 0]
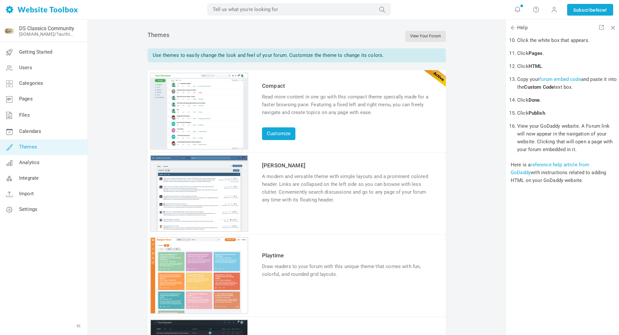
click at [325, 102] on div "Read more content in one go with this compact theme specially made for a faster…" at bounding box center [348, 104] width 173 height 23
click at [283, 137] on link "Customize" at bounding box center [278, 133] width 33 height 13
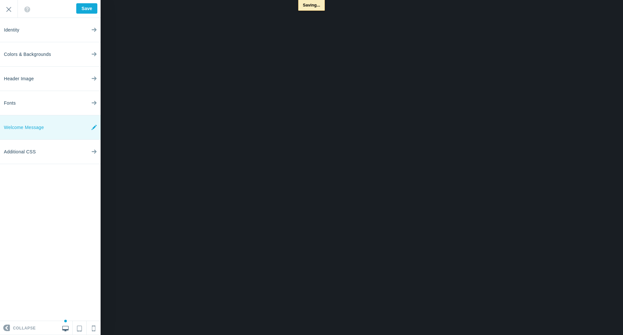
type input "Saved"
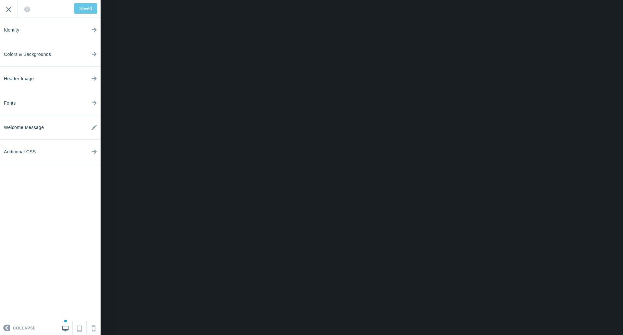
click at [11, 10] on input "Exit" at bounding box center [9, 9] width 18 height 18
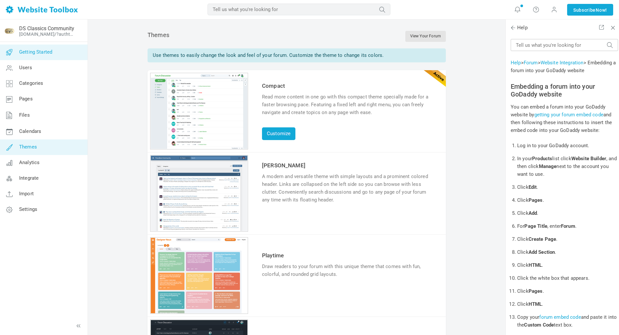
scroll to position [245, 0]
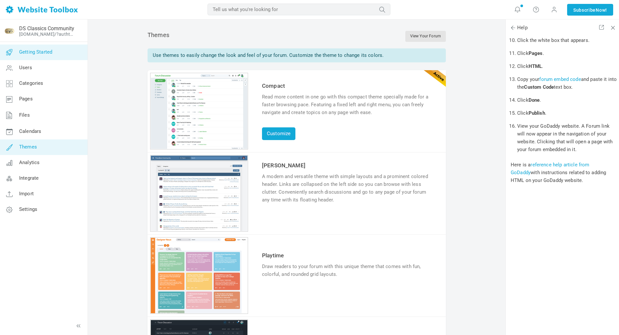
click at [34, 52] on span "Getting Started" at bounding box center [35, 52] width 33 height 6
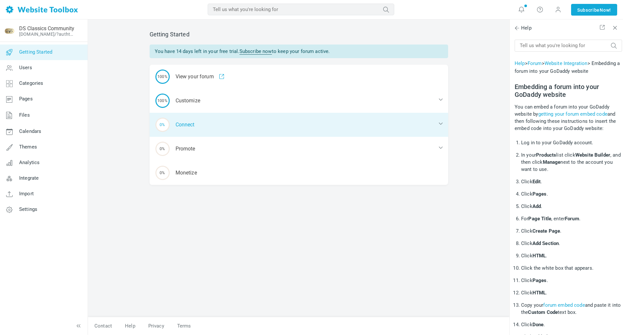
scroll to position [218, 0]
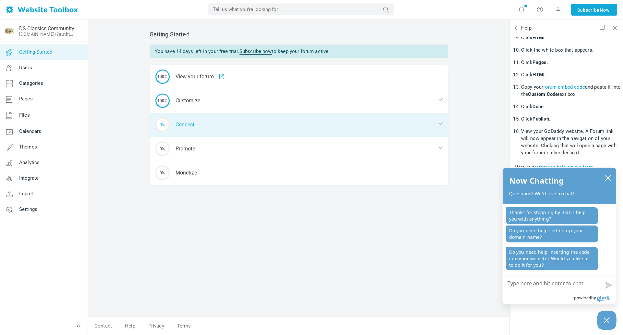
click at [439, 123] on icon at bounding box center [440, 123] width 6 height 6
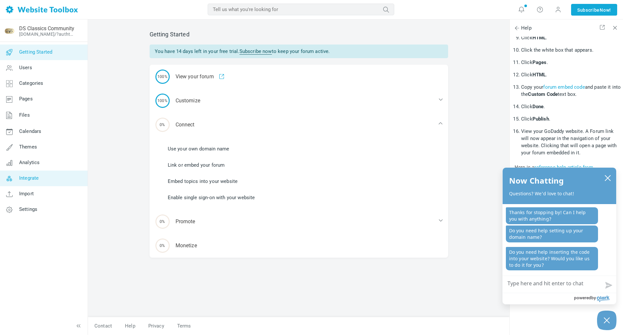
click at [33, 177] on span "Integrate" at bounding box center [28, 178] width 19 height 6
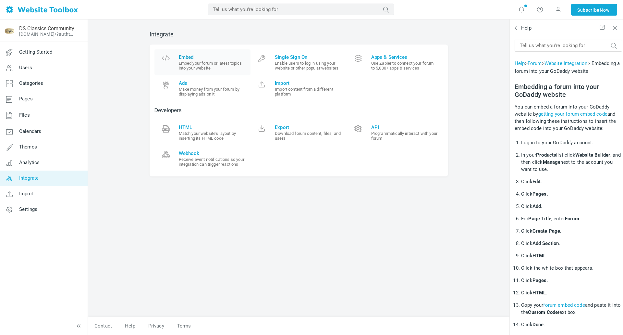
scroll to position [218, 0]
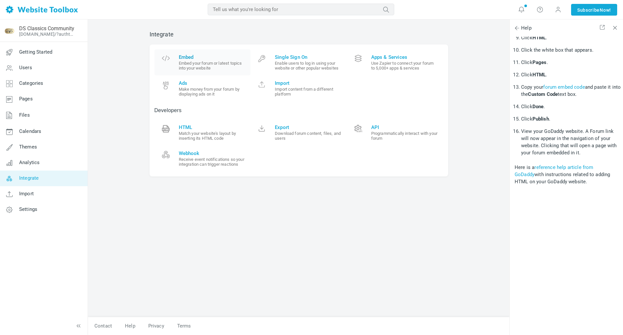
click at [223, 62] on small "Embed your forum or latest topics into your website" at bounding box center [212, 66] width 67 height 10
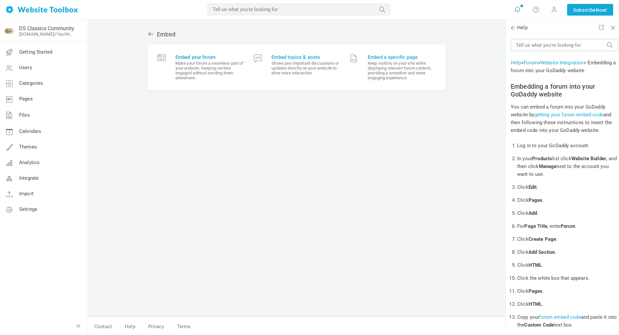
scroll to position [218, 0]
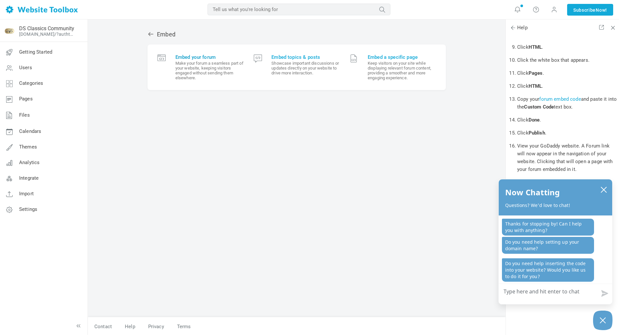
click at [209, 69] on small "Make your forum a seamless part of your website, keeping visitors engaged witho…" at bounding box center [210, 70] width 68 height 19
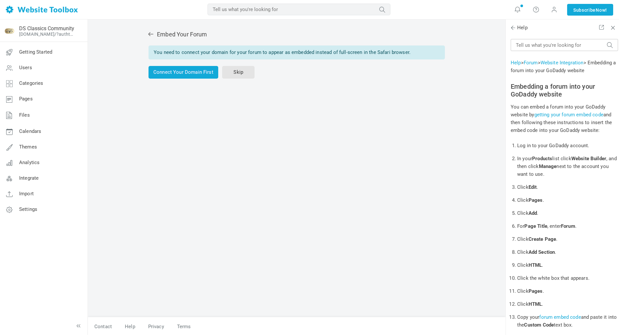
scroll to position [218, 0]
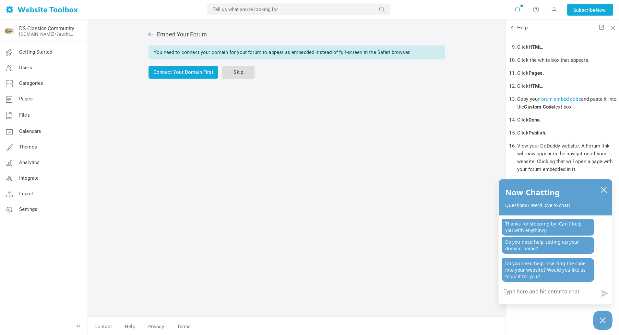
click at [239, 72] on link "Skip" at bounding box center [238, 72] width 32 height 13
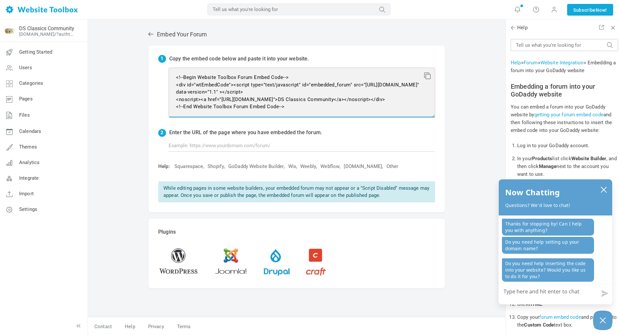
click at [251, 86] on textarea "<!--Begin Website Toolbox Forum Embed Code--> <div id="wtEmbedCode"><script typ…" at bounding box center [302, 92] width 267 height 50
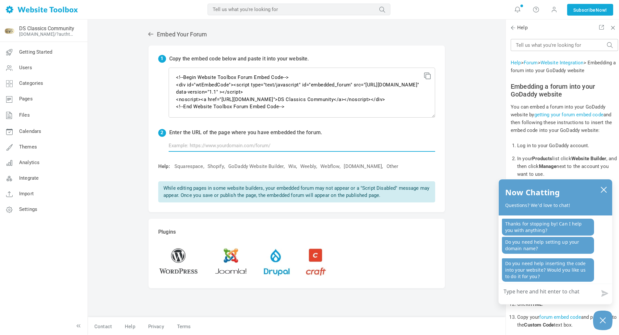
click at [259, 146] on input "text" at bounding box center [302, 145] width 267 height 12
type input "w"
click at [294, 149] on input "[URL][DOMAIN_NAME]" at bounding box center [302, 145] width 267 height 12
type input "[URL][DOMAIN_NAME]"
click at [467, 177] on div "Embed Your Forum 1 Copy the embed code below and paste it into your website. <!…" at bounding box center [297, 177] width 418 height 316
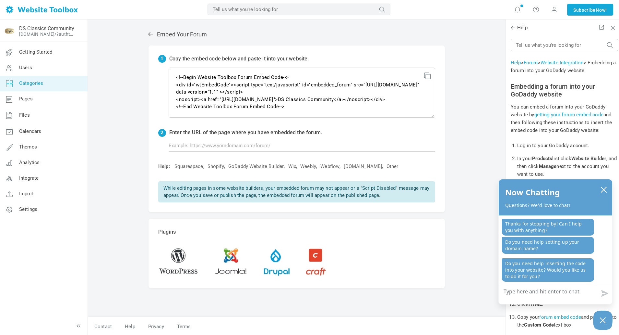
click at [36, 80] on span "Categories" at bounding box center [31, 83] width 24 height 6
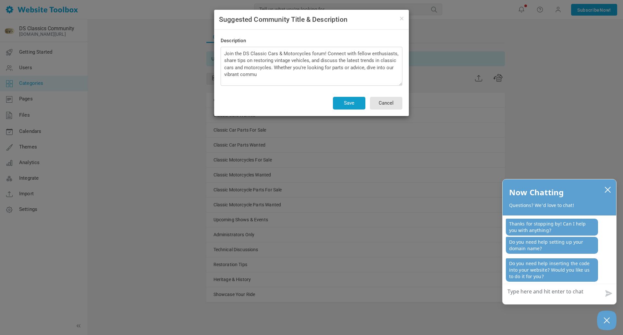
click at [355, 102] on button "Save" at bounding box center [349, 103] width 32 height 13
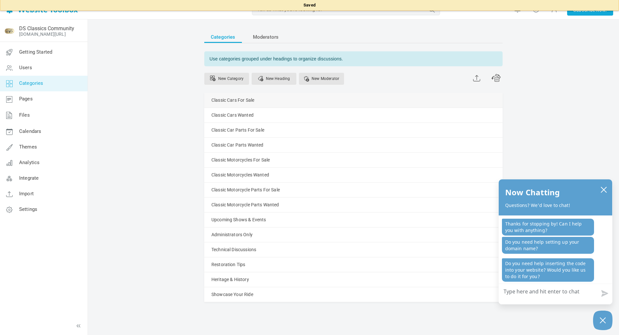
click at [262, 100] on div "Classic Cars For Sale [GEOGRAPHIC_DATA] Edit [GEOGRAPHIC_DATA] View Category Co…" at bounding box center [353, 100] width 299 height 15
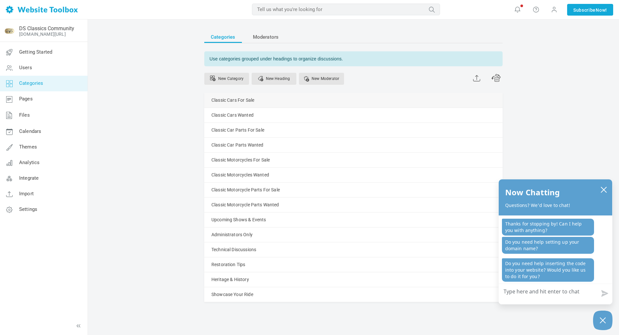
click at [0, 0] on link "Manage" at bounding box center [0, 0] width 0 height 0
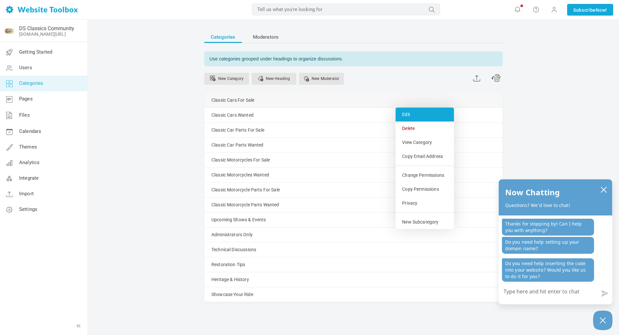
click at [409, 114] on link "Edit" at bounding box center [425, 114] width 58 height 14
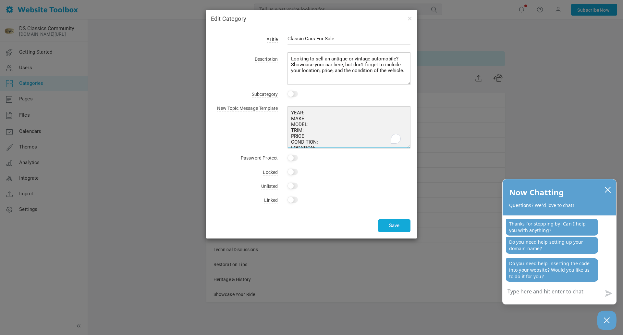
drag, startPoint x: 317, startPoint y: 142, endPoint x: 280, endPoint y: 99, distance: 56.4
click at [280, 99] on div "*Title Classic Cars For Sale Description Looking to sell an antique or vintage …" at bounding box center [311, 133] width 211 height 210
click at [327, 123] on textarea "YEAR: MAKE: MODEL: TRIM: PRICE: CONDITION: LOCATION: MILEAGE: HISTORY:" at bounding box center [348, 127] width 123 height 42
click at [323, 131] on textarea "YEAR: MAKE: MODEL: TRIM: PRICE: CONDITION: LOCATION: MILEAGE: HISTORY:" at bounding box center [348, 127] width 123 height 42
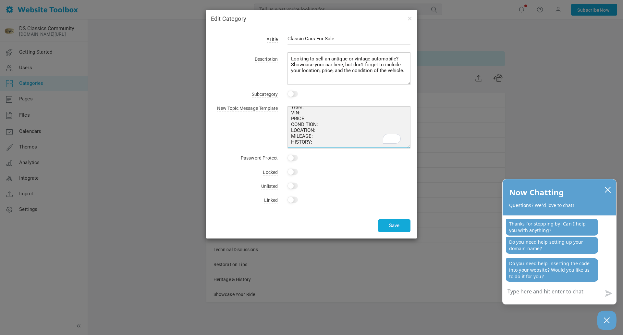
drag, startPoint x: 308, startPoint y: 118, endPoint x: 283, endPoint y: 117, distance: 24.7
click at [283, 117] on div "YEAR: MAKE: MODEL: TRIM: PRICE: CONDITION: LOCATION: MILEAGE: HISTORY:" at bounding box center [344, 126] width 133 height 45
click at [321, 141] on textarea "YEAR: MAKE: MODEL: TRIM: PRICE: CONDITION: LOCATION: MILEAGE: HISTORY:" at bounding box center [348, 127] width 123 height 42
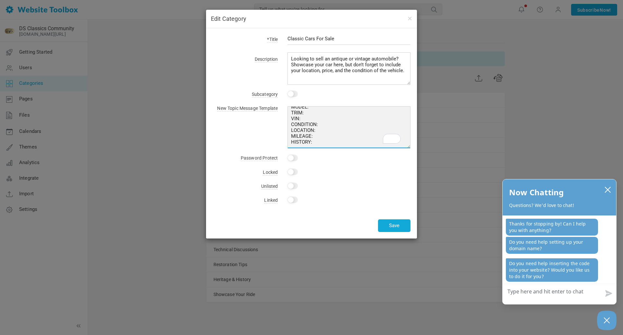
paste textarea "PRICE:"
type textarea "YEAR: MAKE: MODEL: TRIM: VIN: CONDITION: LOCATION: MILEAGE: HISTORY: PRICE:"
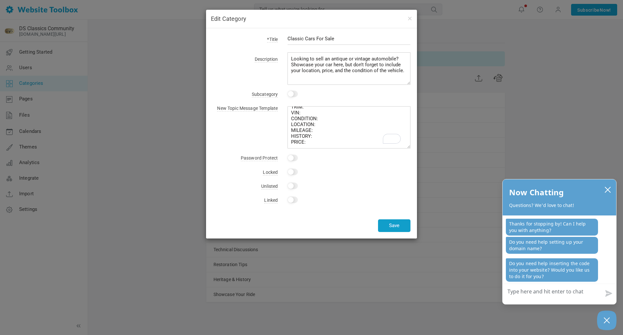
click at [391, 226] on button "Save" at bounding box center [394, 225] width 32 height 13
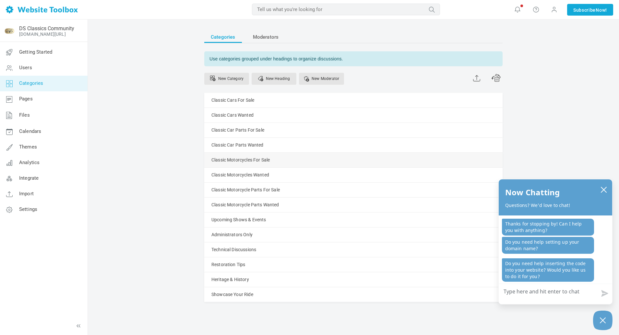
click at [0, 0] on span at bounding box center [0, 0] width 0 height 0
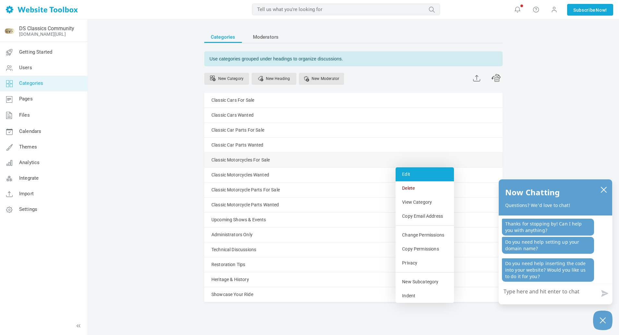
click at [411, 174] on link "Edit" at bounding box center [425, 174] width 58 height 14
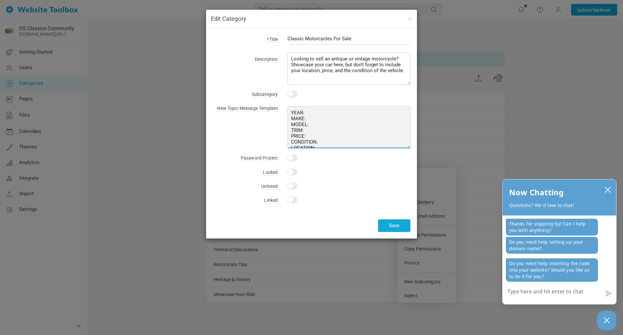
click at [312, 131] on textarea "YEAR: MAKE: MODEL: TRIM: PRICE: CONDITION: LOCATION: MILEAGE: HISTORY:" at bounding box center [348, 127] width 123 height 42
drag, startPoint x: 298, startPoint y: 119, endPoint x: 278, endPoint y: 119, distance: 19.8
click at [278, 119] on div "YEAR: MAKE: MODEL: TRIM: PRICE: CONDITION: LOCATION: MILEAGE: HISTORY:" at bounding box center [344, 126] width 133 height 45
click at [328, 141] on textarea "YEAR: MAKE: MODEL: TRIM: PRICE: CONDITION: LOCATION: MILEAGE: HISTORY:" at bounding box center [348, 127] width 123 height 42
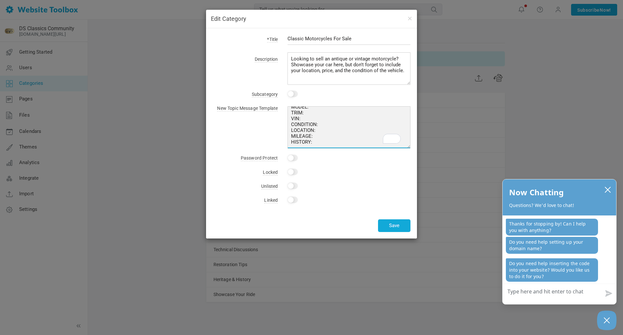
scroll to position [0, 0]
paste textarea "PRICE:"
type textarea "YEAR: MAKE: MODEL: TRIM: VIN: CONDITION: LOCATION: MILEAGE: HISTORY: PRICE:"
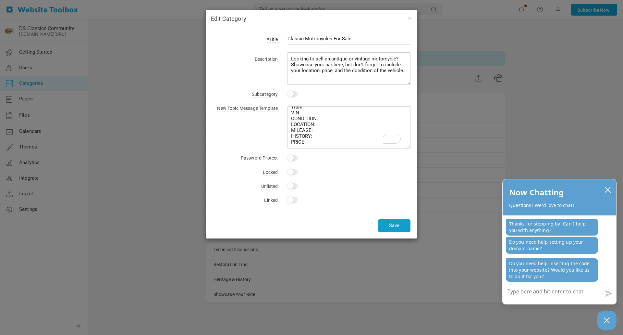
click at [389, 228] on button "Save" at bounding box center [394, 225] width 32 height 13
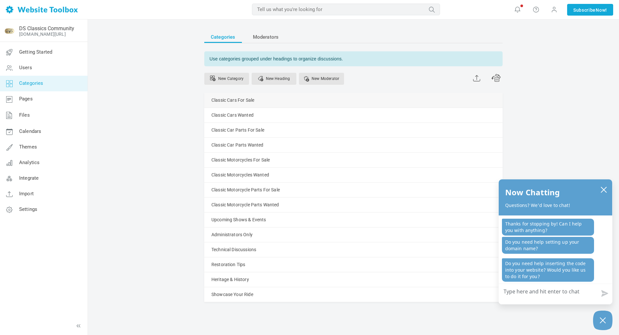
click at [0, 0] on link "Manage" at bounding box center [0, 0] width 0 height 0
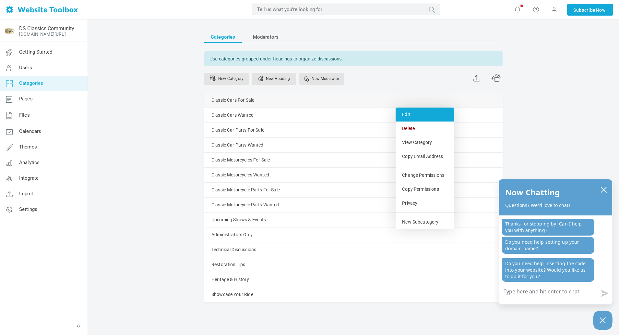
click at [411, 115] on link "Edit" at bounding box center [425, 114] width 58 height 14
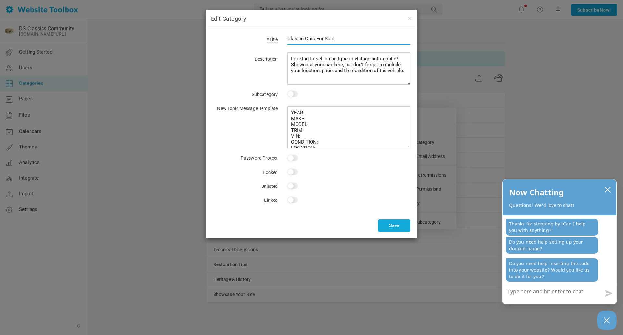
scroll to position [23, 0]
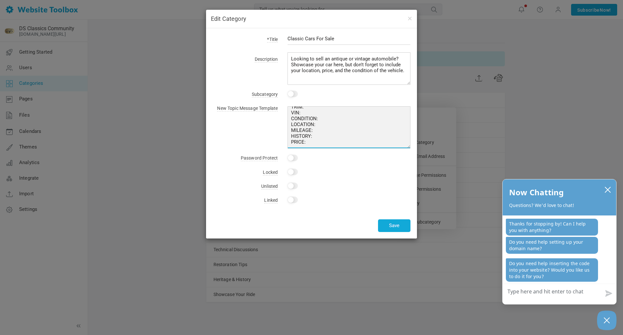
click at [316, 142] on textarea "YEAR: MAKE: MODEL: TRIM: VIN: CONDITION: LOCATION: MILEAGE: HISTORY: PRICE:" at bounding box center [348, 127] width 123 height 42
type textarea "YEAR: MAKE: MODEL: TRIM: VIN: CONDITION: LOCATION: MILEAGE: HISTORY: PRICE: PHO…"
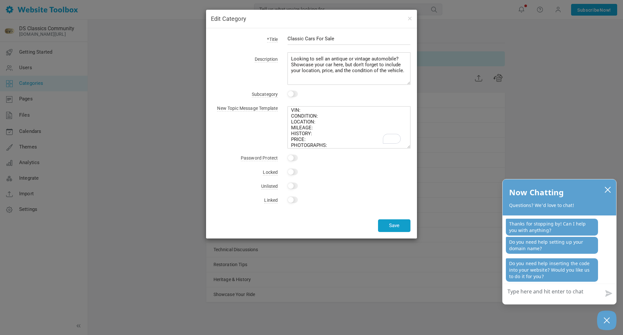
click at [396, 227] on button "Save" at bounding box center [394, 225] width 32 height 13
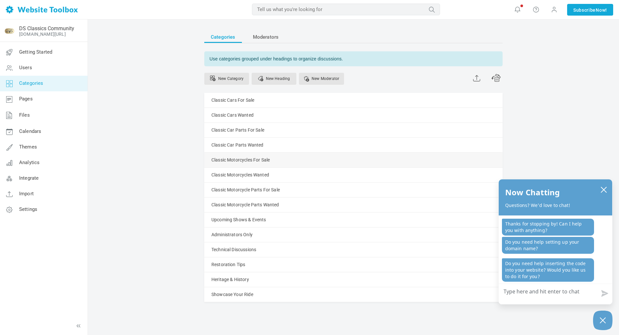
click at [0, 0] on link "Manage" at bounding box center [0, 0] width 0 height 0
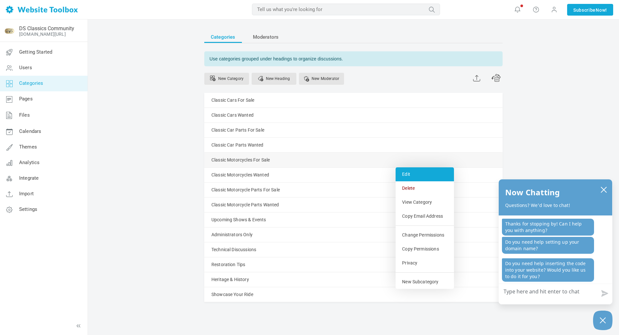
click at [404, 173] on link "Edit" at bounding box center [425, 174] width 58 height 14
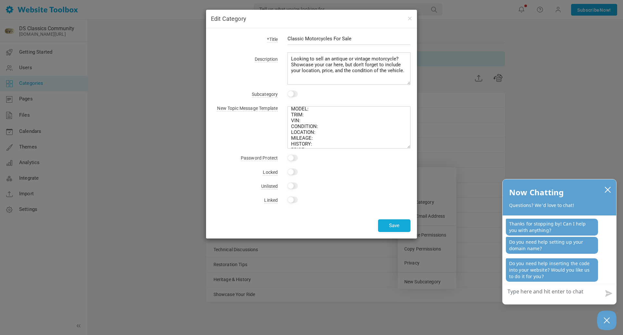
scroll to position [23, 0]
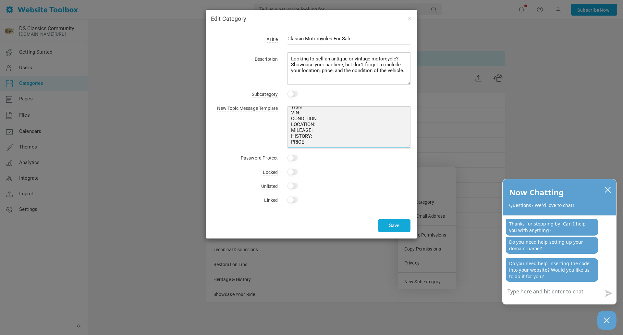
click at [324, 142] on textarea "YEAR: MAKE: MODEL: TRIM: VIN: CONDITION: LOCATION: MILEAGE: HISTORY: PRICE:" at bounding box center [348, 127] width 123 height 42
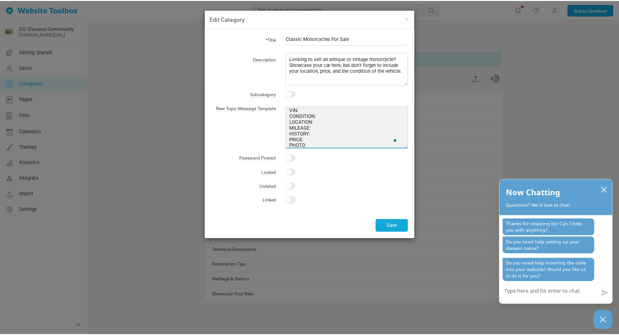
scroll to position [26, 0]
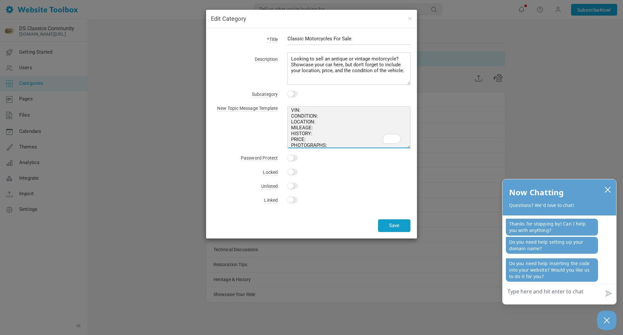
type textarea "YEAR: MAKE: MODEL: TRIM: VIN: CONDITION: LOCATION: MILEAGE: HISTORY: PRICE: PHO…"
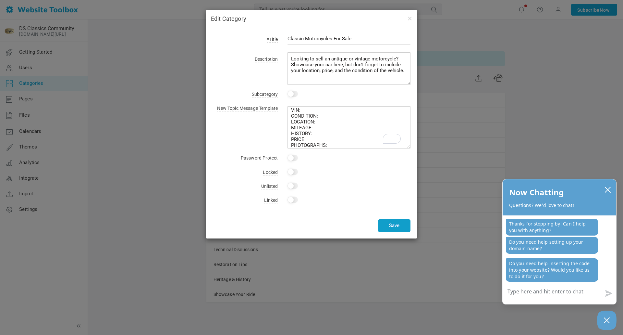
click at [406, 228] on button "Save" at bounding box center [394, 225] width 32 height 13
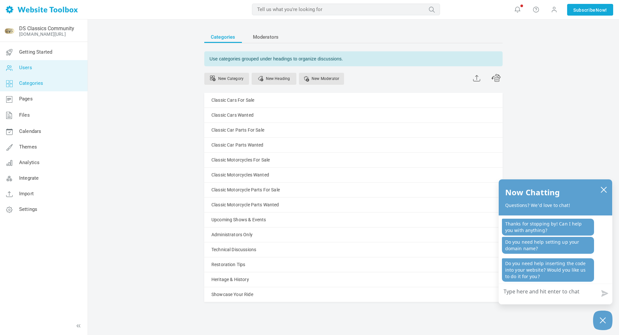
click at [31, 68] on span "Users" at bounding box center [25, 68] width 13 height 6
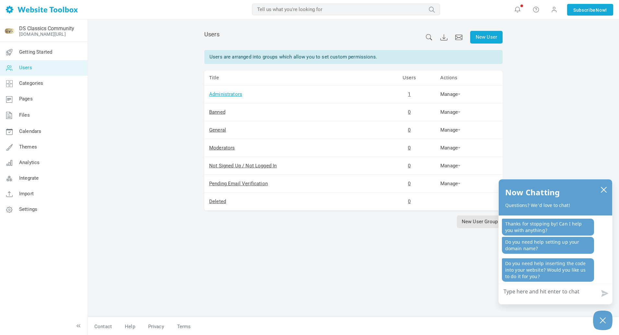
click at [218, 94] on link "Administrators" at bounding box center [225, 94] width 33 height 6
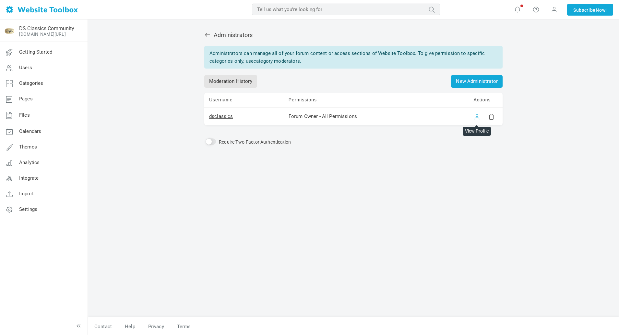
click at [476, 117] on link at bounding box center [477, 116] width 6 height 6
